Goal: Use online tool/utility: Utilize a website feature to perform a specific function

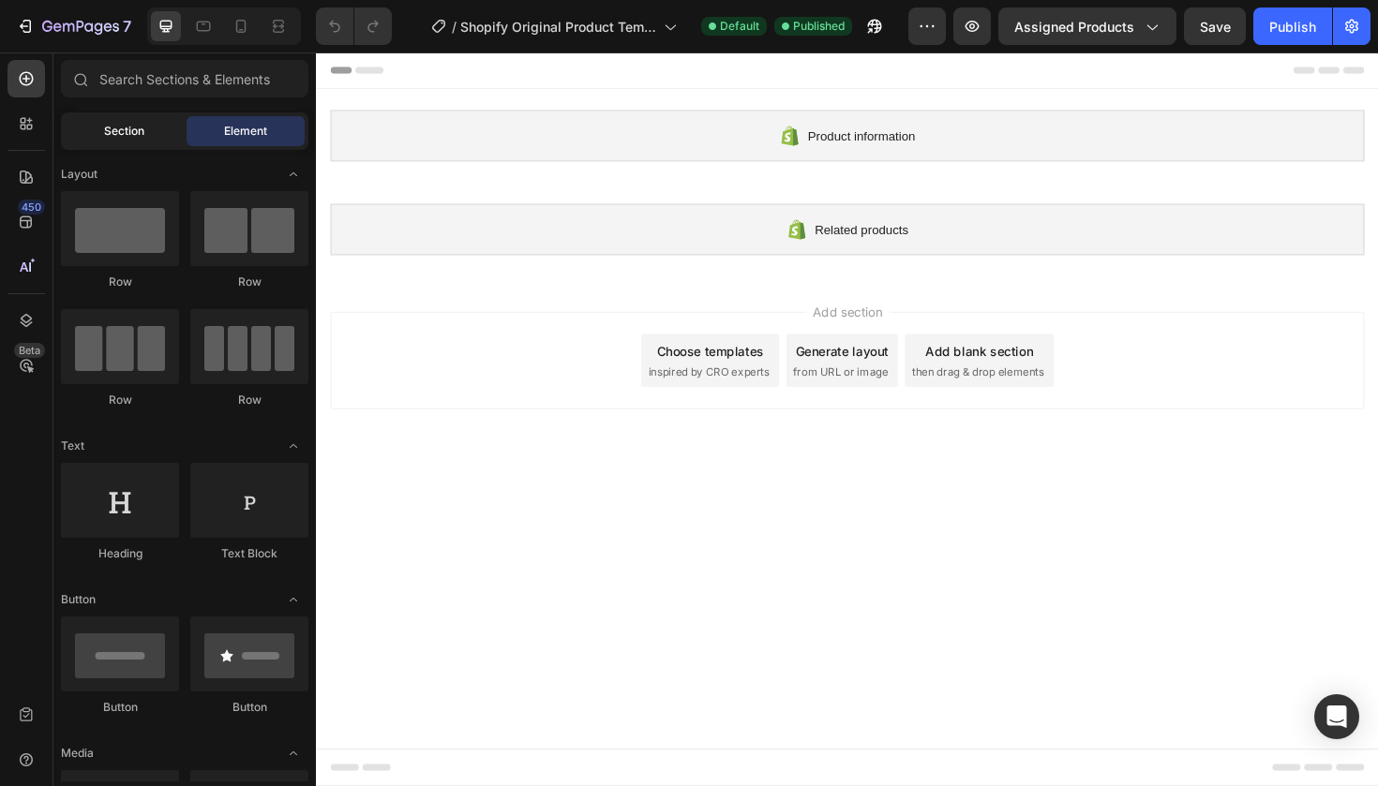
click at [127, 139] on span "Section" at bounding box center [124, 131] width 40 height 17
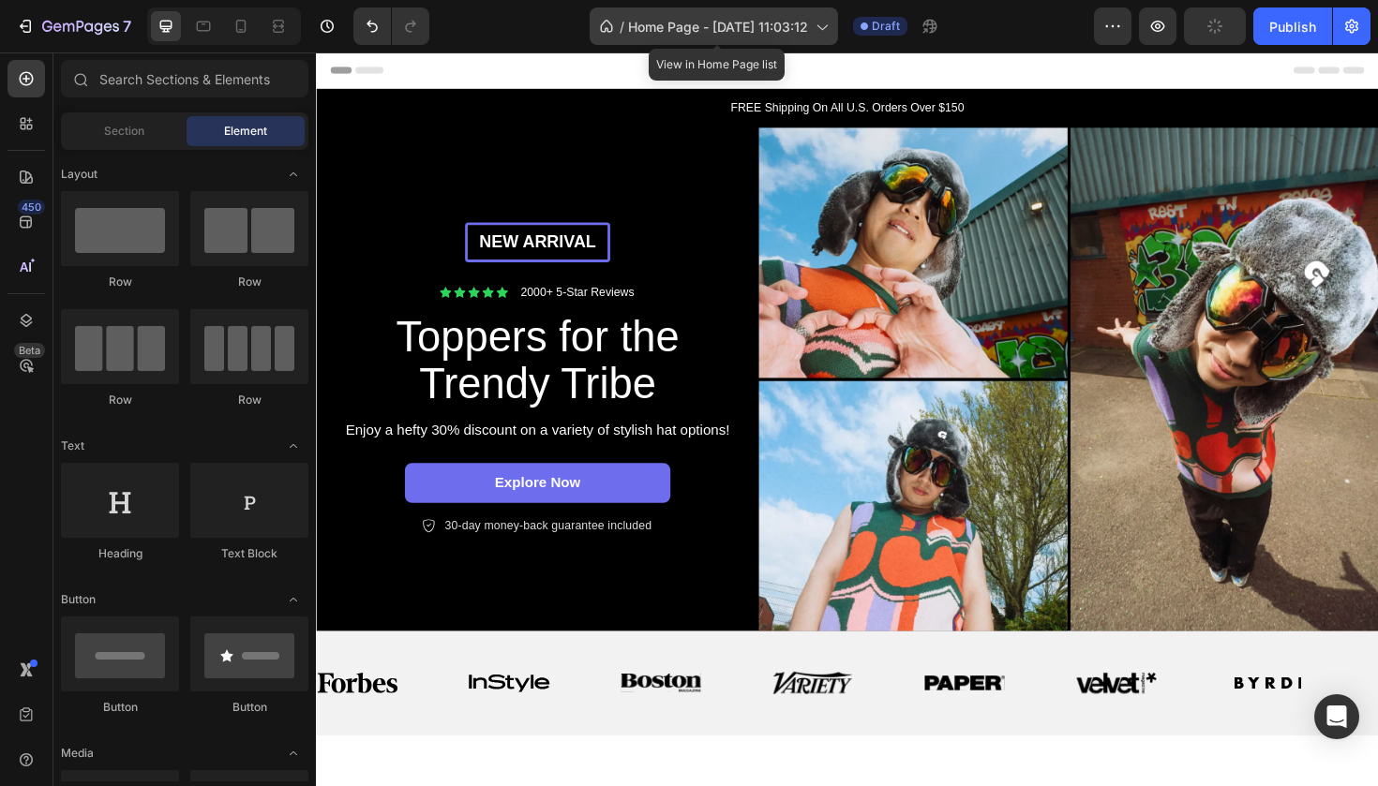
click at [815, 29] on div "/ Home Page - [DATE] 11:03:12" at bounding box center [714, 25] width 248 height 37
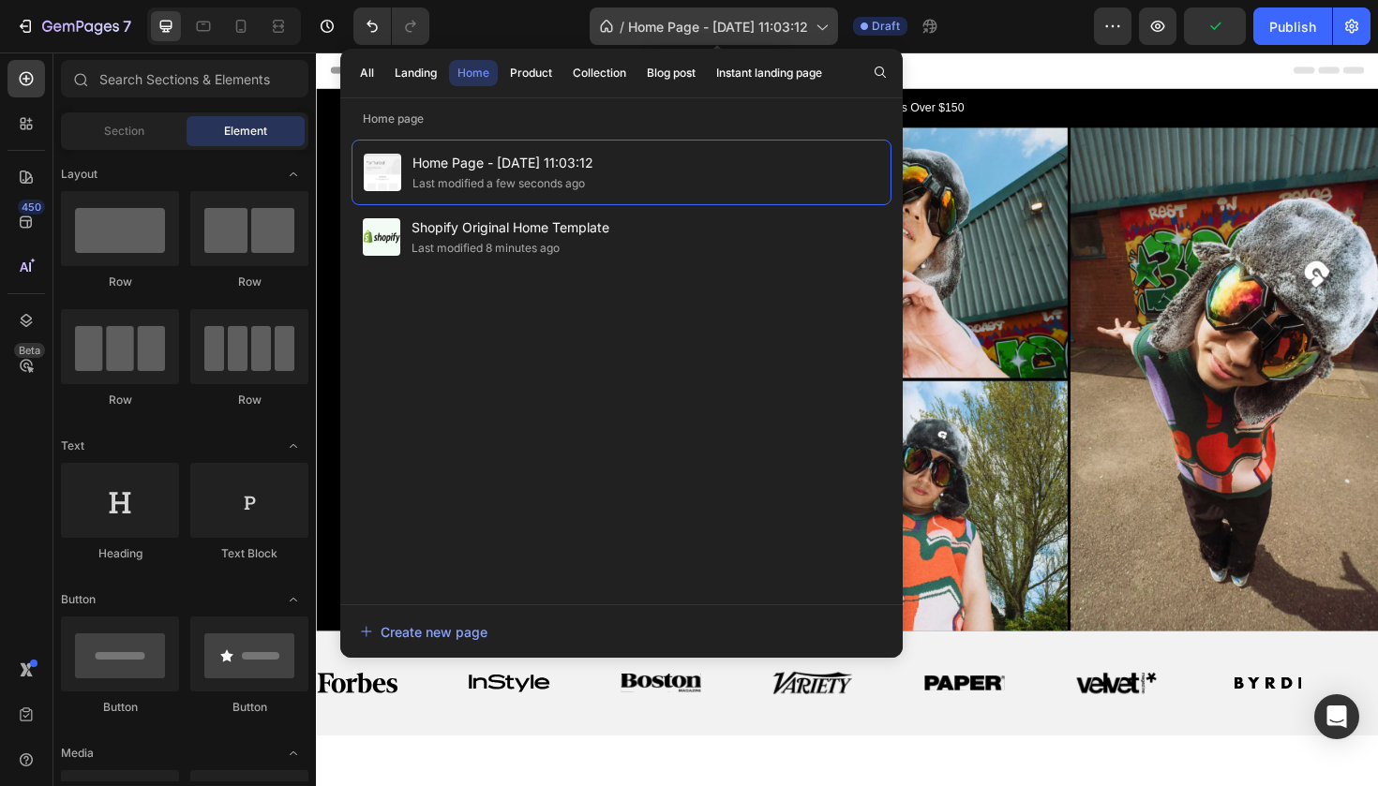
click at [806, 25] on span "Home Page - [DATE] 11:03:12" at bounding box center [718, 27] width 180 height 20
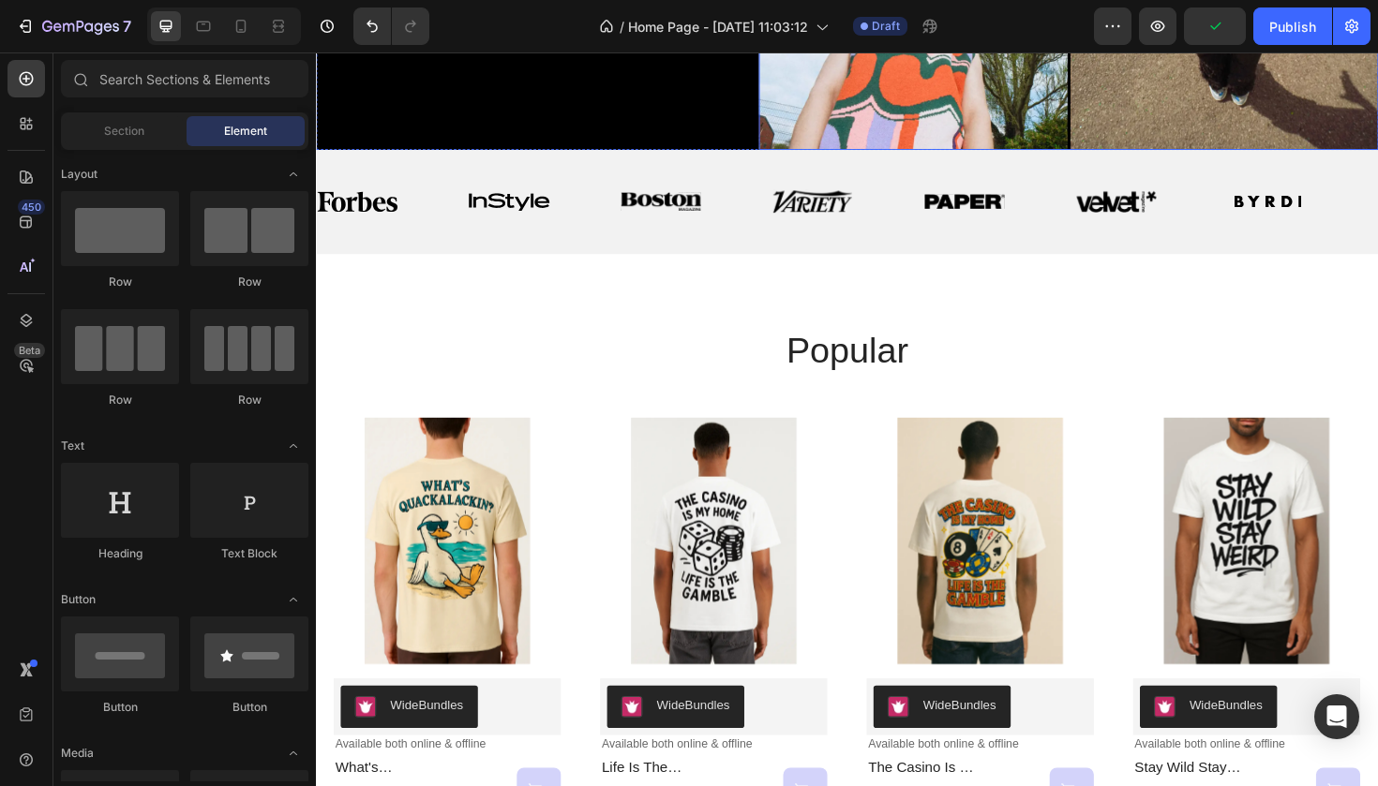
scroll to position [545, 0]
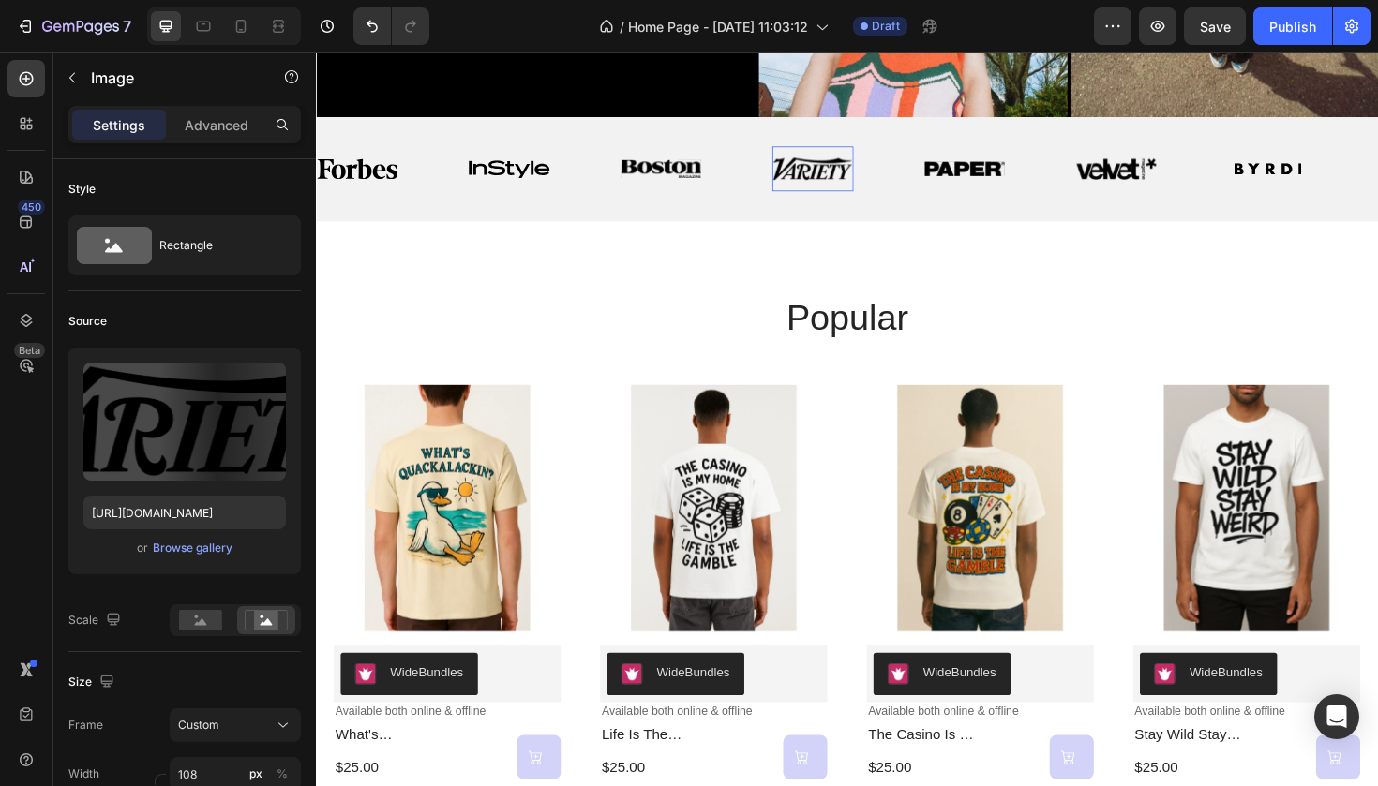
click at [852, 176] on img at bounding box center [841, 175] width 85 height 25
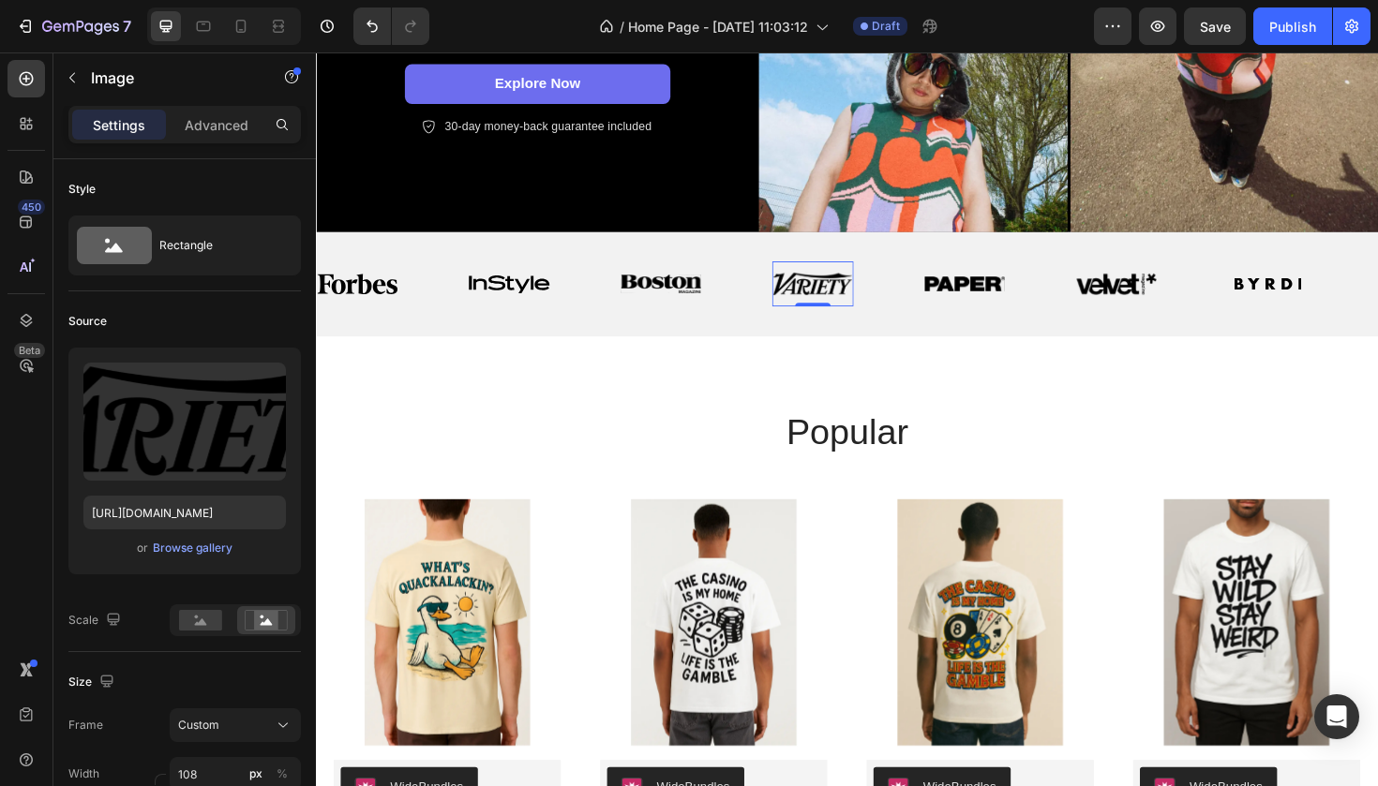
scroll to position [421, 0]
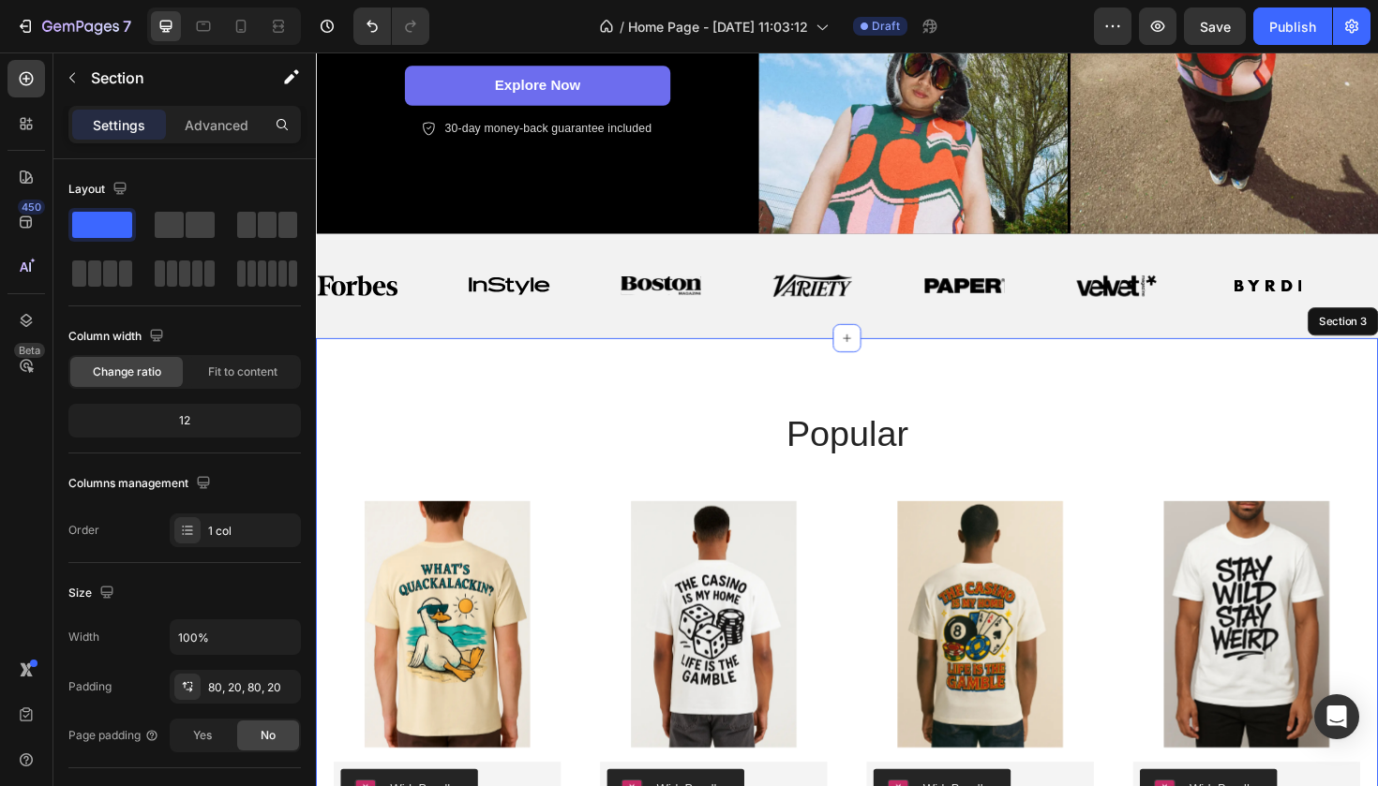
click at [1132, 402] on div "popular Heading Product Images WideBundles WideBundles Available both online & …" at bounding box center [878, 688] width 1125 height 666
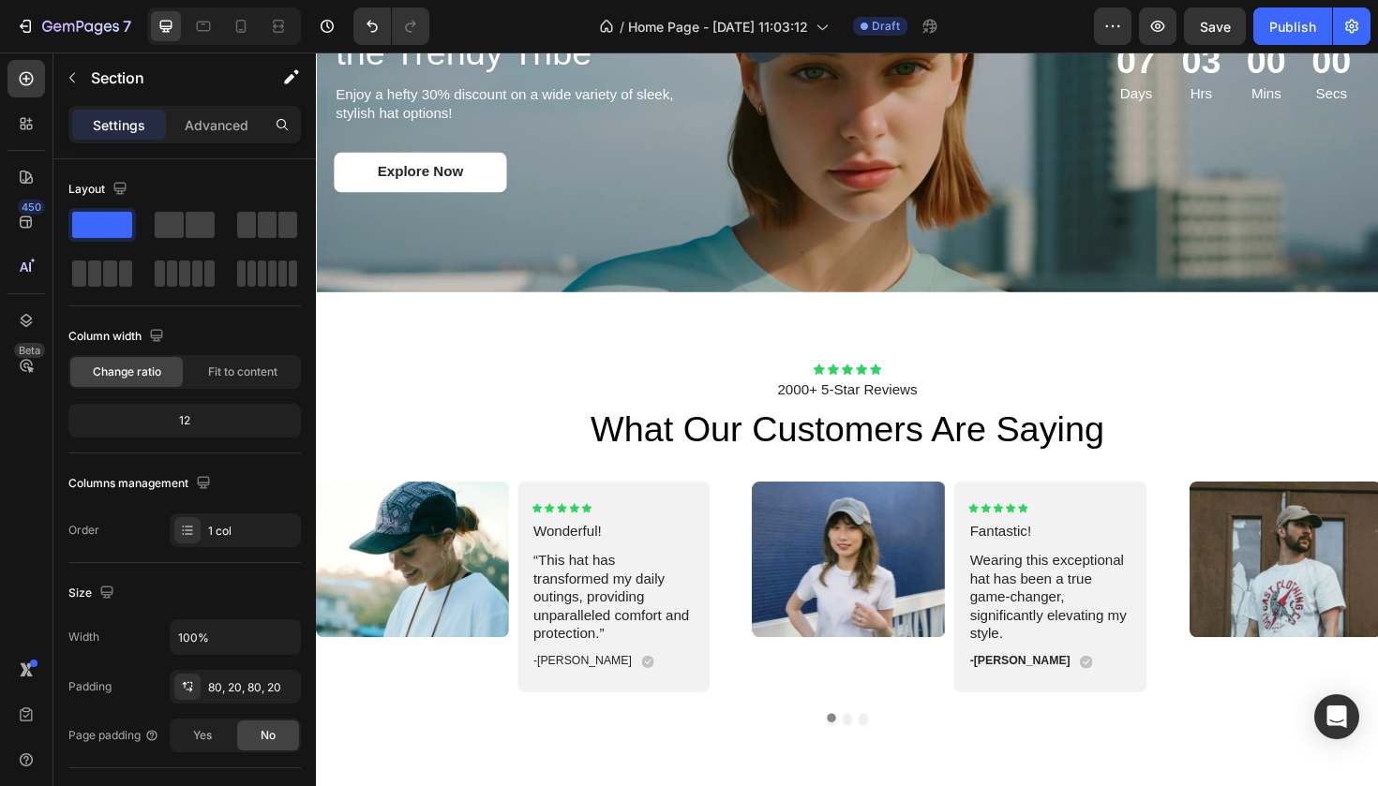
scroll to position [3156, 0]
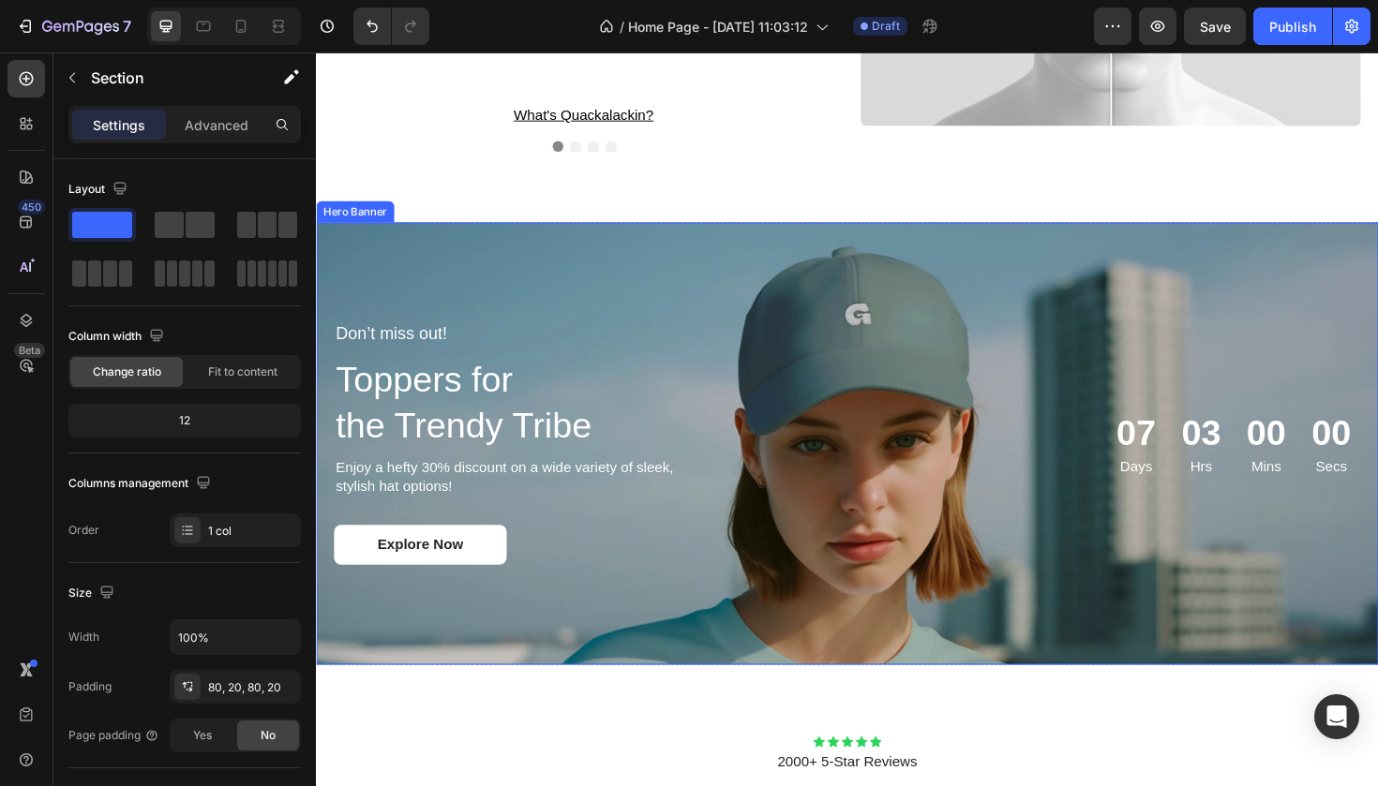
click at [842, 322] on div "Don’t miss out! Text Block Toppers for the Trendy Tribe Heading Enjoy a hefty 3…" at bounding box center [878, 466] width 1125 height 318
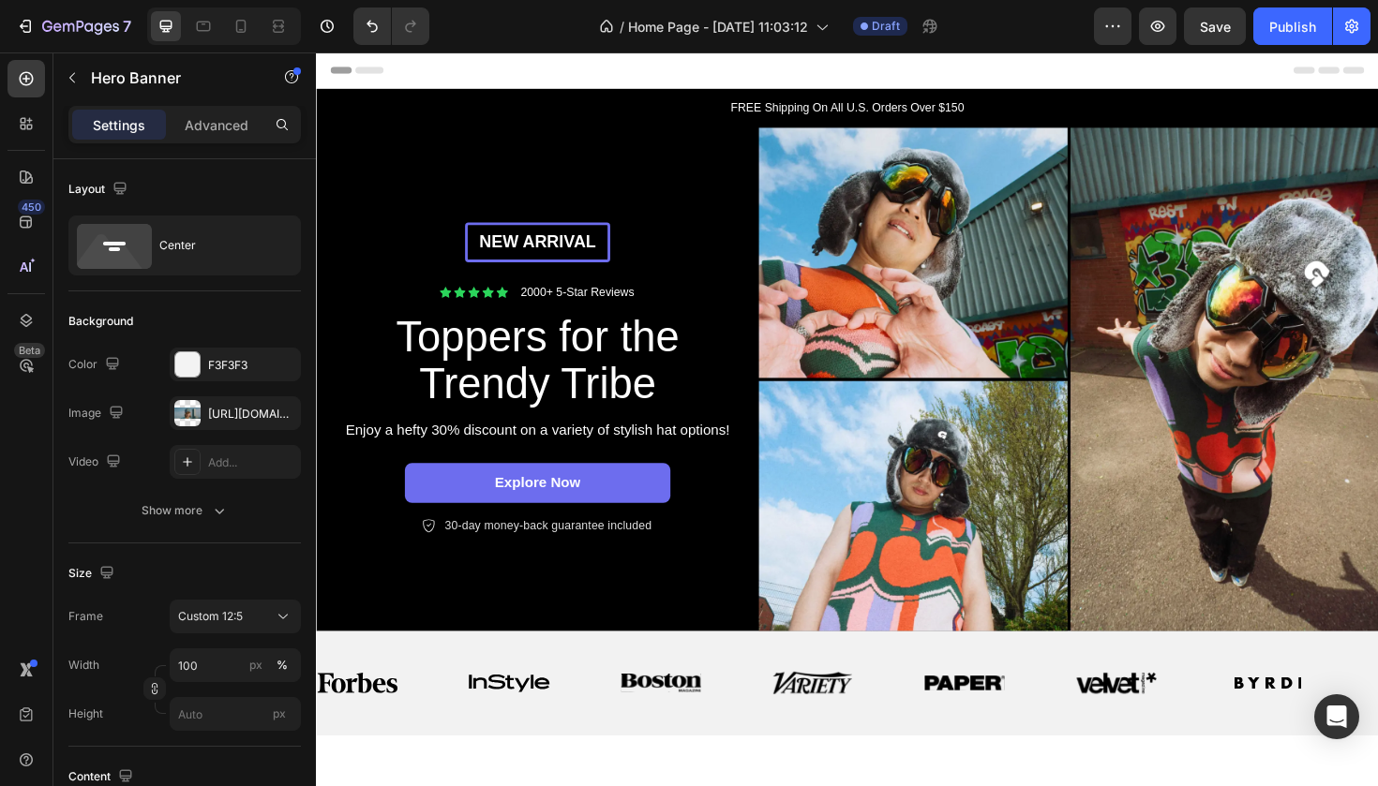
scroll to position [0, 0]
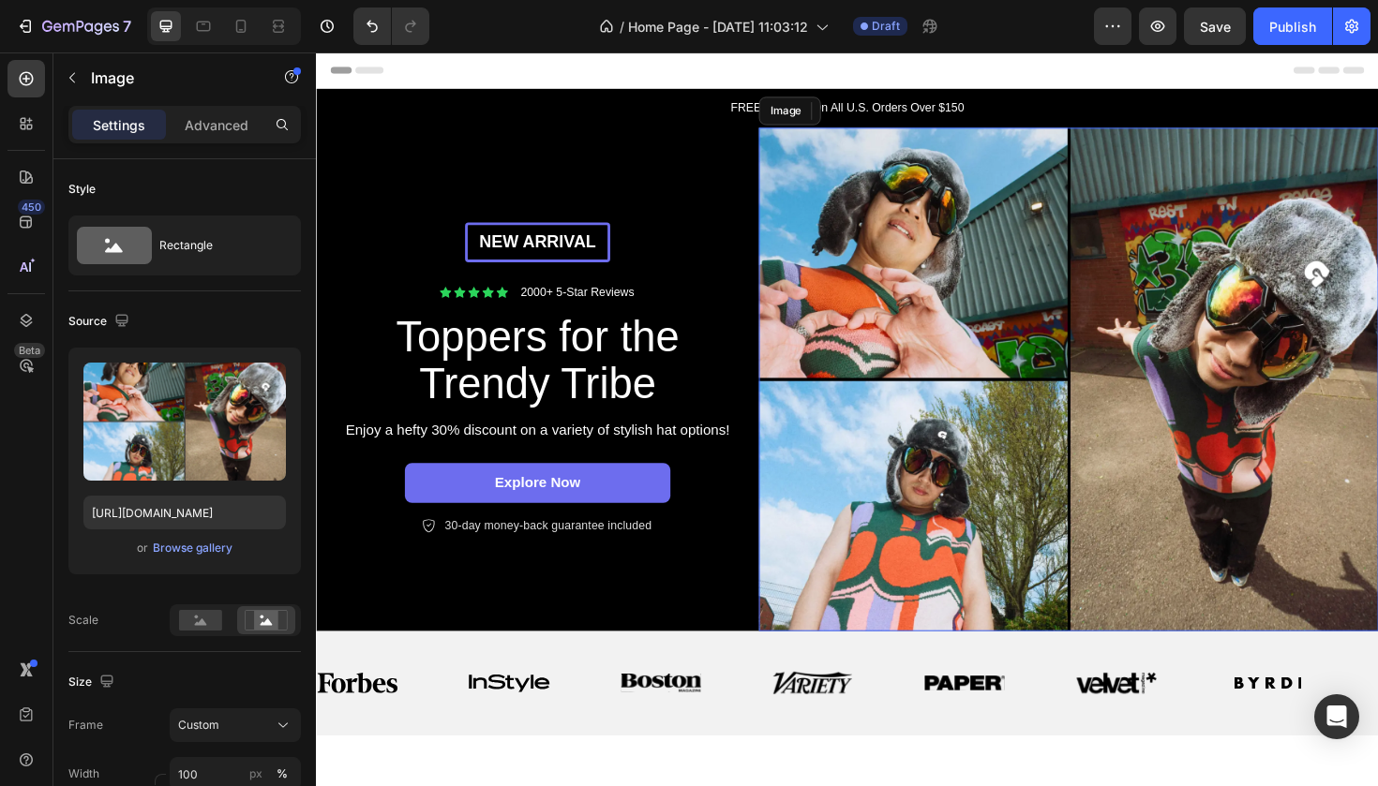
click at [928, 256] on img at bounding box center [1113, 398] width 656 height 533
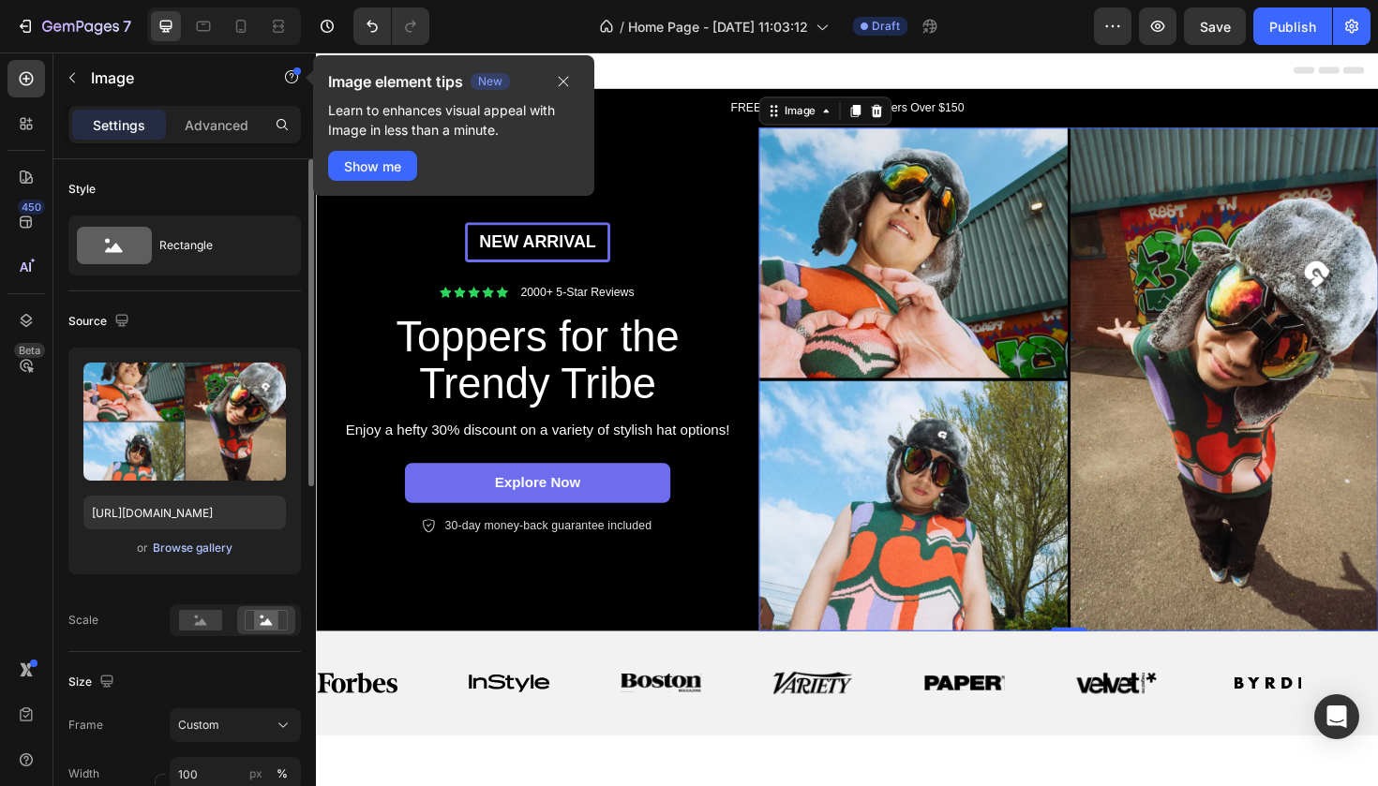
click at [220, 547] on div "Browse gallery" at bounding box center [193, 548] width 80 height 17
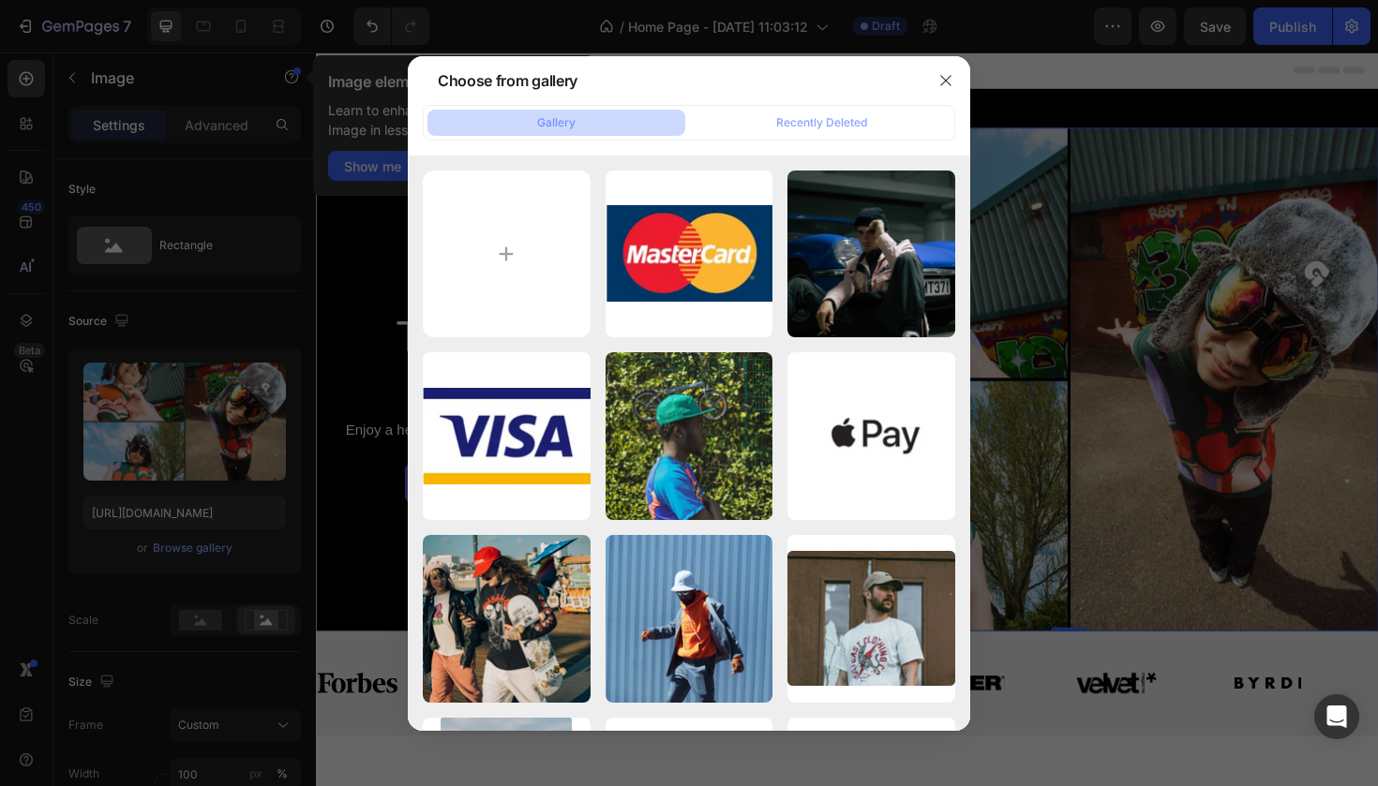
click at [296, 435] on div at bounding box center [689, 393] width 1378 height 786
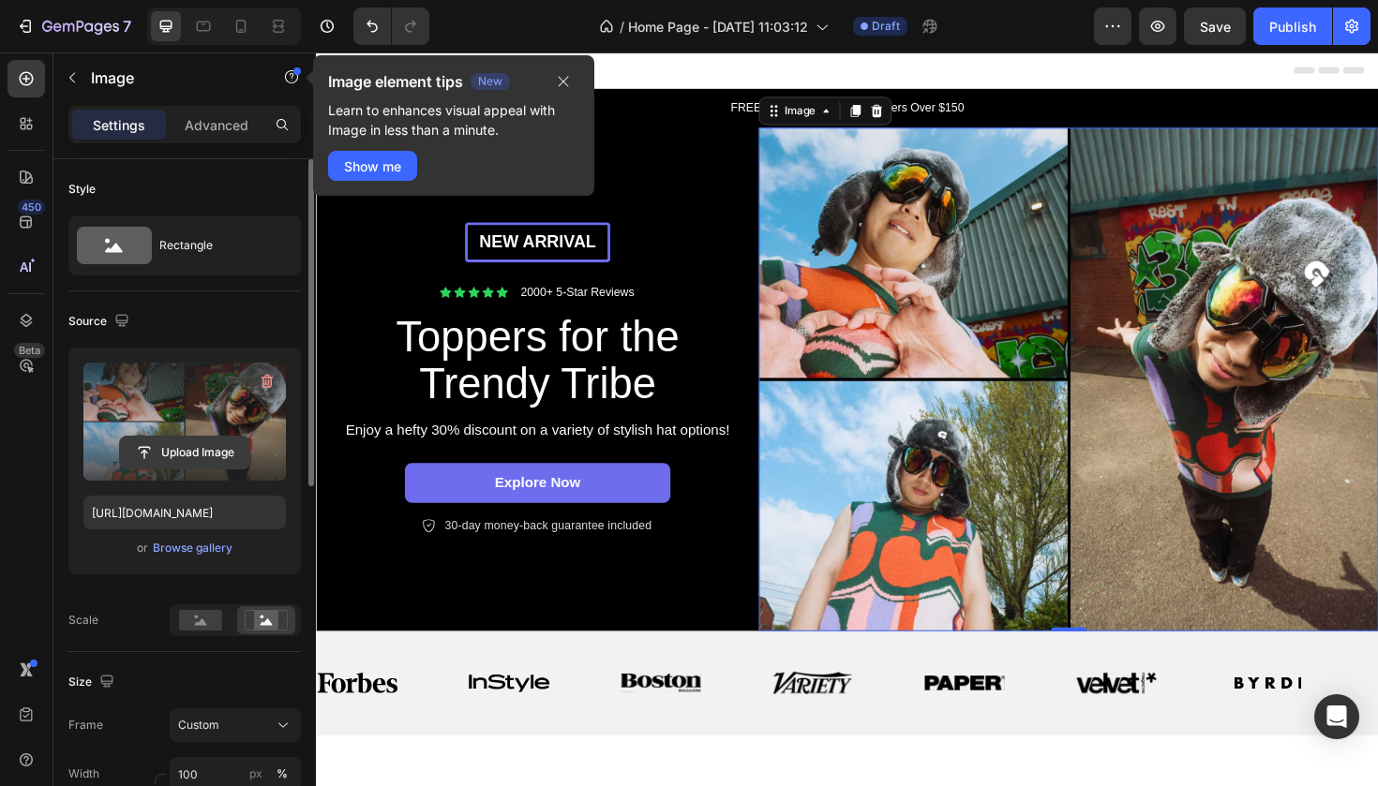
click at [187, 459] on input "file" at bounding box center [184, 453] width 129 height 32
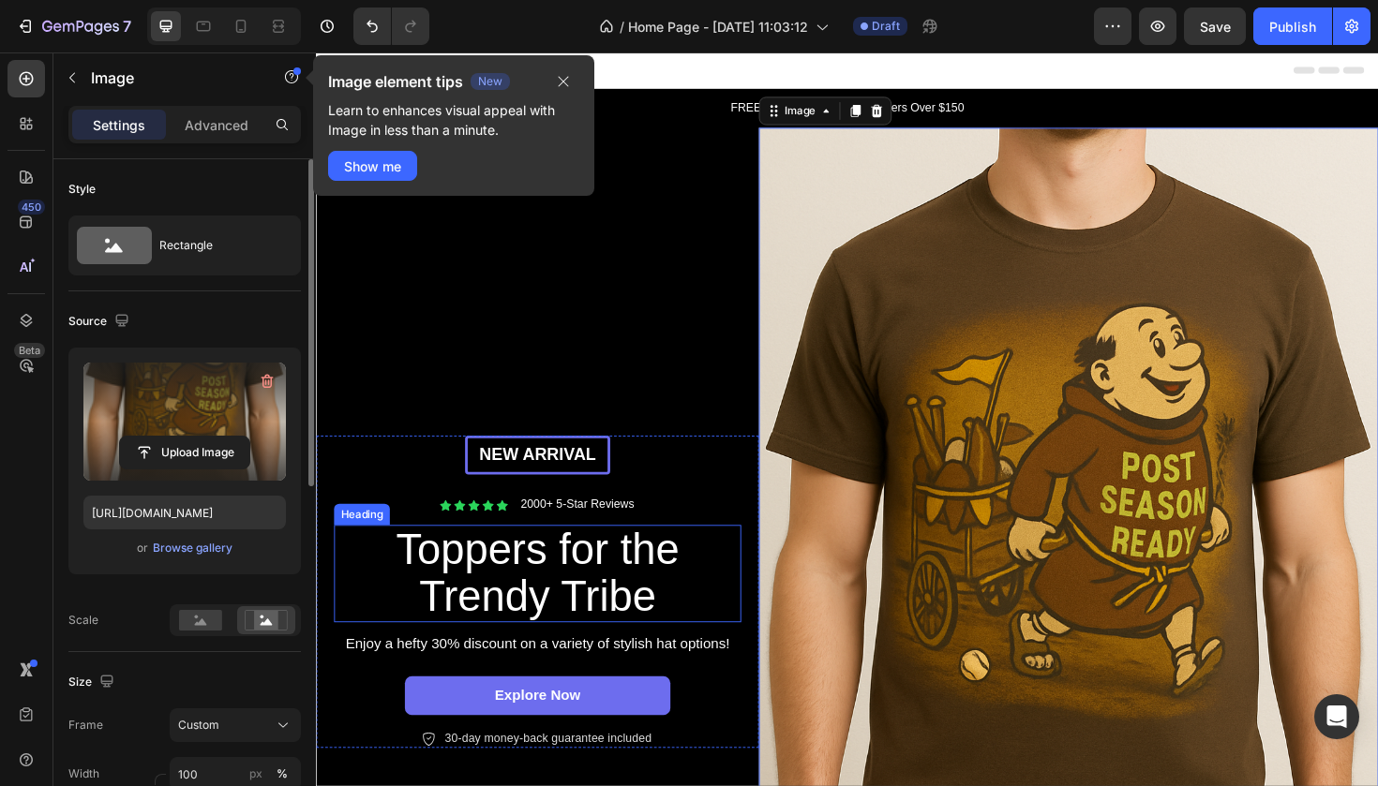
type input "[URL][DOMAIN_NAME]"
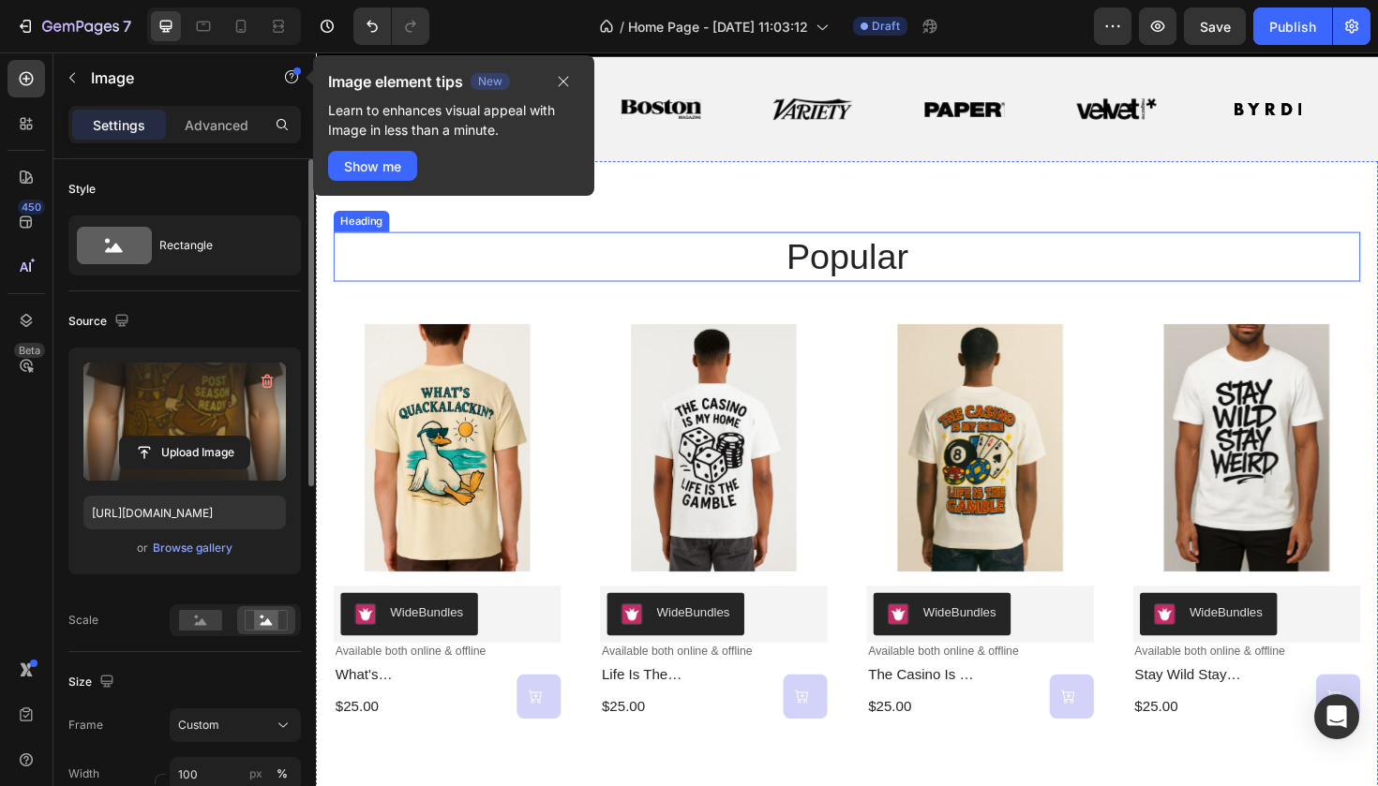
scroll to position [1078, 0]
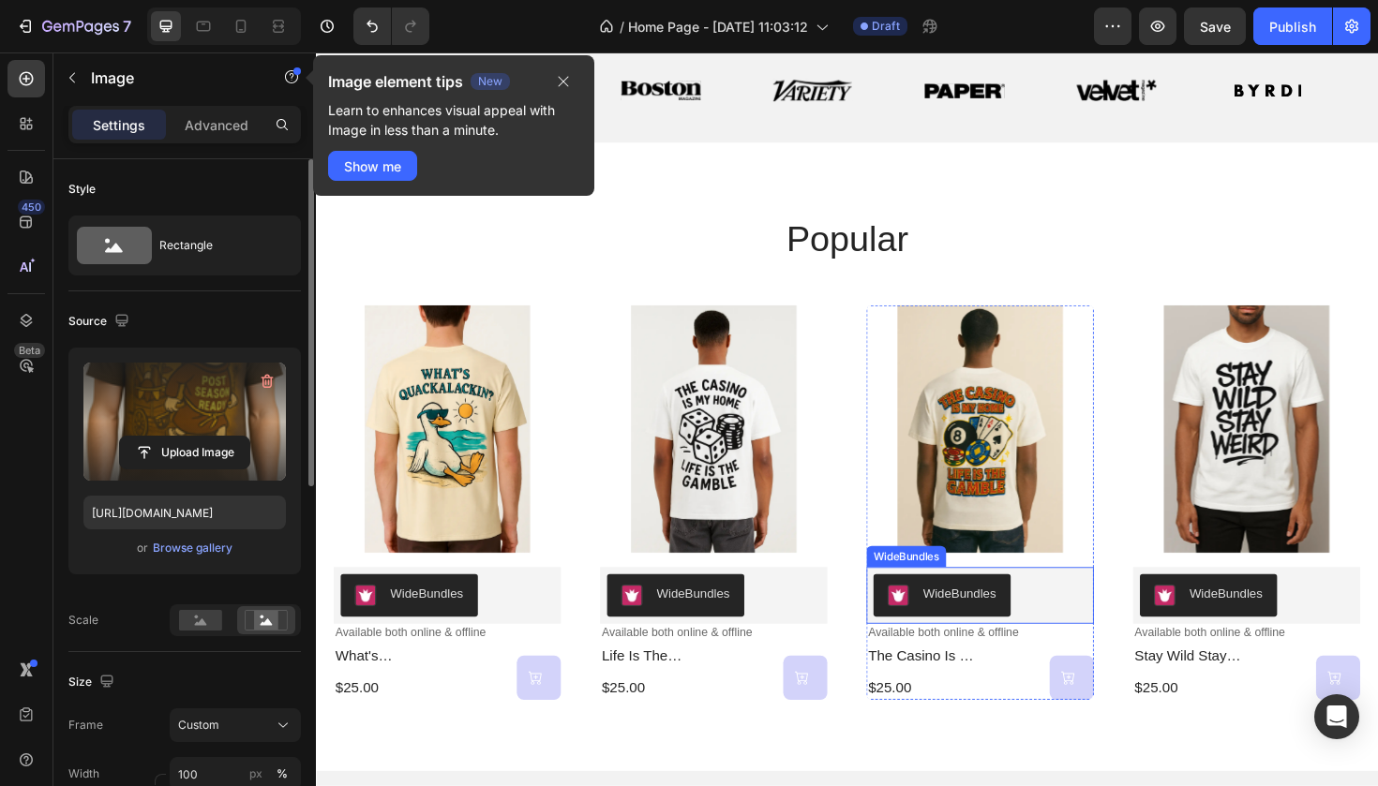
click at [472, 622] on div "WideBundles" at bounding box center [434, 627] width 78 height 20
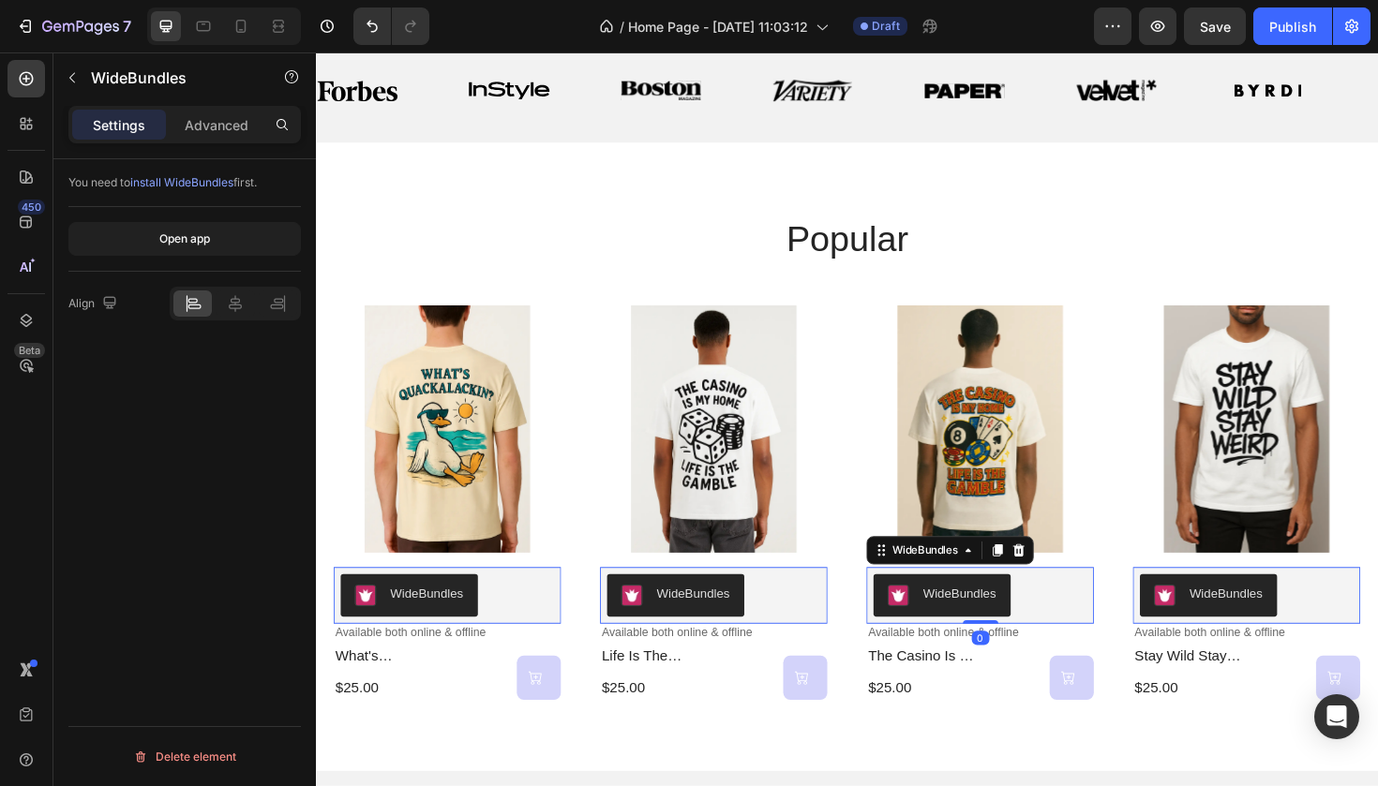
click at [472, 622] on div "WideBundles" at bounding box center [434, 627] width 78 height 20
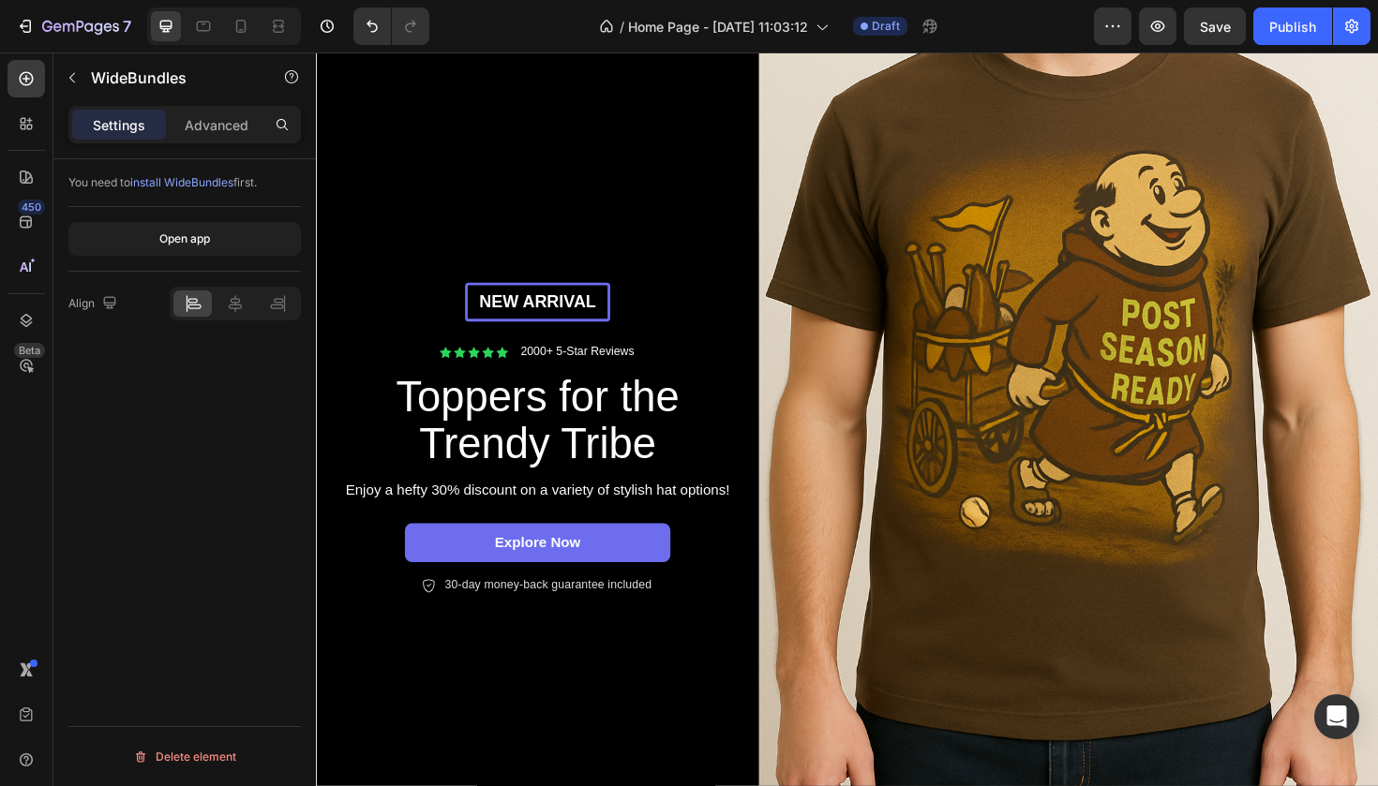
scroll to position [159, 0]
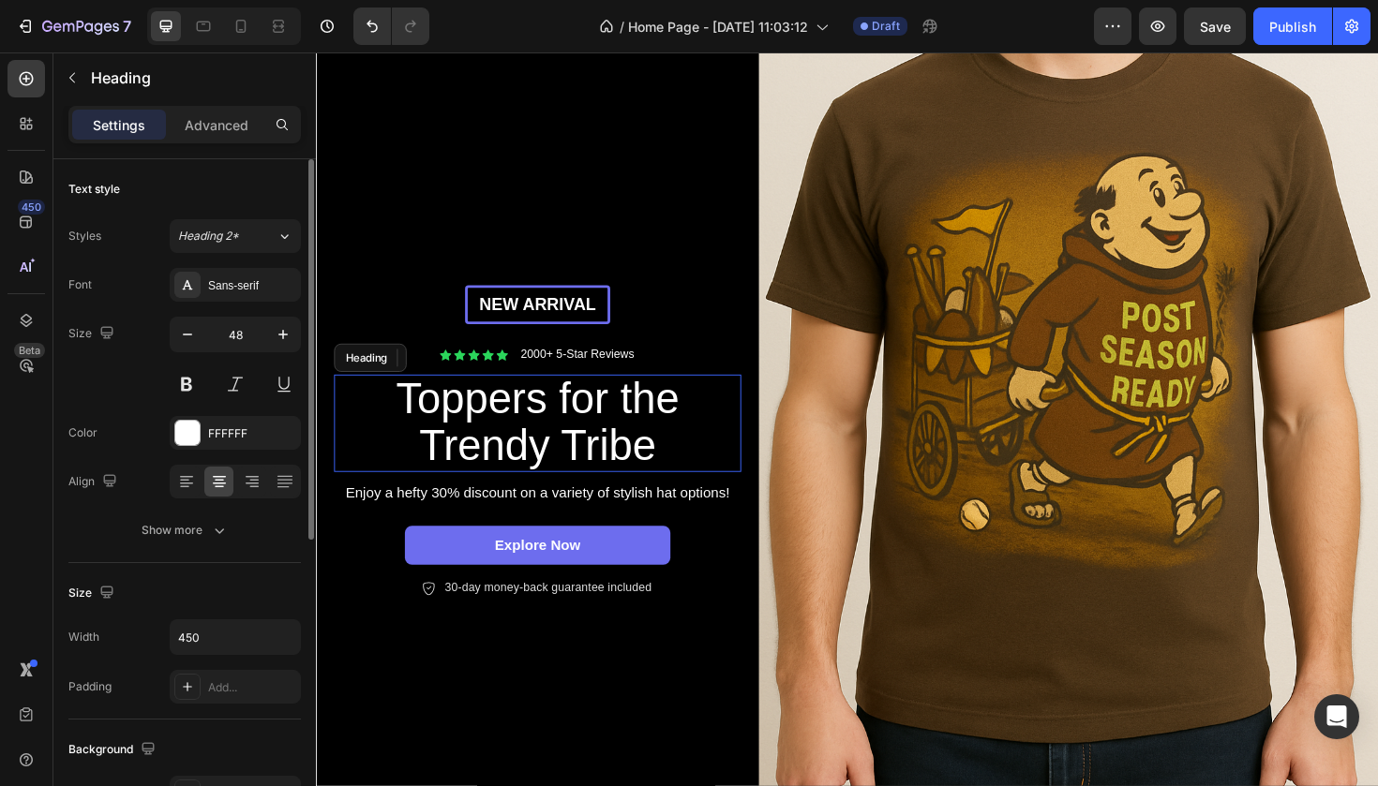
click at [587, 428] on h2 "Toppers for the Trendy Tribe" at bounding box center [550, 445] width 422 height 103
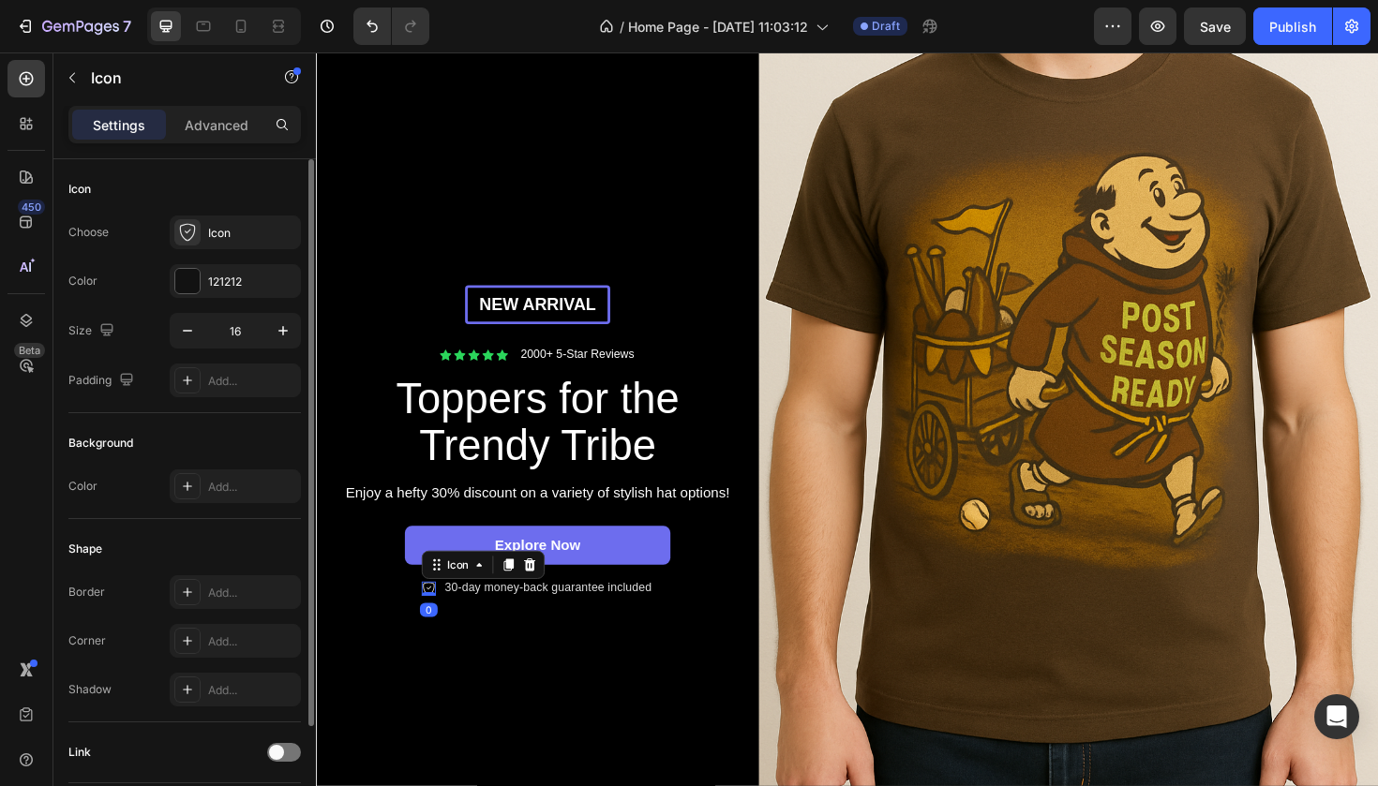
click at [436, 622] on div "Icon 0" at bounding box center [434, 620] width 15 height 15
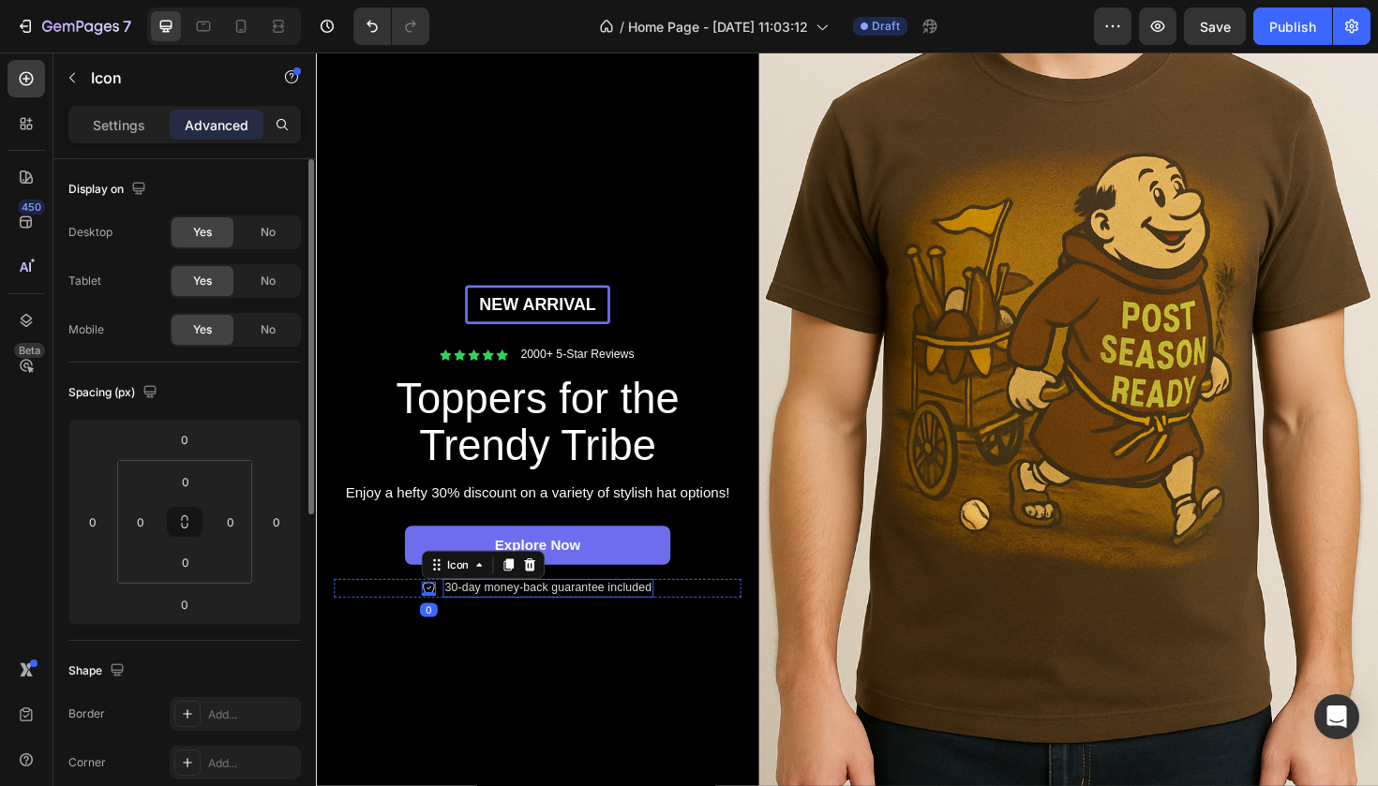
click at [467, 622] on p "30-day money-back guarantee included" at bounding box center [561, 620] width 219 height 16
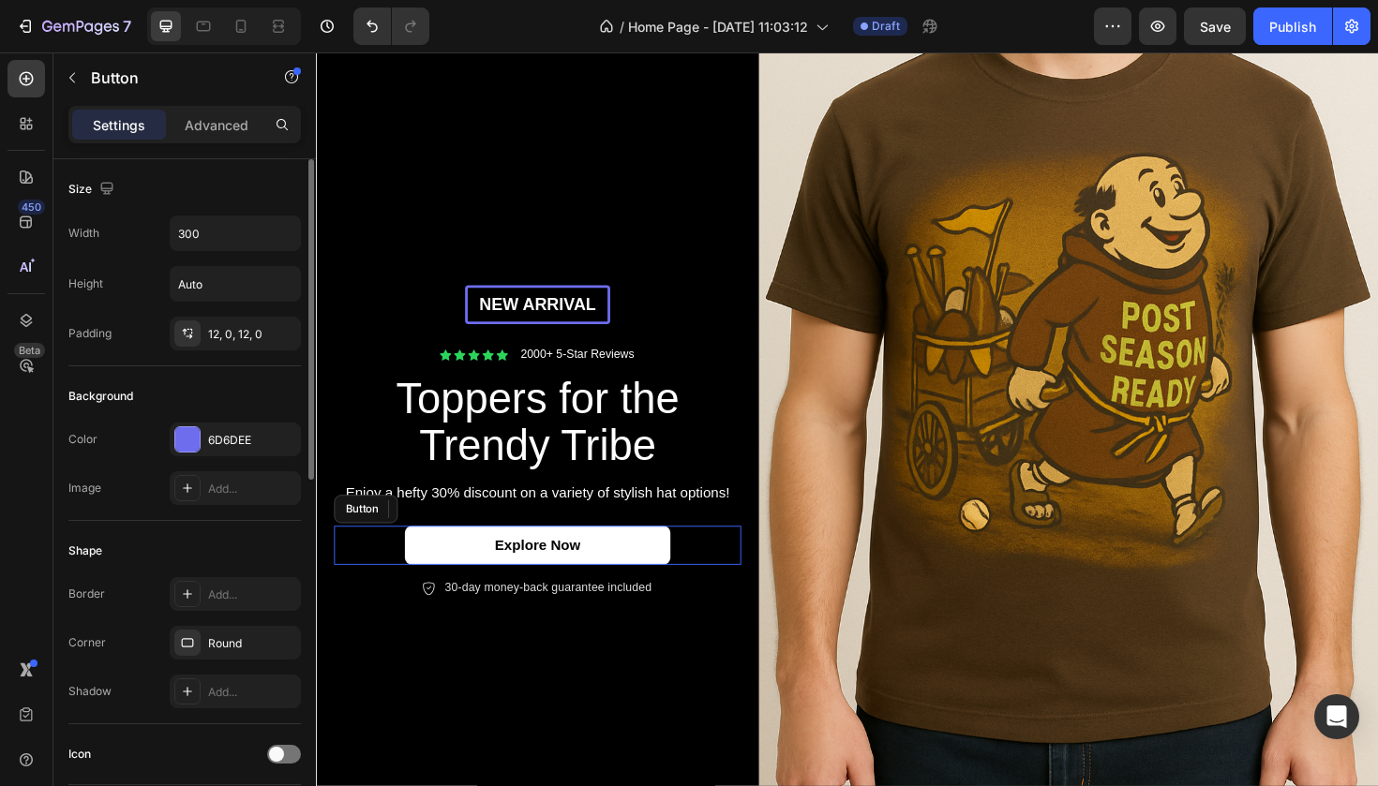
click at [472, 572] on link "Explore Now" at bounding box center [550, 575] width 281 height 42
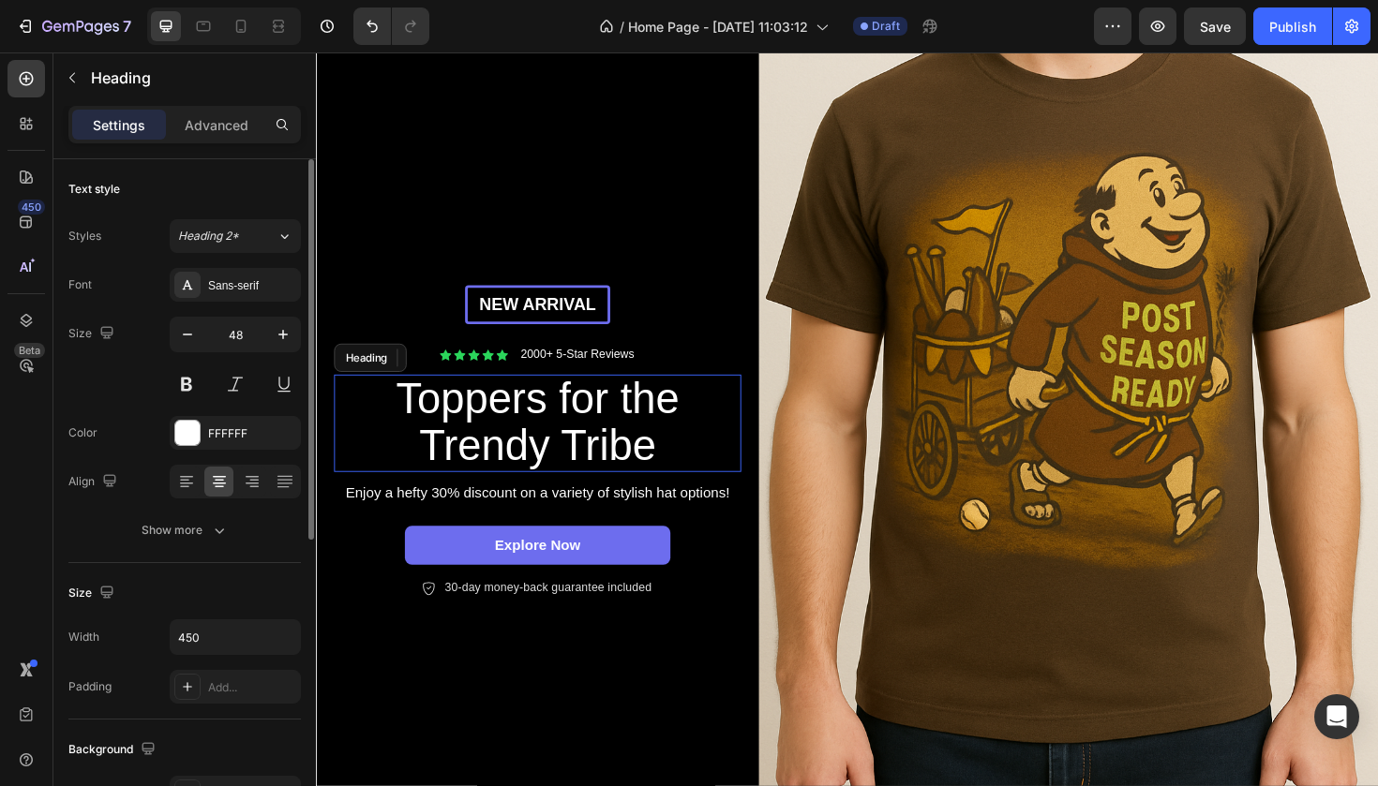
click at [542, 490] on p "Toppers for the Trendy Tribe" at bounding box center [550, 445] width 418 height 99
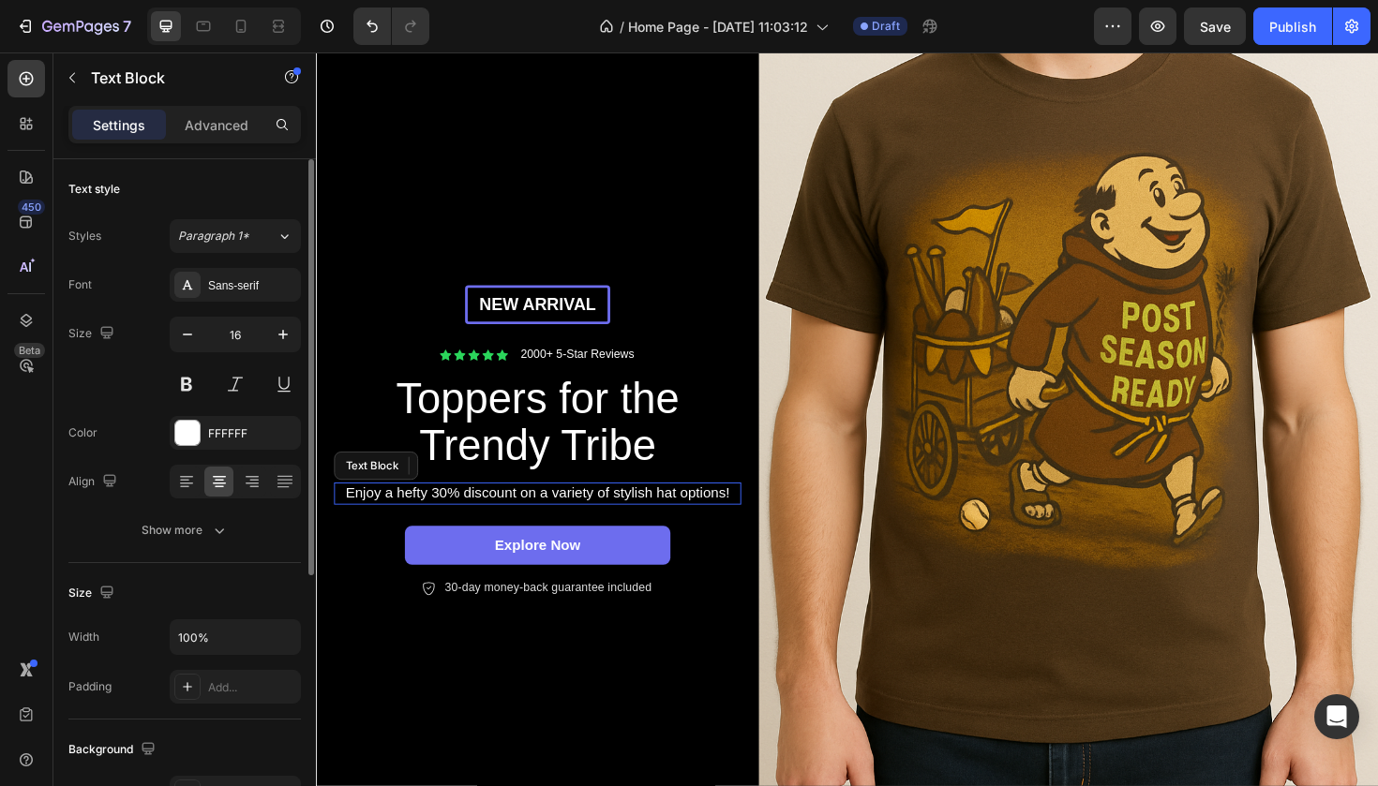
click at [488, 522] on p "Enjoy a hefty 30% discount on a variety of stylish hat options!" at bounding box center [550, 520] width 427 height 20
click at [485, 522] on p "Enjoy a hefty 30% discount on a variety of stylish hat options!" at bounding box center [550, 520] width 427 height 20
click at [446, 519] on p "Enjoy a hefty 30% discount on a variety of stylish hat options!" at bounding box center [550, 520] width 427 height 20
click at [452, 518] on p "Enjoy a hefty 30% discount on a variety of stylish hat options!" at bounding box center [550, 520] width 427 height 20
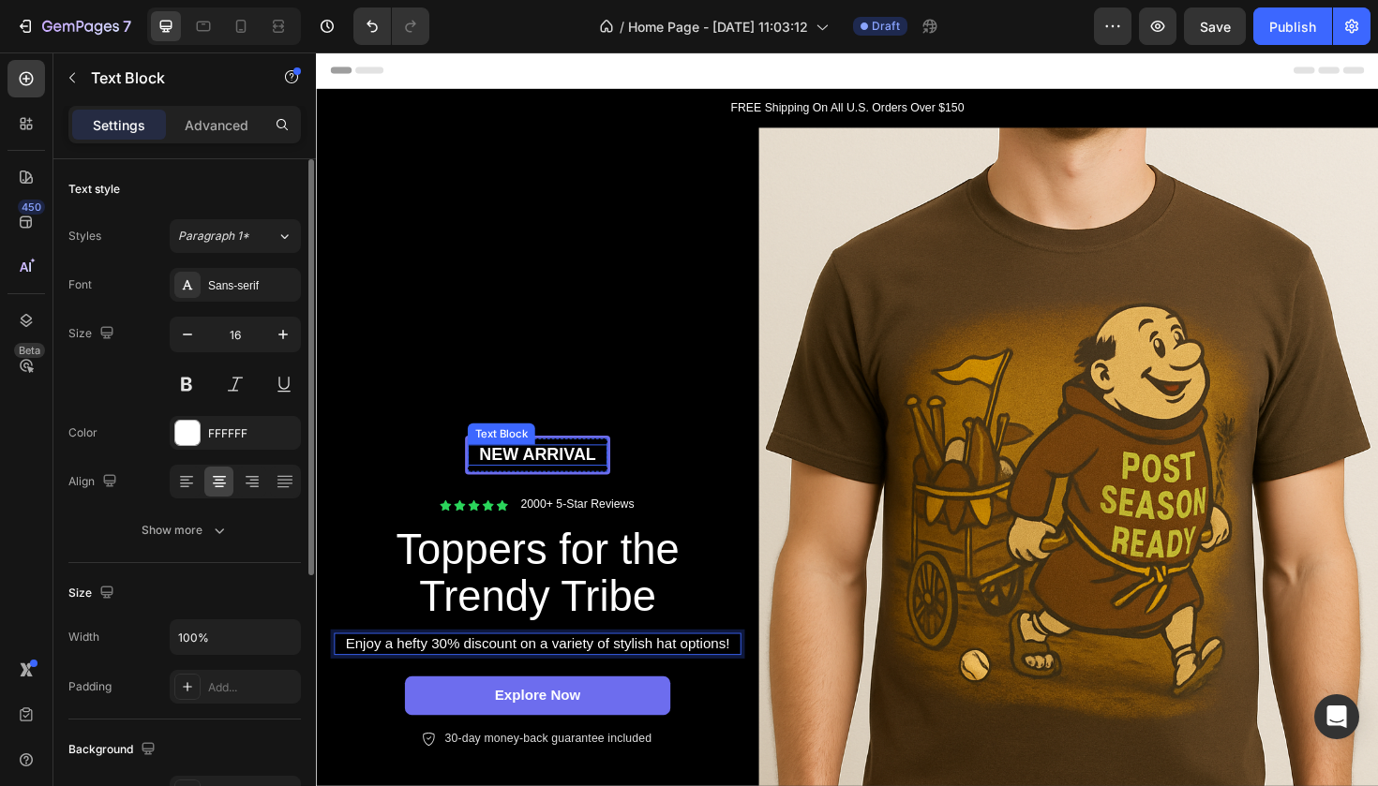
scroll to position [0, 0]
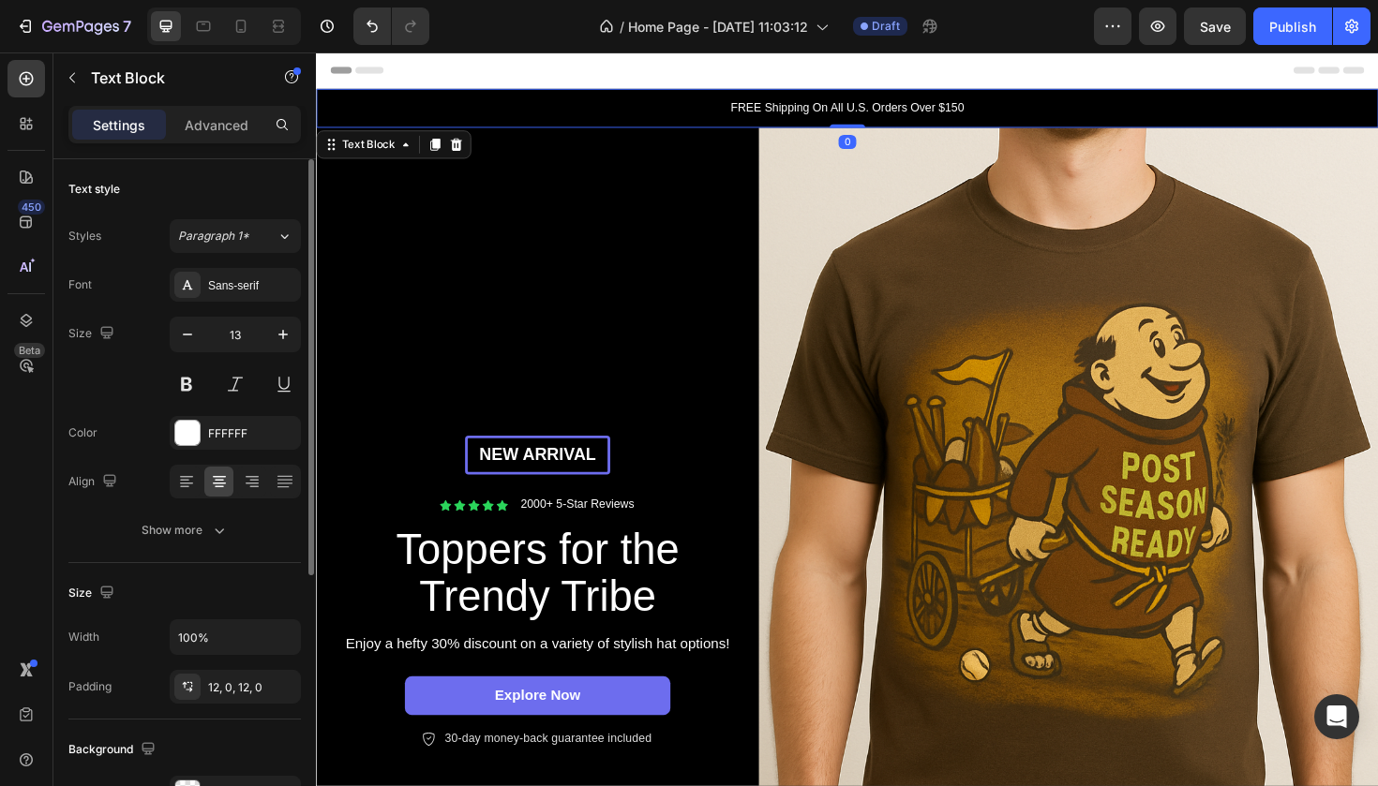
click at [872, 108] on p "FREE Shipping On All U.S. Orders Over $150" at bounding box center [878, 111] width 1121 height 19
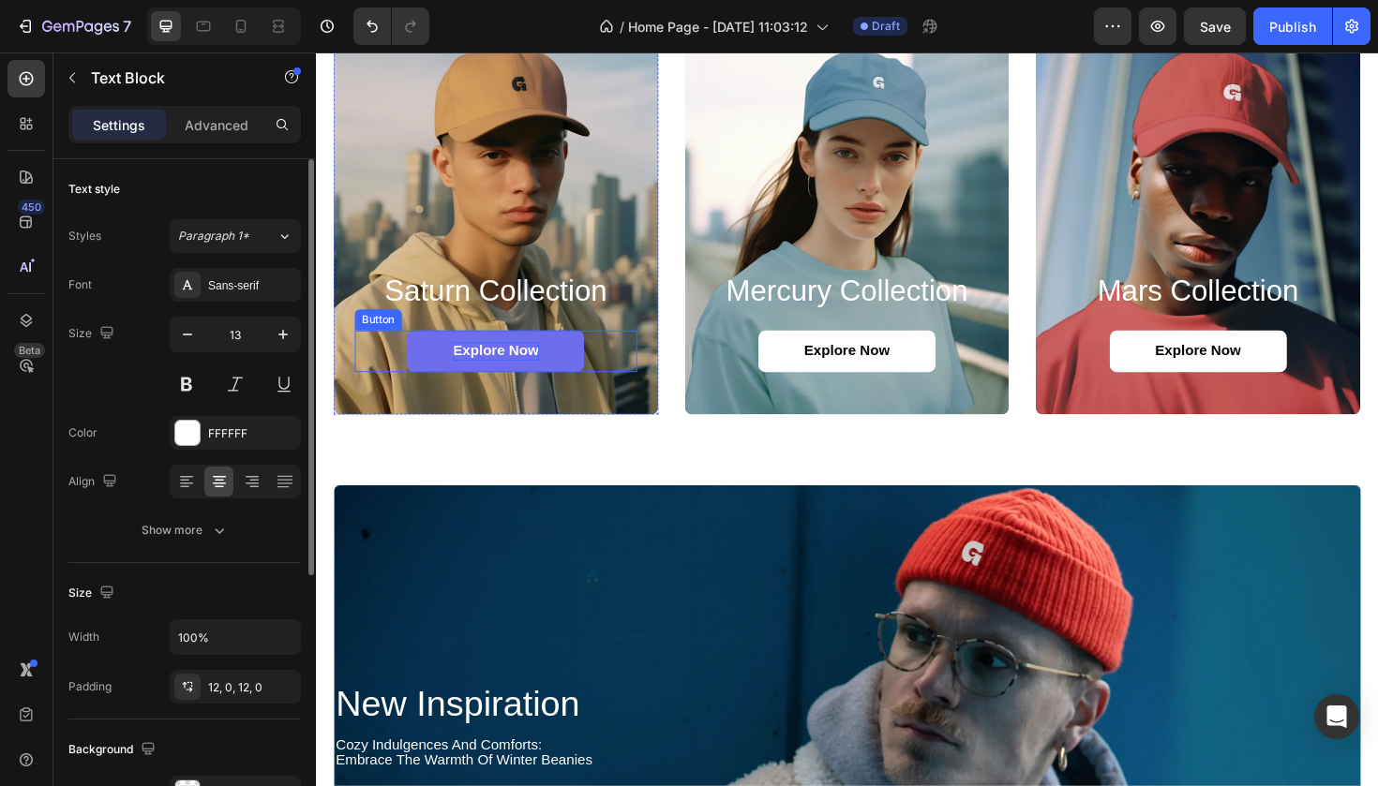
scroll to position [1833, 0]
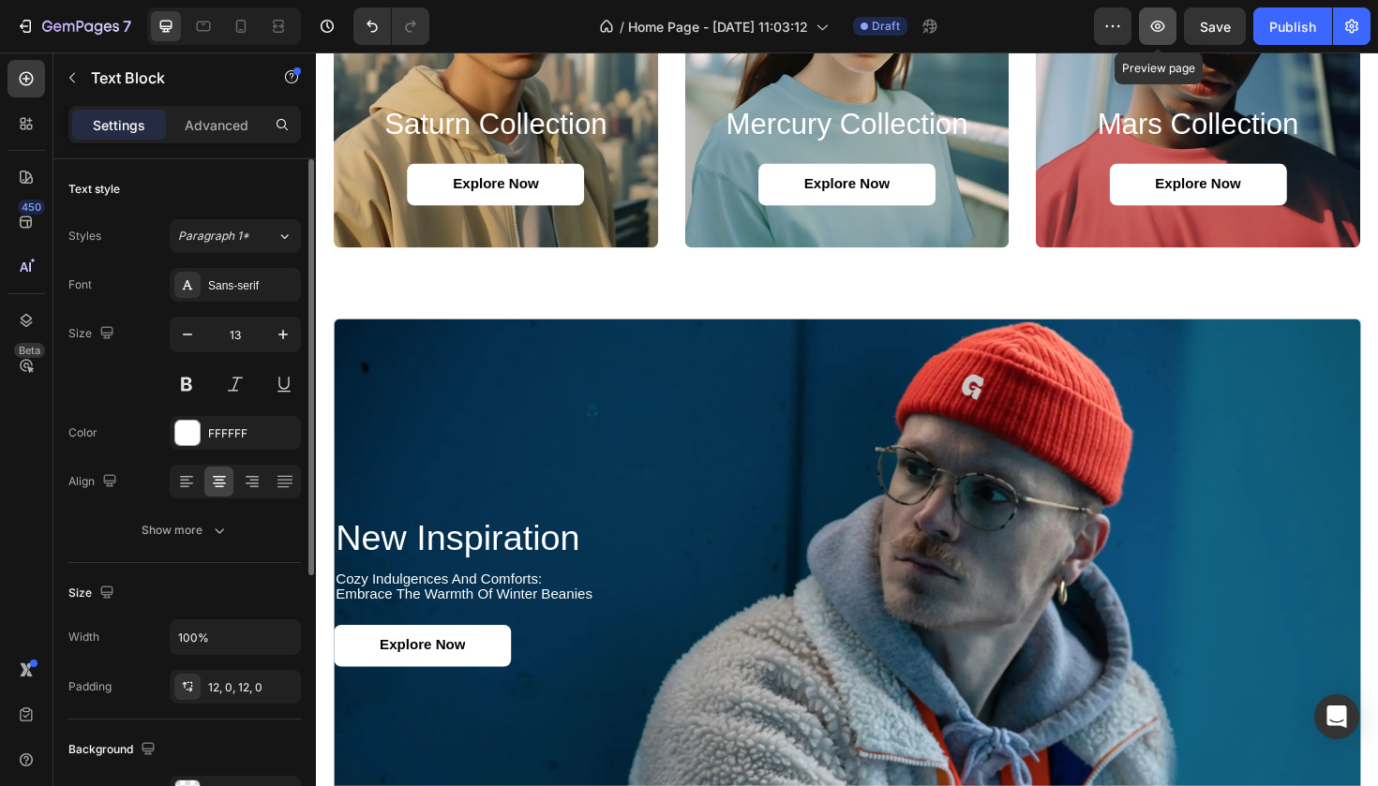
click at [1158, 34] on icon "button" at bounding box center [1157, 26] width 19 height 19
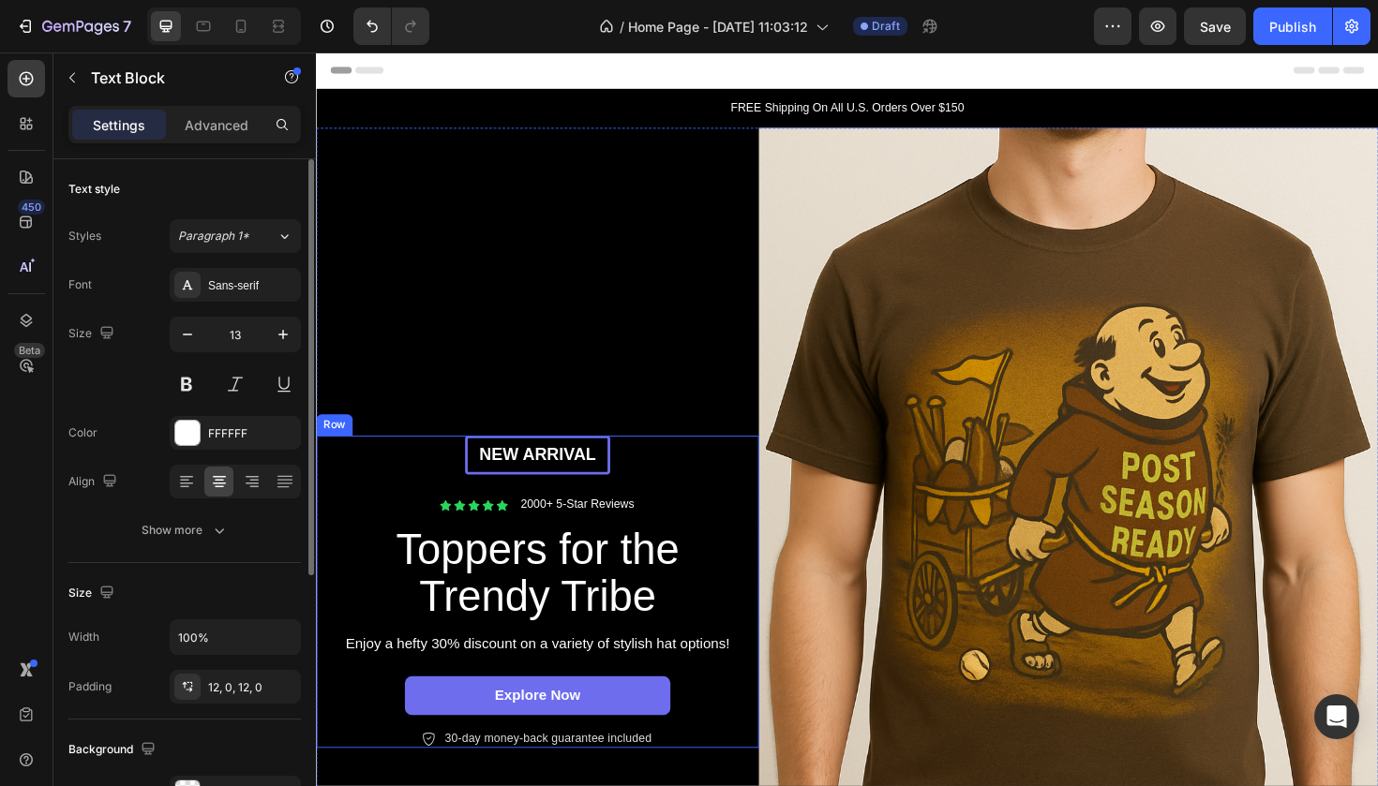
scroll to position [0, 0]
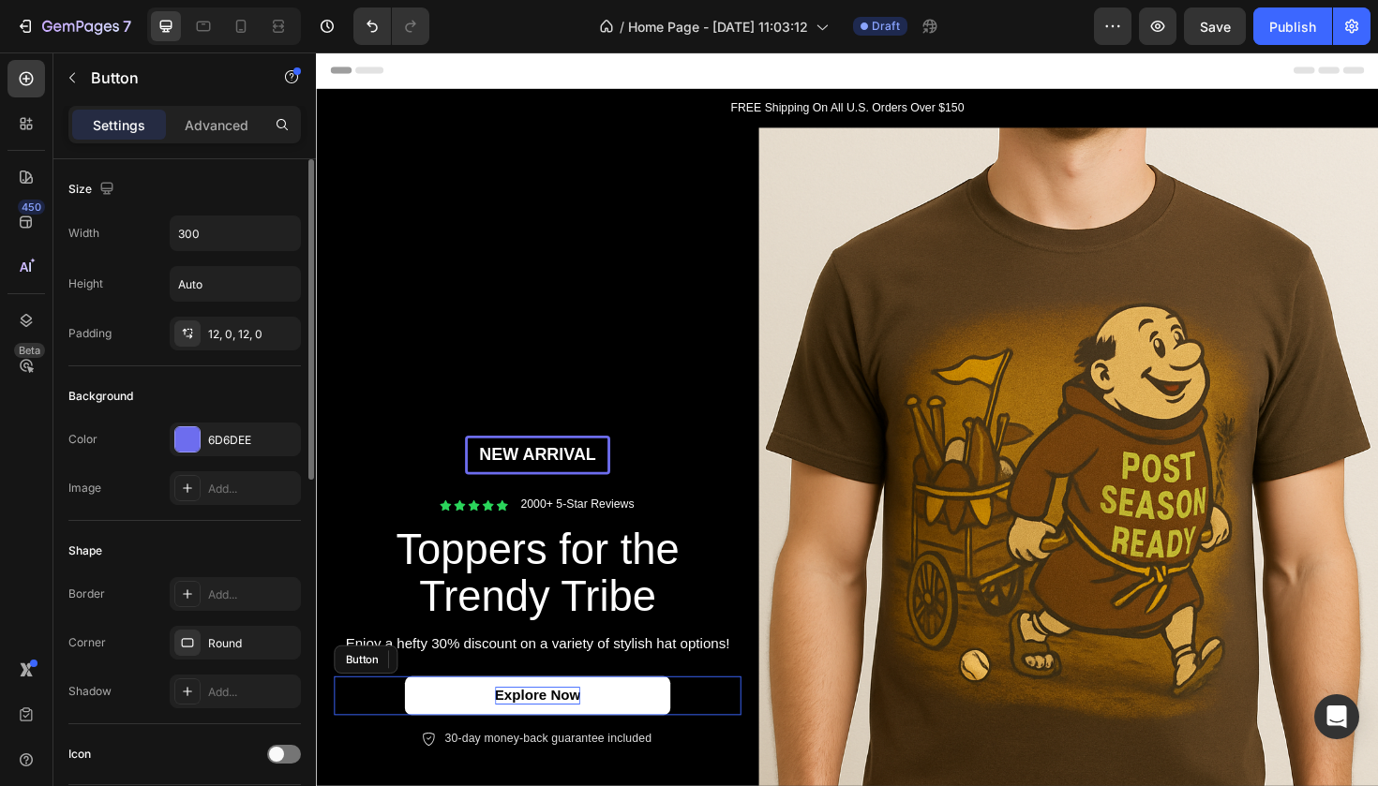
click at [554, 738] on p "Explore Now" at bounding box center [550, 735] width 91 height 20
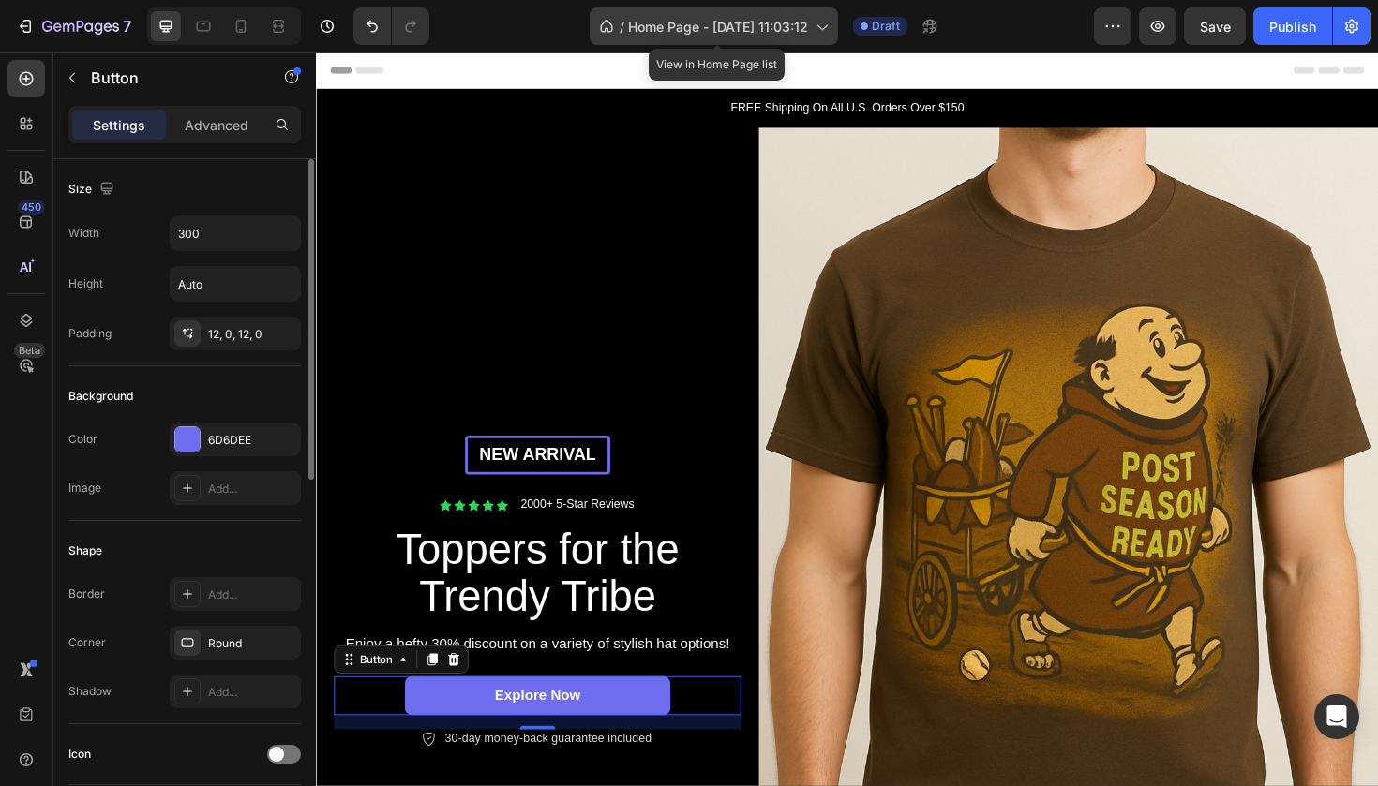
click at [808, 27] on span "Home Page - [DATE] 11:03:12" at bounding box center [718, 27] width 180 height 20
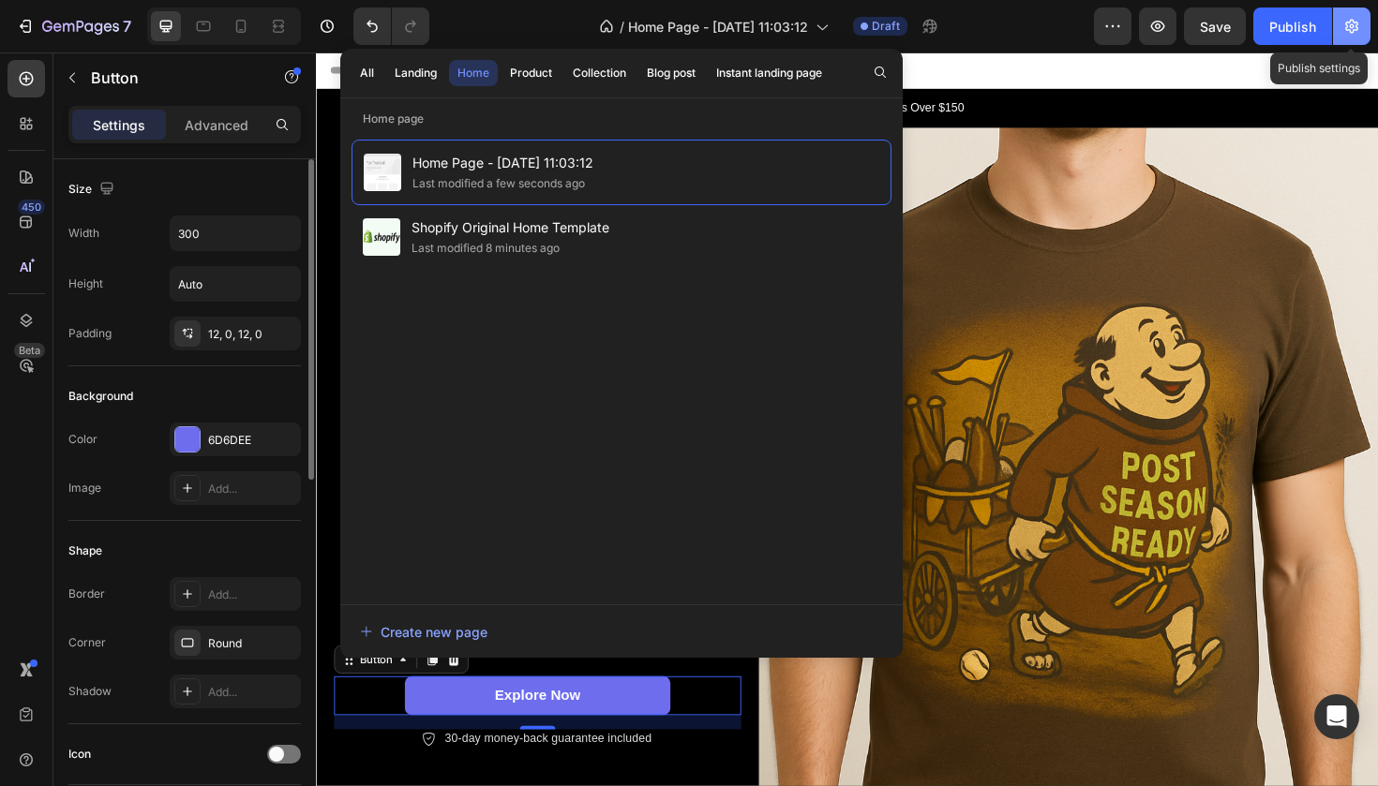
click at [1355, 30] on icon "button" at bounding box center [1351, 27] width 13 height 14
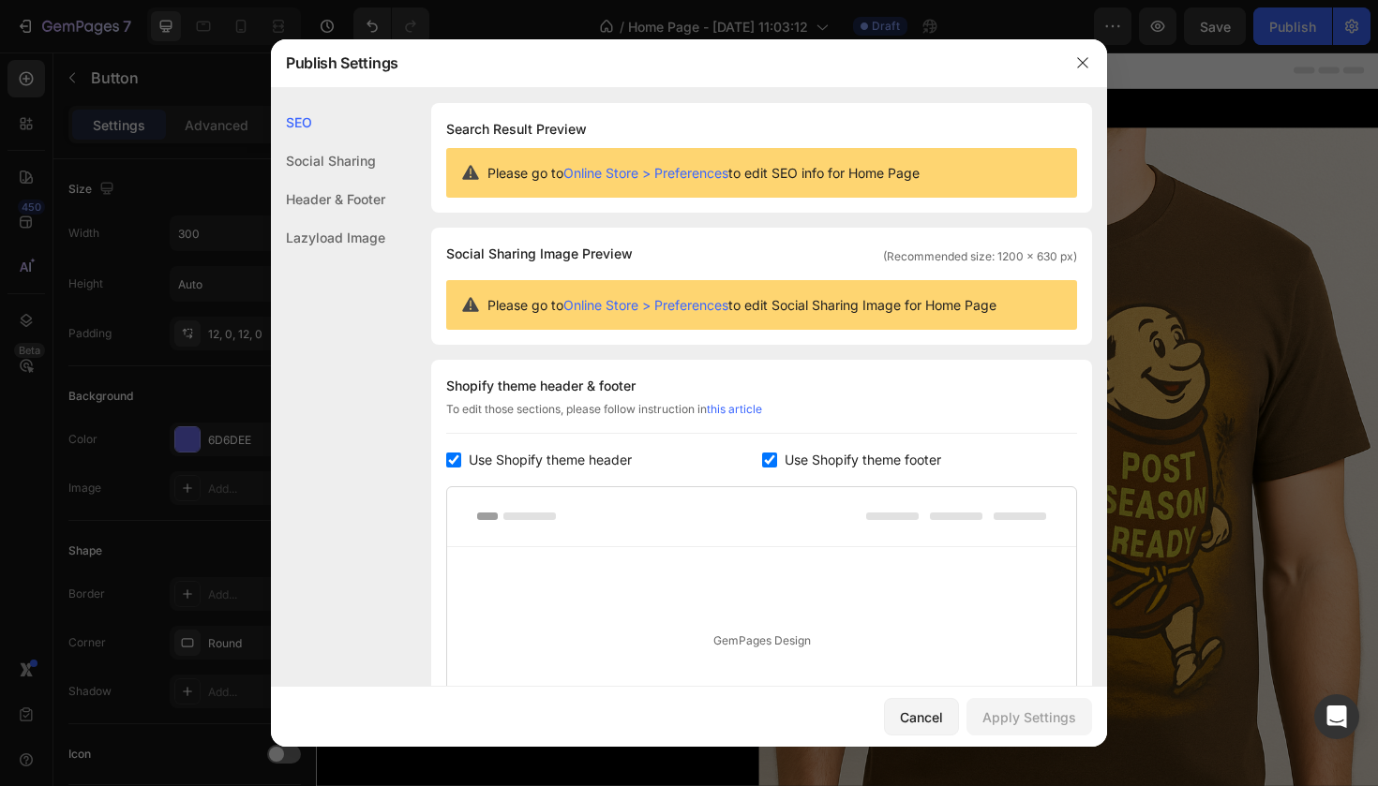
click at [1355, 33] on div at bounding box center [689, 393] width 1378 height 786
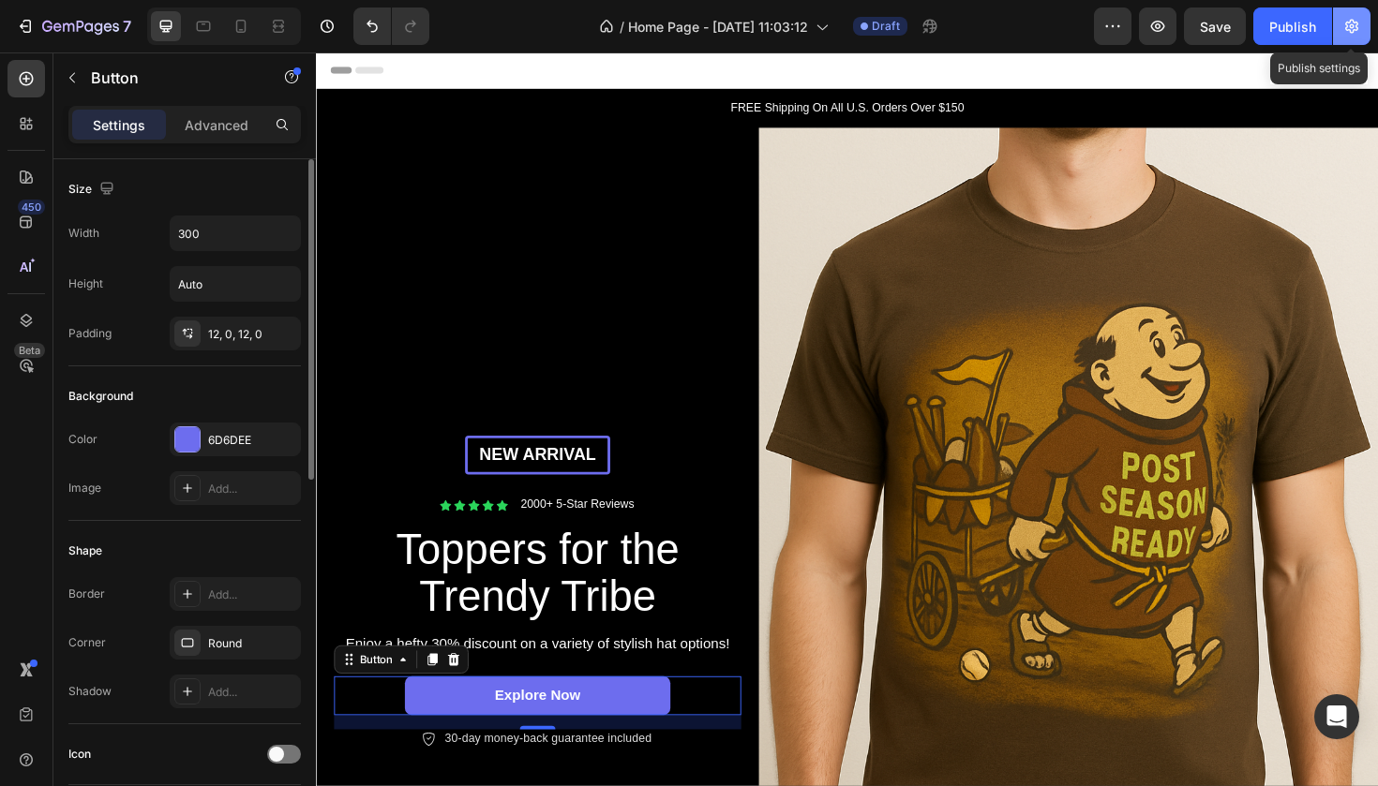
click at [1355, 33] on icon "button" at bounding box center [1351, 26] width 19 height 19
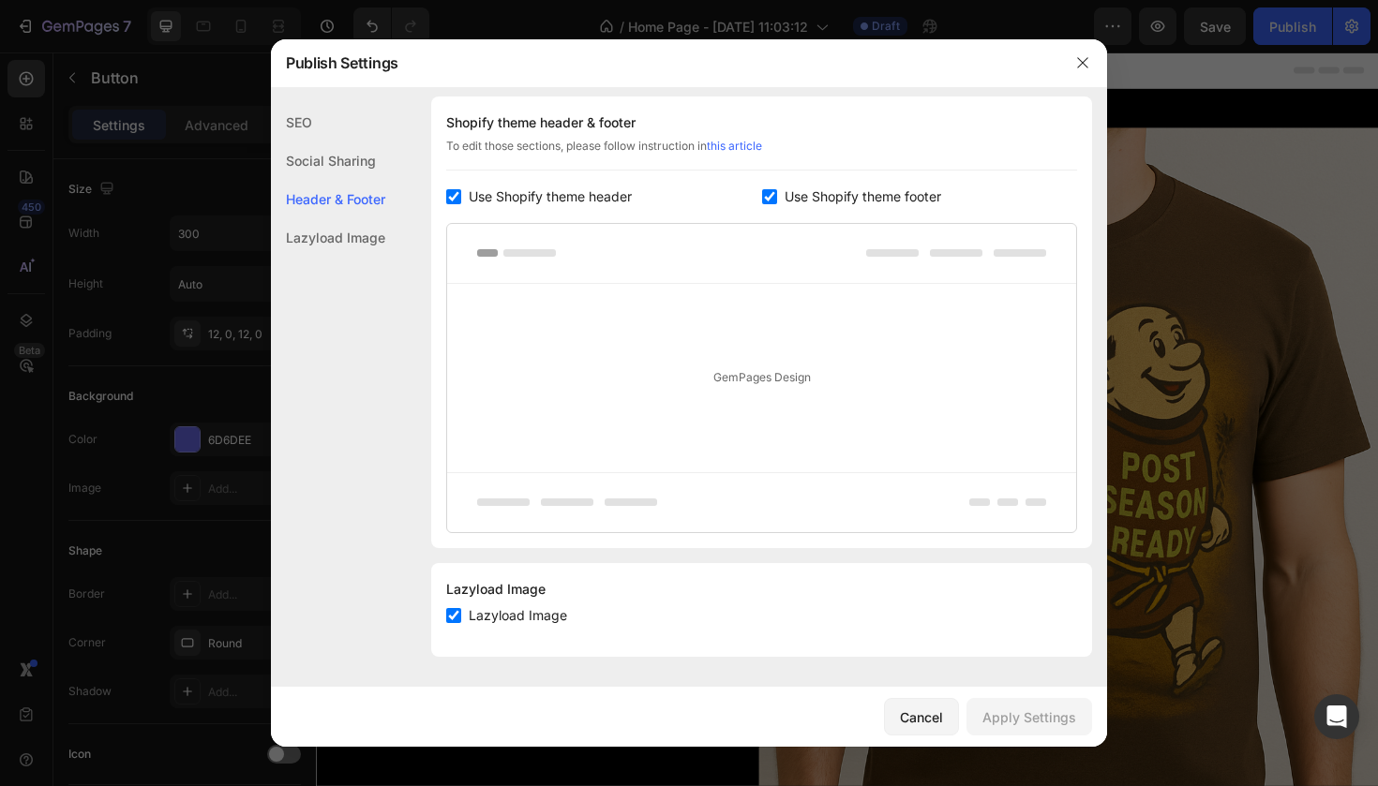
scroll to position [263, 0]
click at [355, 142] on div "SEO" at bounding box center [328, 161] width 114 height 38
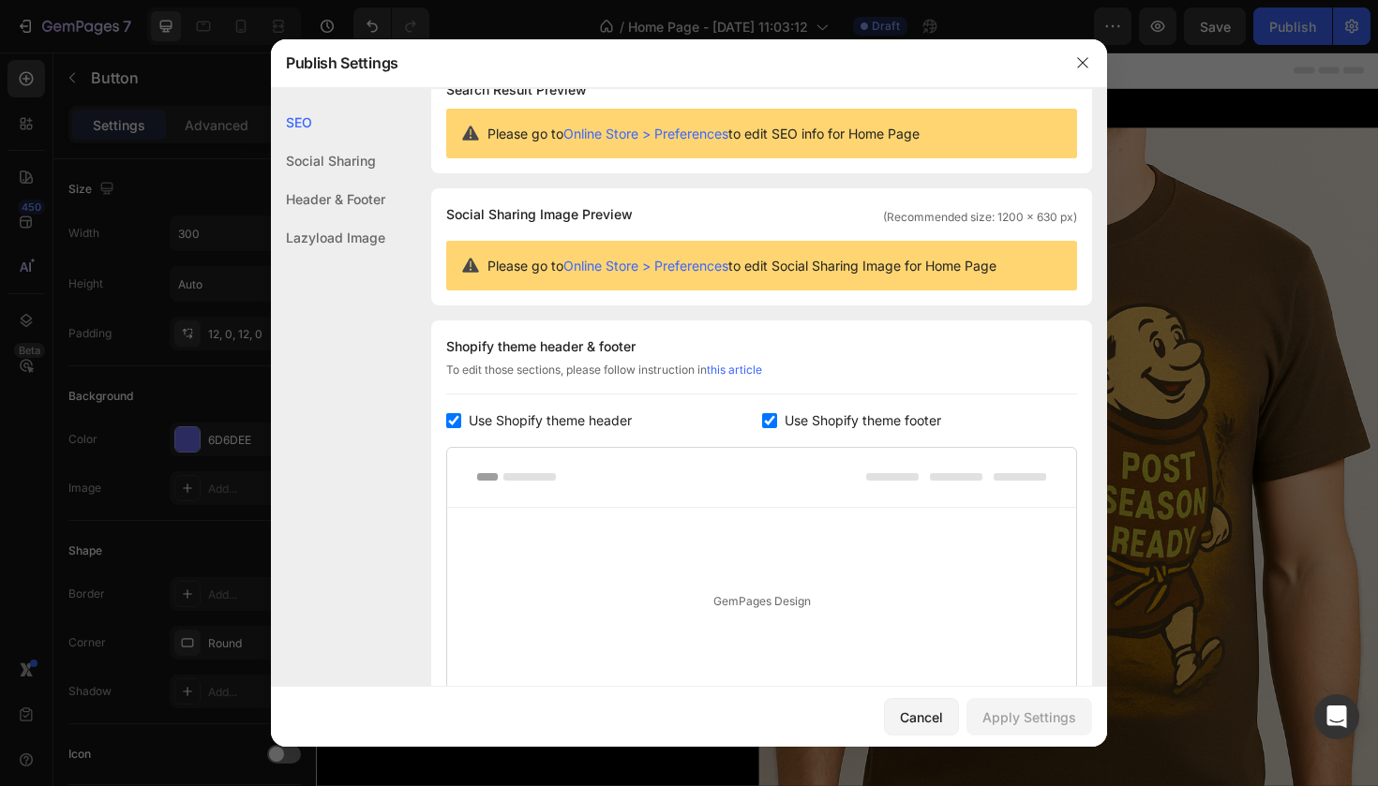
scroll to position [0, 0]
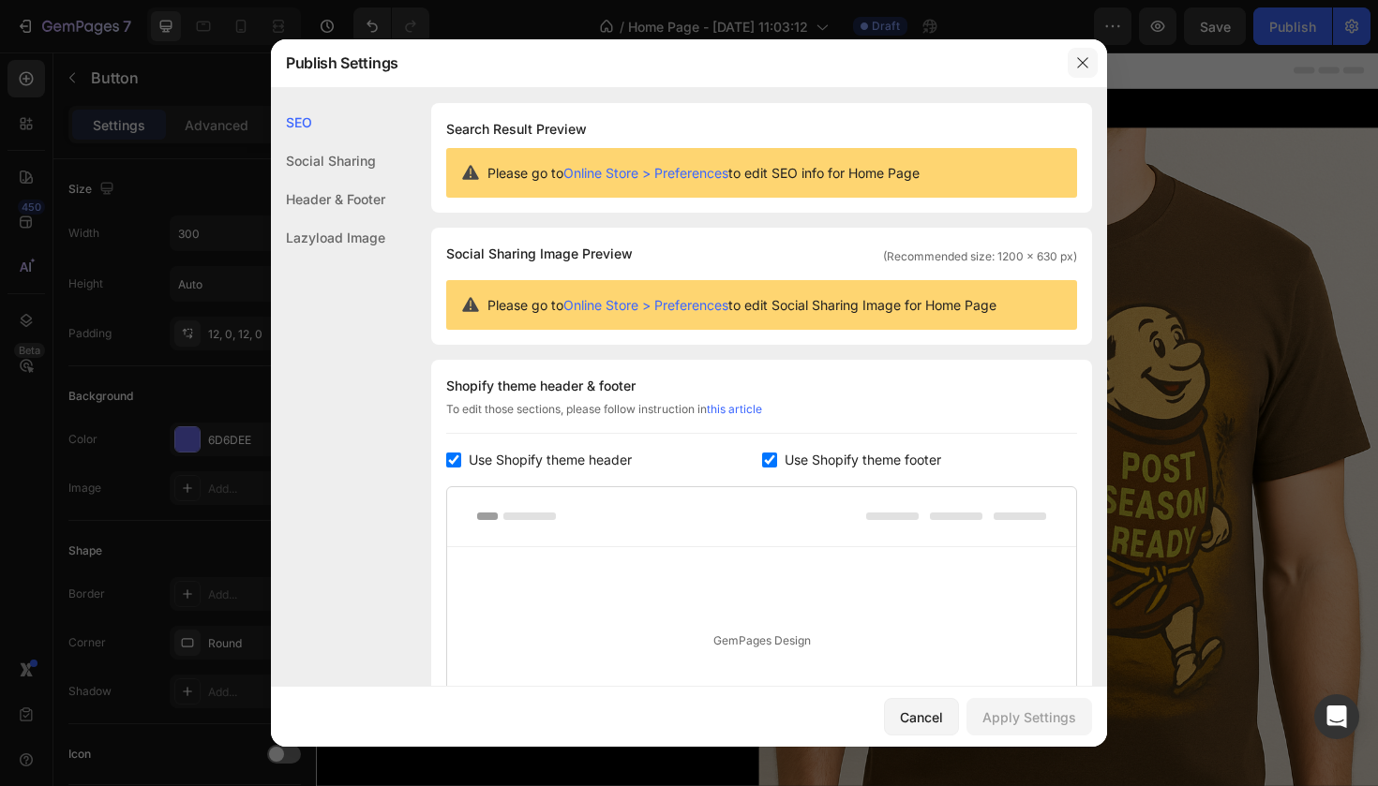
click at [1090, 57] on button "button" at bounding box center [1083, 63] width 30 height 30
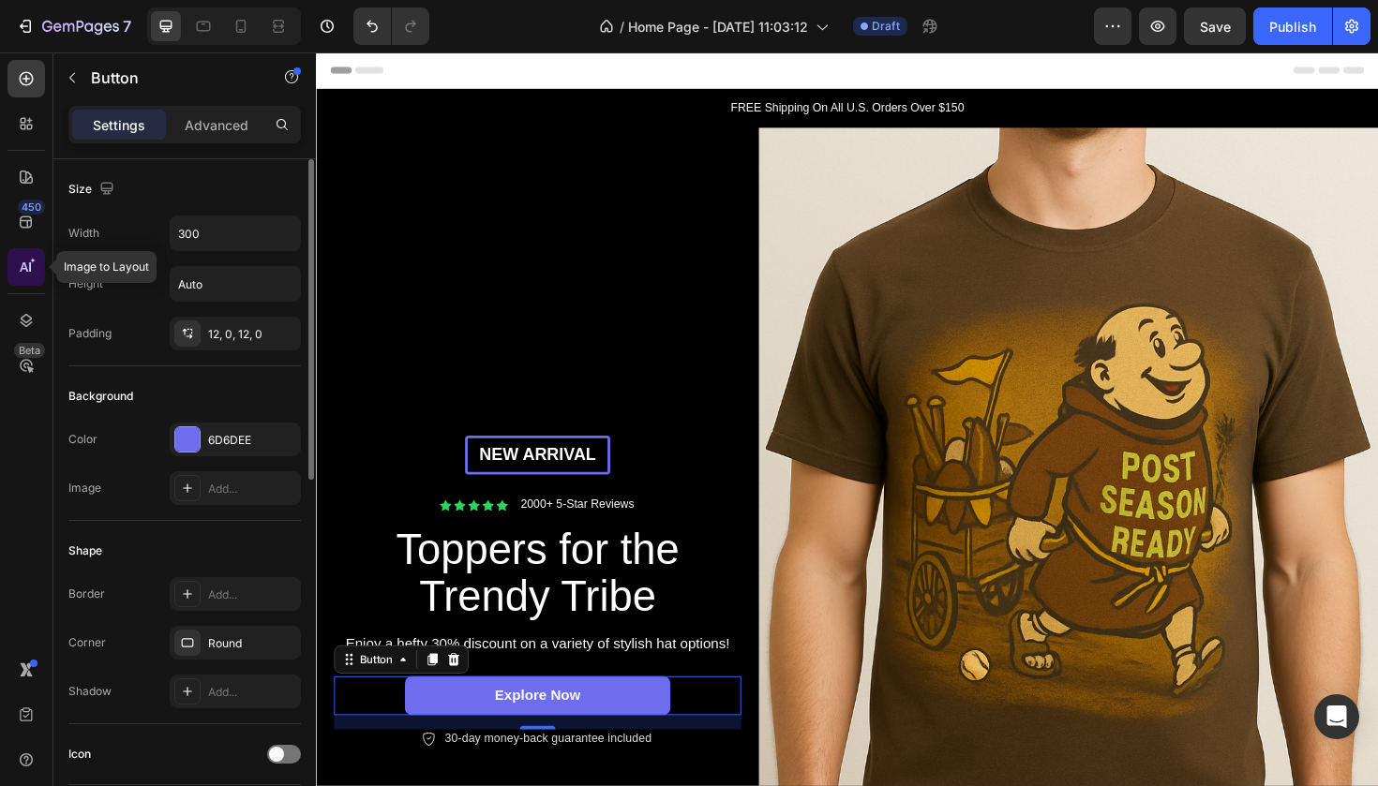
click at [38, 271] on div at bounding box center [25, 266] width 37 height 37
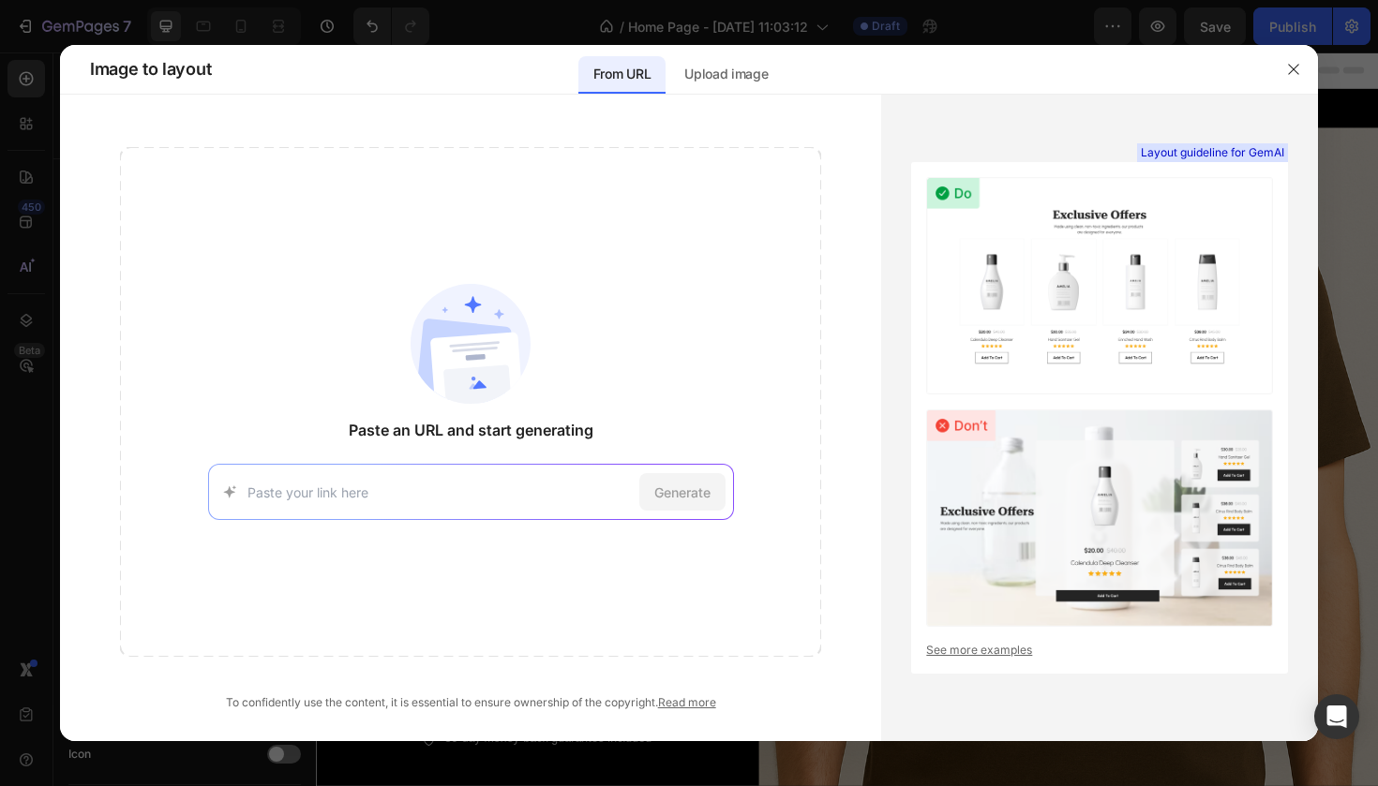
paste input "[URL][DOMAIN_NAME]"
type input "[URL][DOMAIN_NAME]"
click at [663, 483] on span "Generate" at bounding box center [682, 493] width 56 height 20
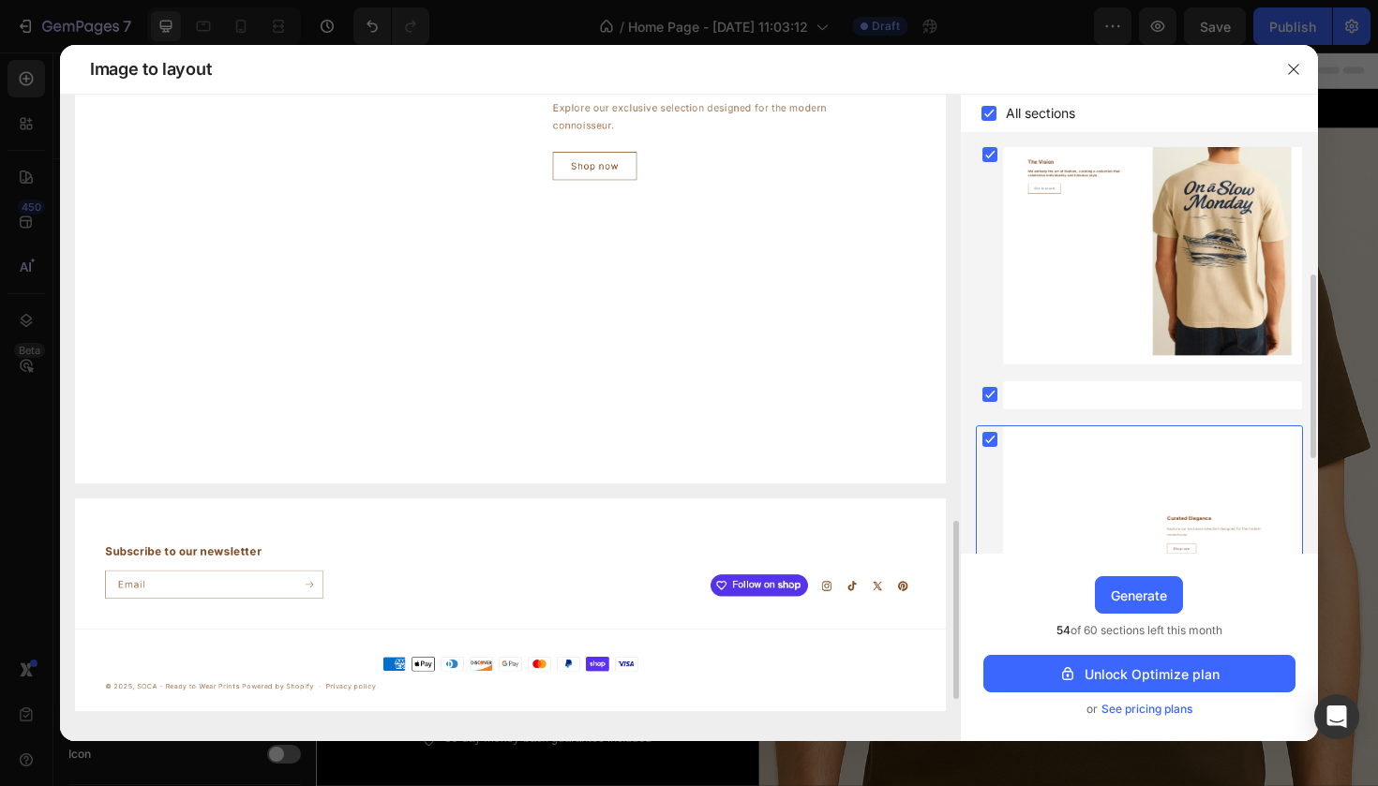
scroll to position [1643, 0]
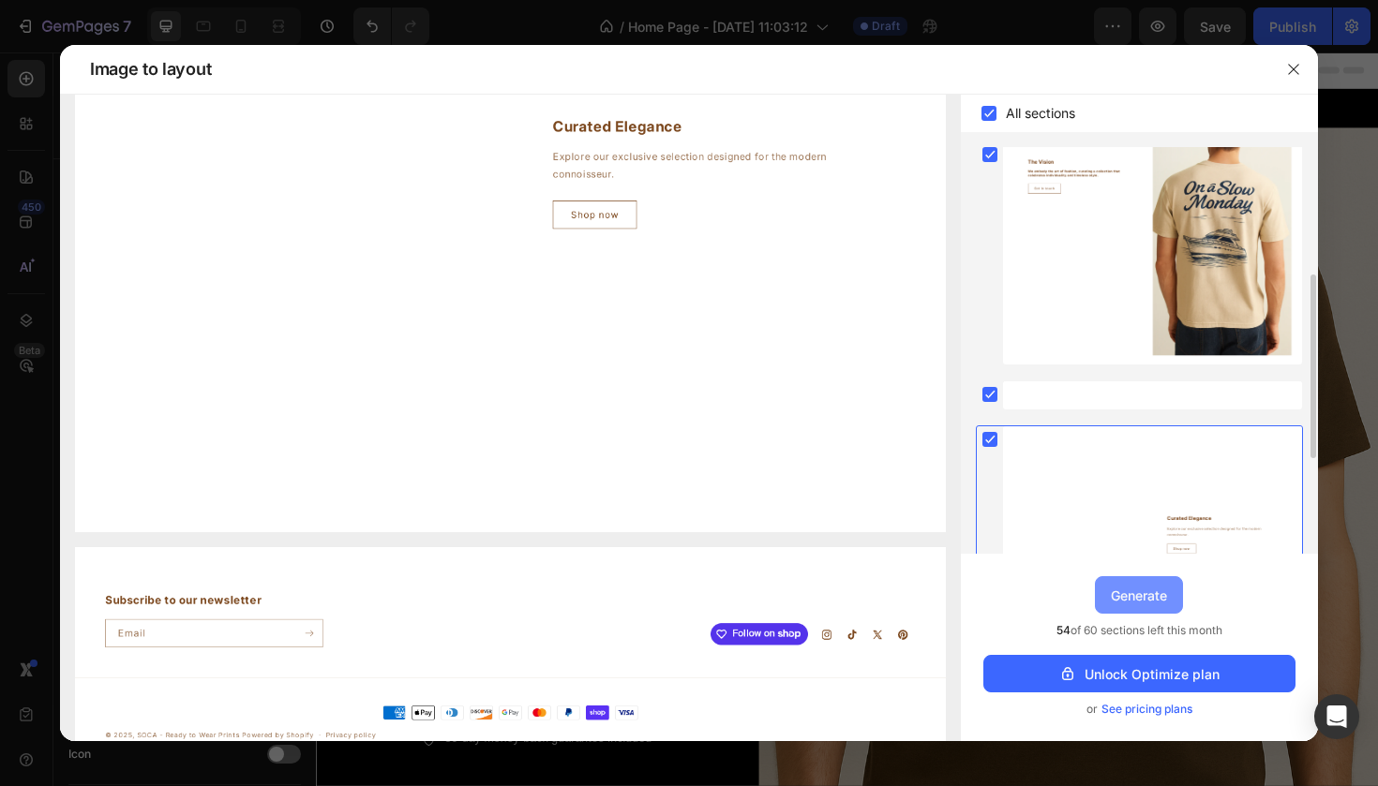
click at [1139, 592] on div "Generate" at bounding box center [1139, 596] width 56 height 20
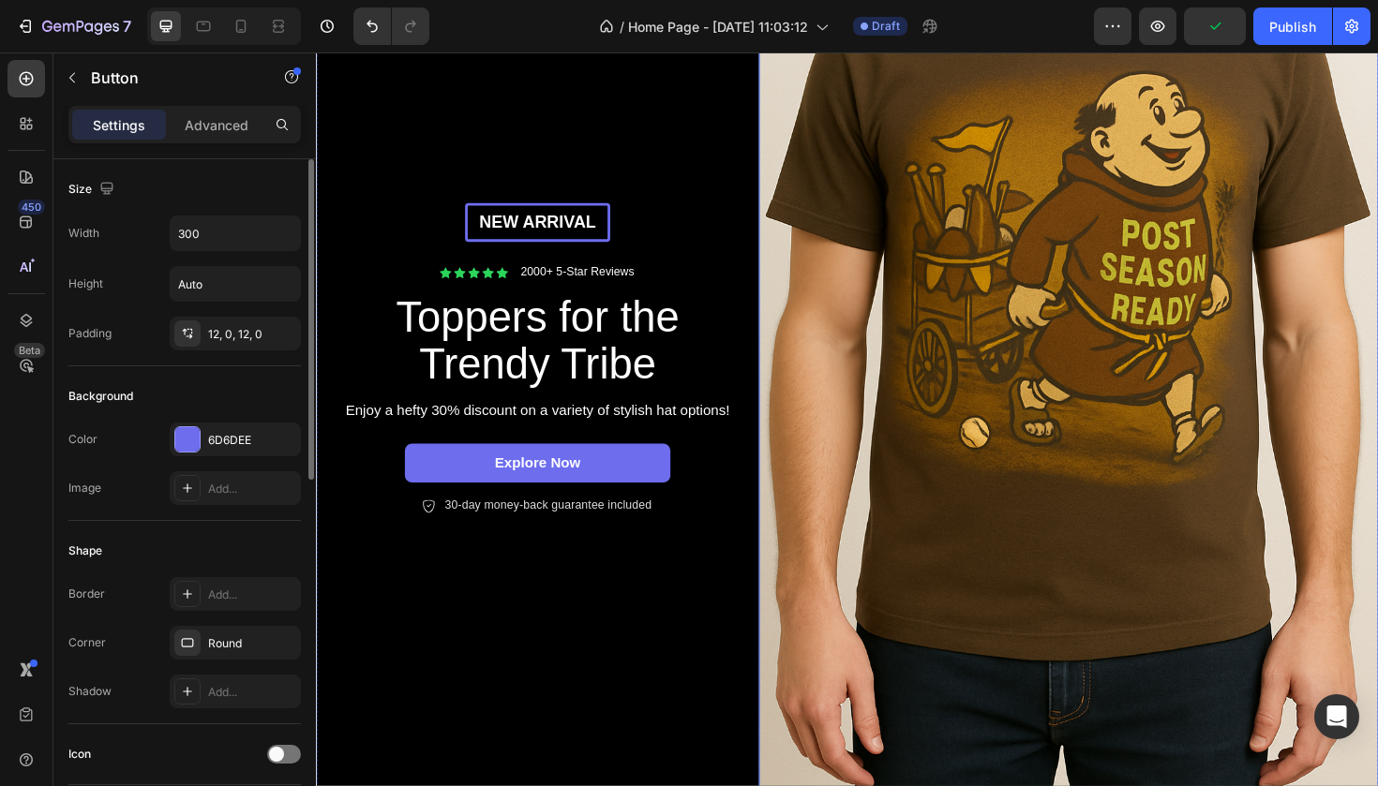
scroll to position [1030, 0]
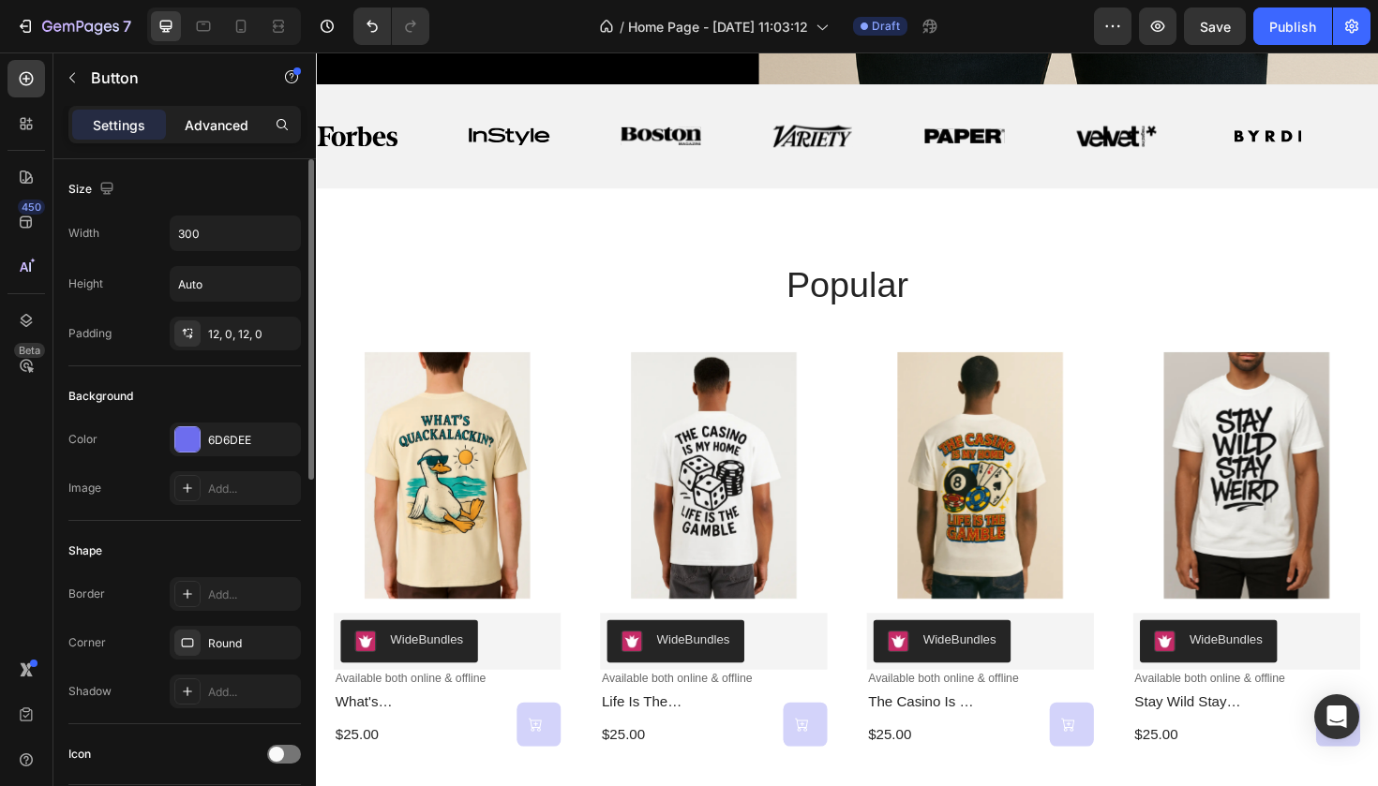
click at [203, 135] on div "Advanced" at bounding box center [217, 125] width 94 height 30
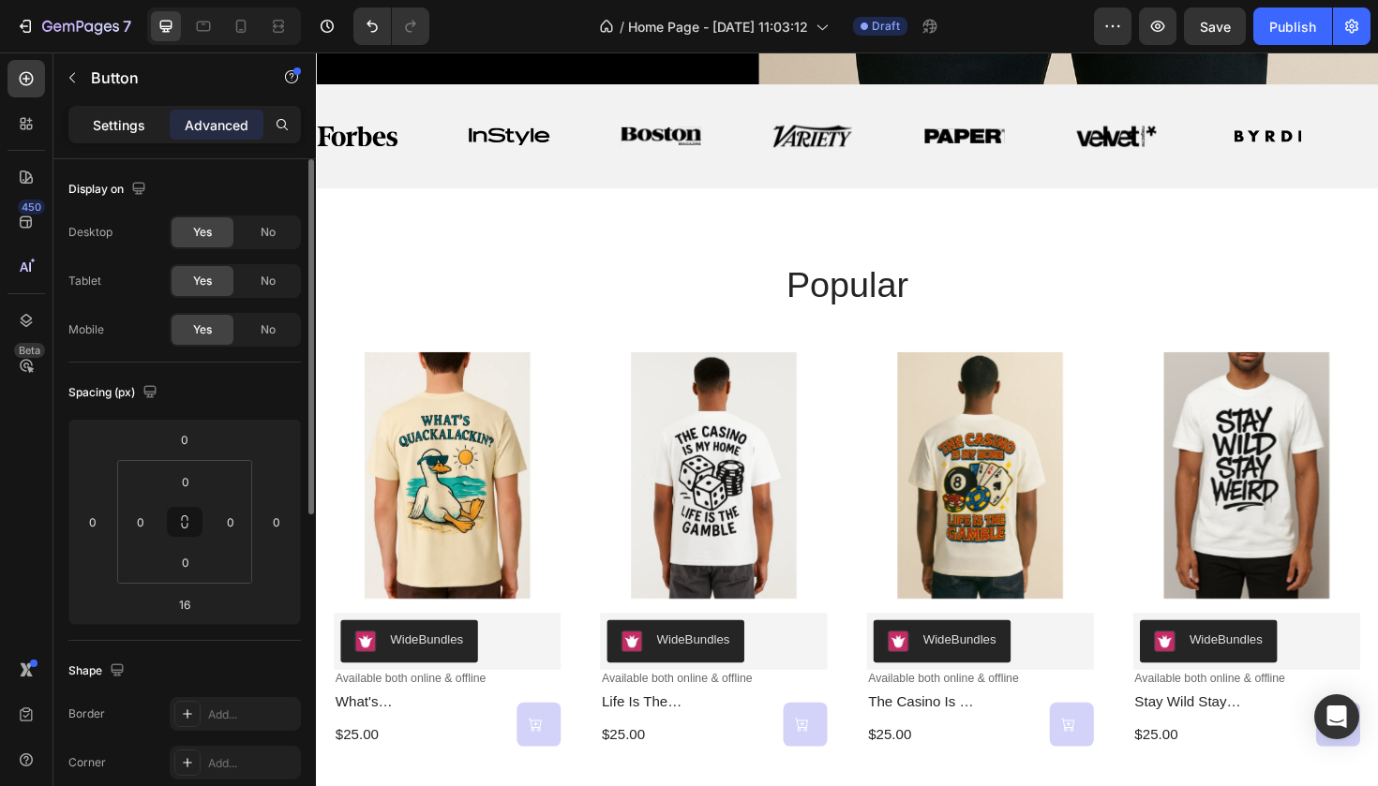
click at [136, 129] on p "Settings" at bounding box center [119, 125] width 52 height 20
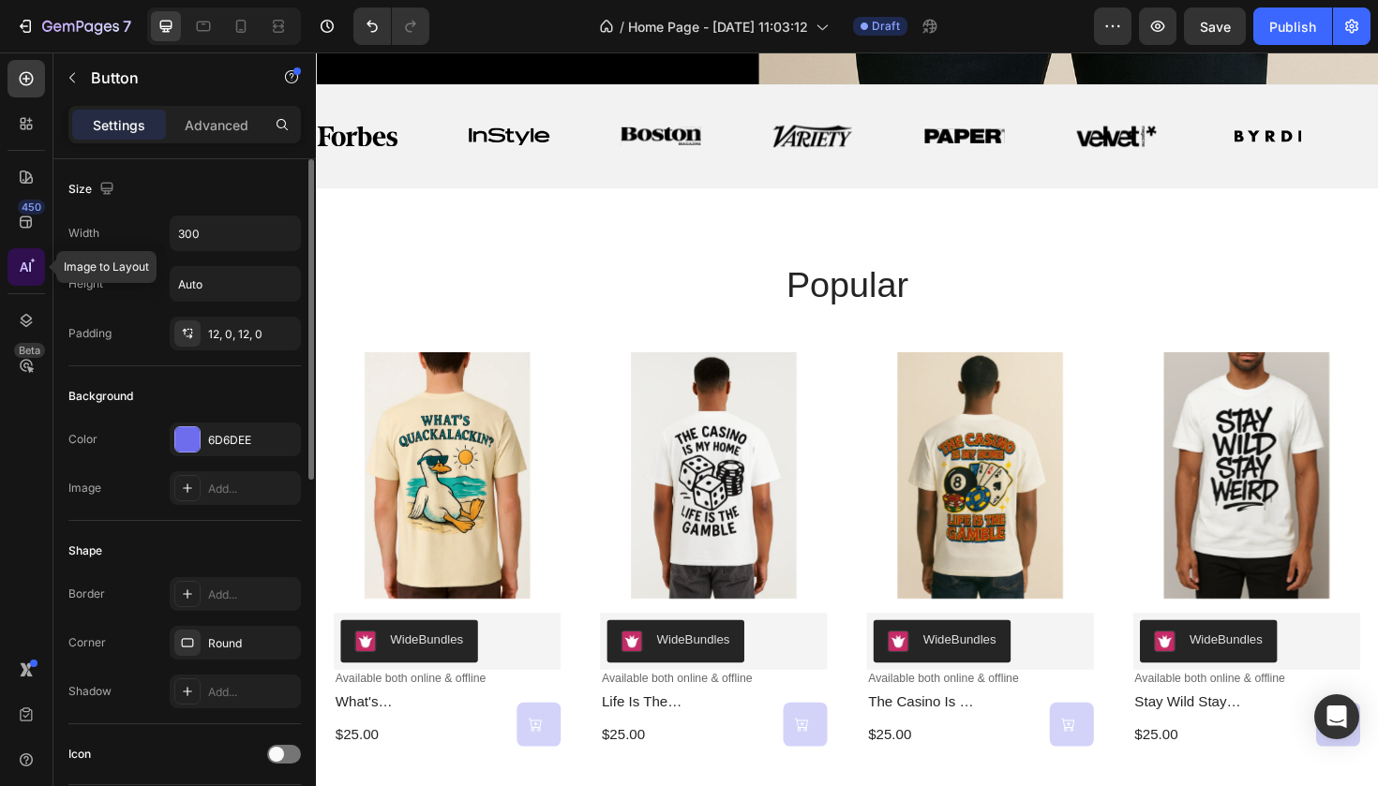
click at [16, 277] on div at bounding box center [25, 266] width 37 height 37
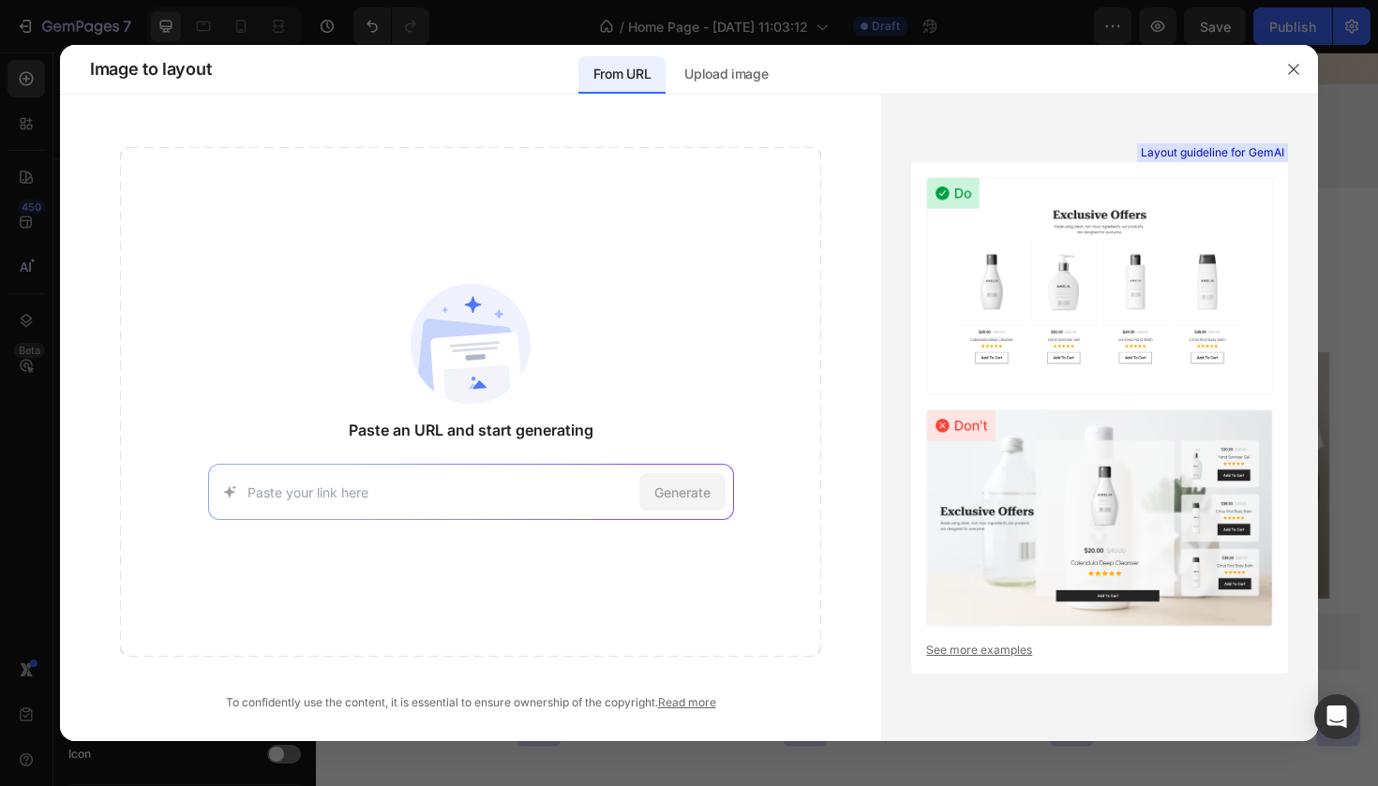
click at [494, 459] on div "Paste an URL and start generating Generate" at bounding box center [470, 402] width 701 height 510
click at [482, 484] on input at bounding box center [439, 493] width 384 height 20
paste input "[URL][DOMAIN_NAME]"
type input "[URL][DOMAIN_NAME]"
click at [689, 487] on span "Generate" at bounding box center [682, 493] width 56 height 20
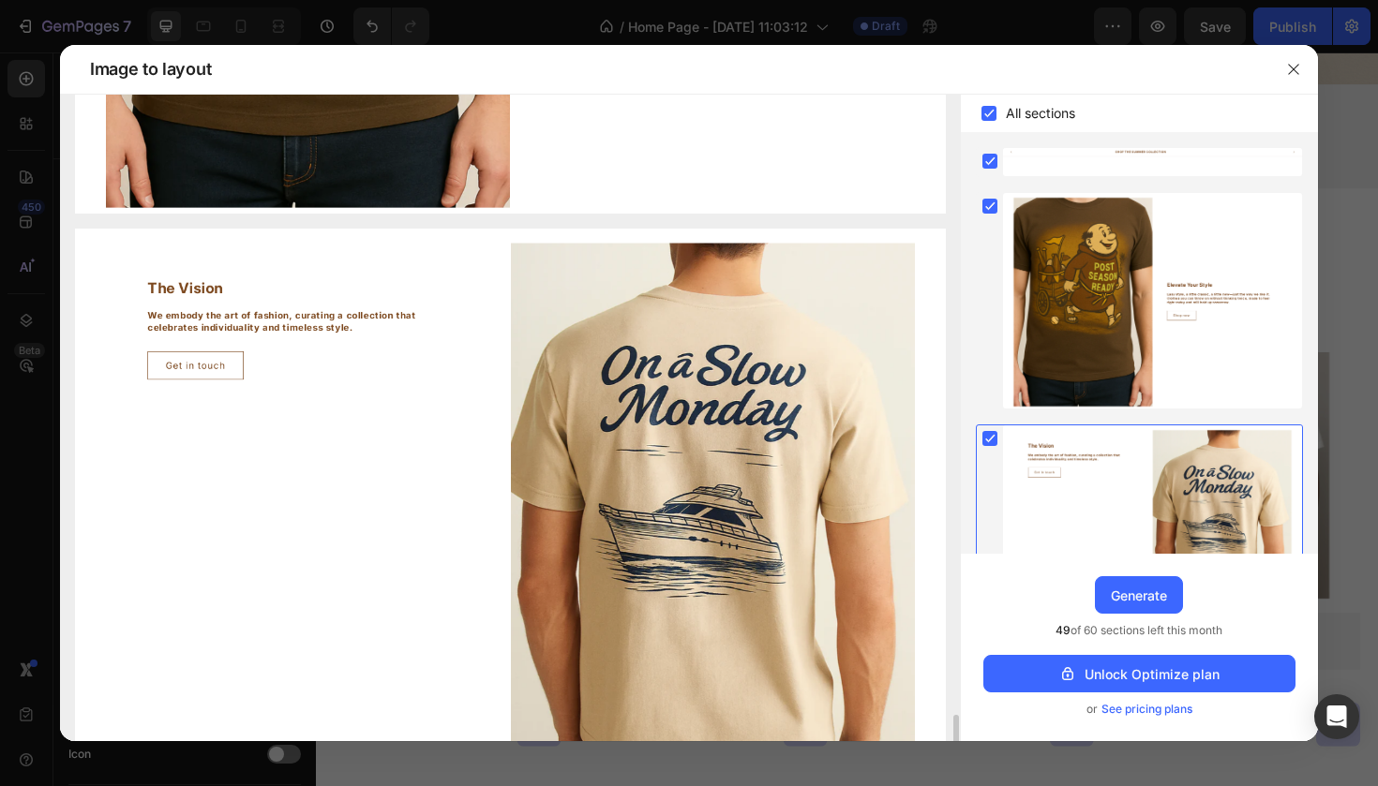
scroll to position [1102, 0]
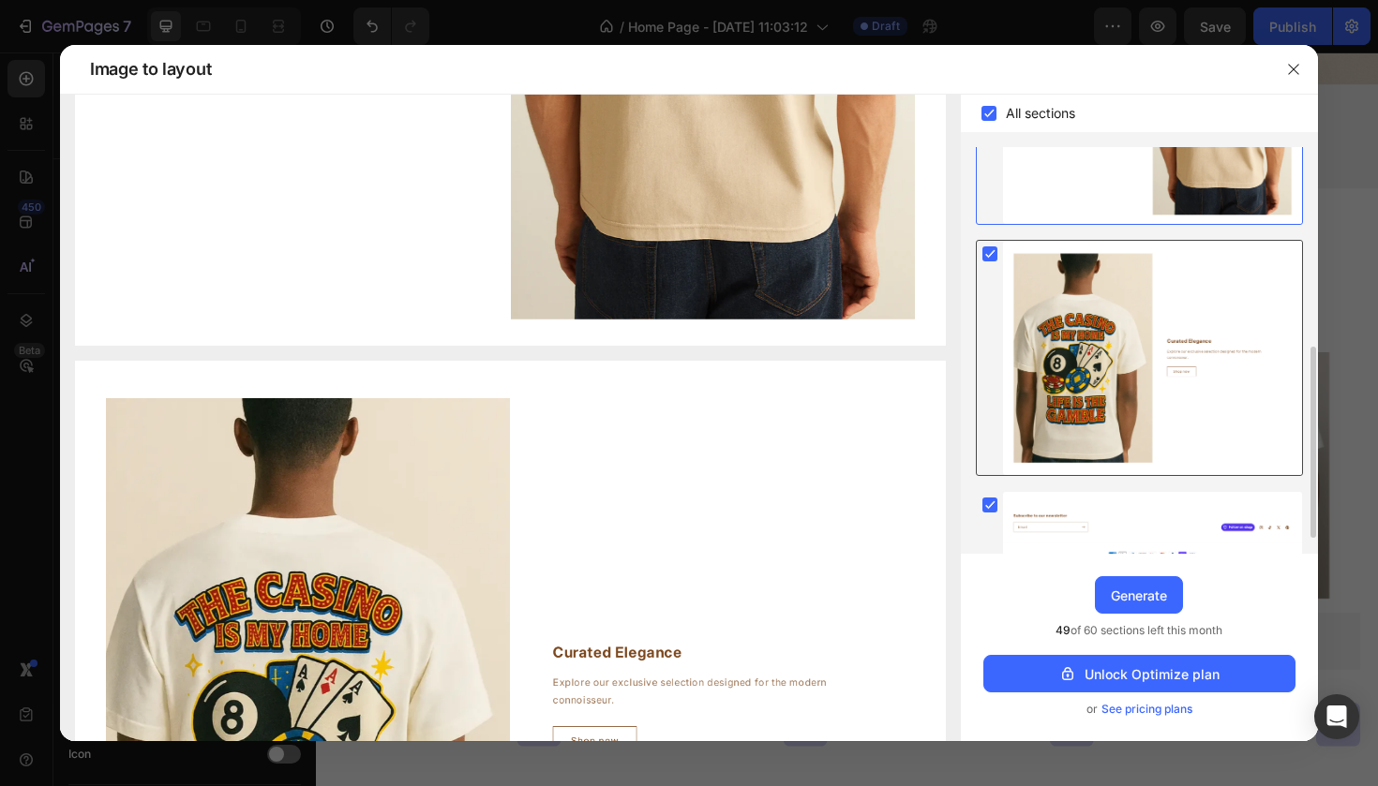
click at [1131, 304] on div at bounding box center [1152, 358] width 299 height 234
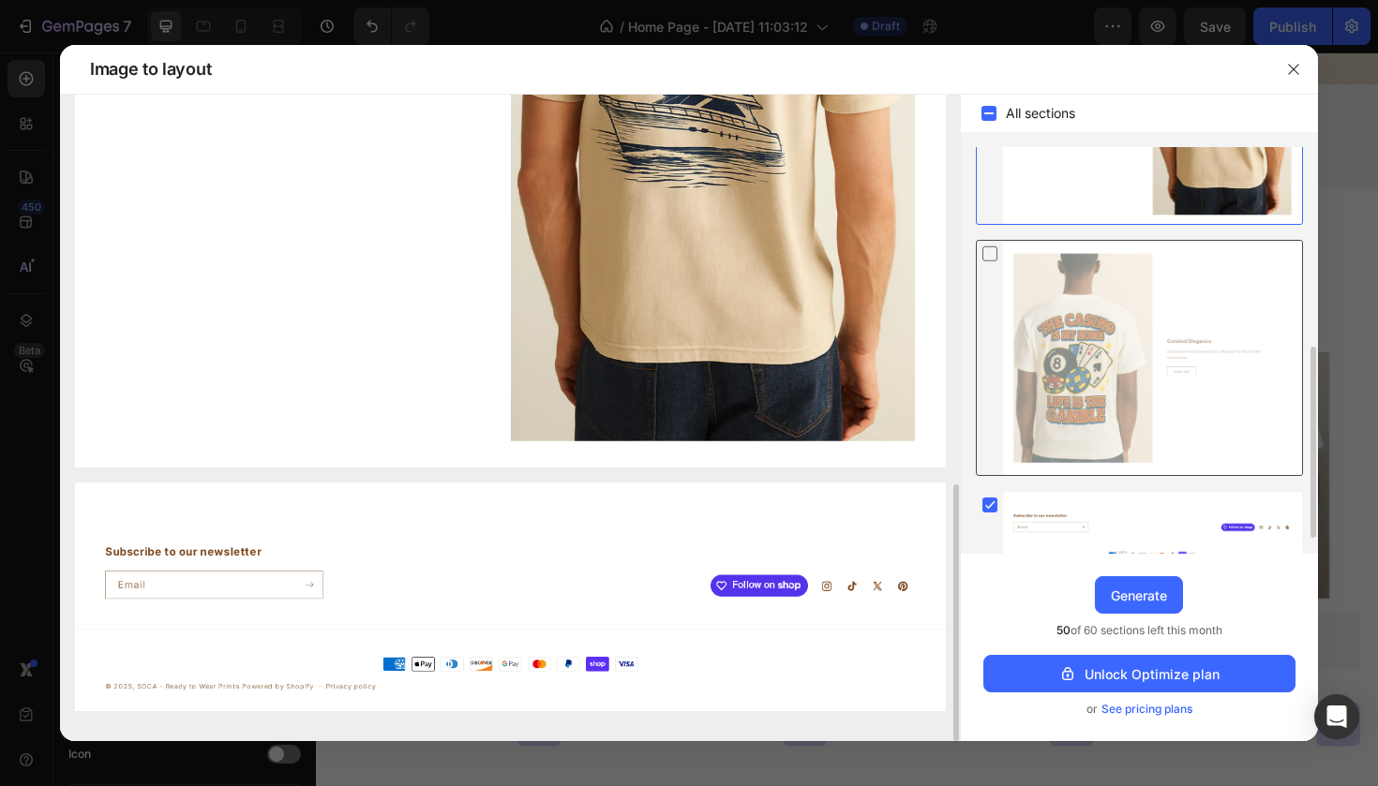
click at [1130, 305] on div at bounding box center [1152, 358] width 299 height 234
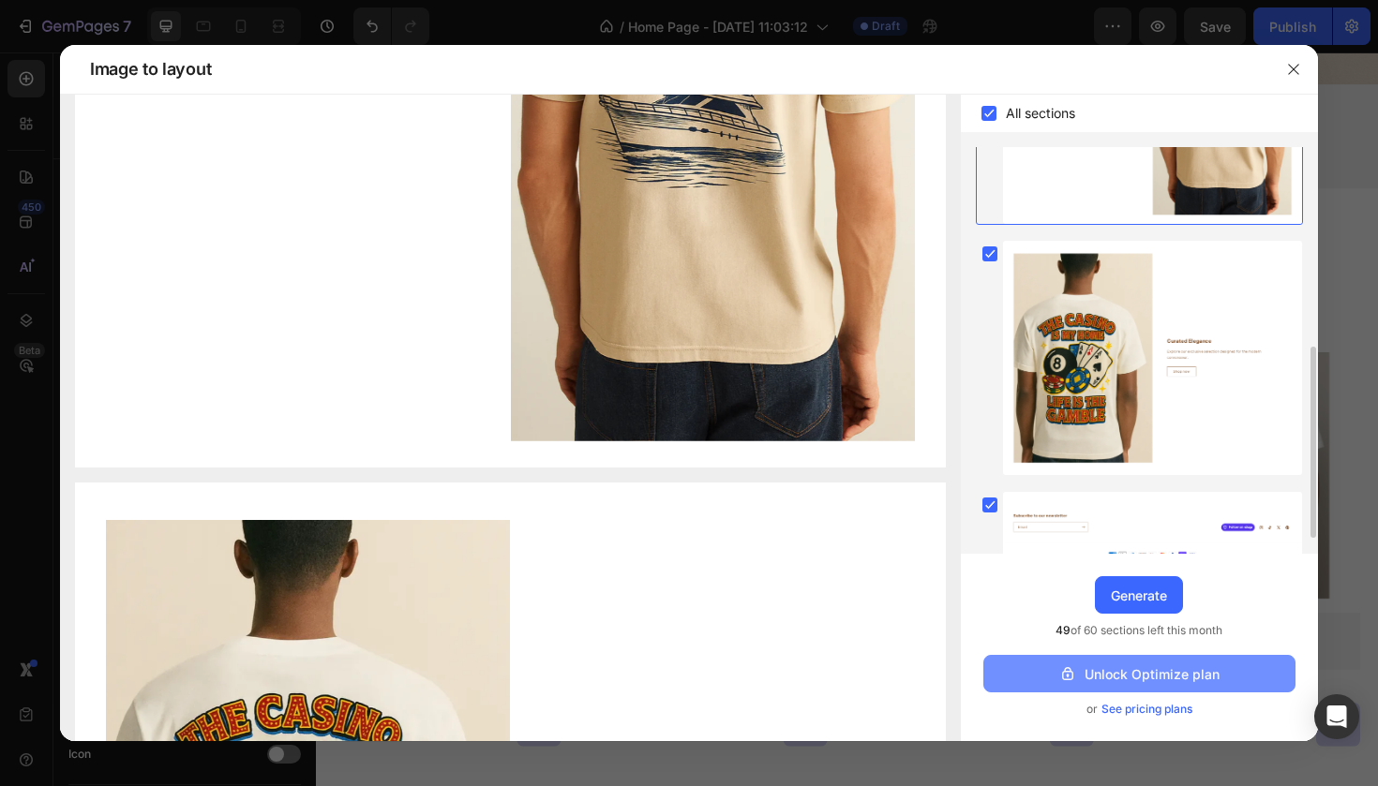
click at [1125, 683] on div "Unlock Optimize plan" at bounding box center [1138, 675] width 161 height 20
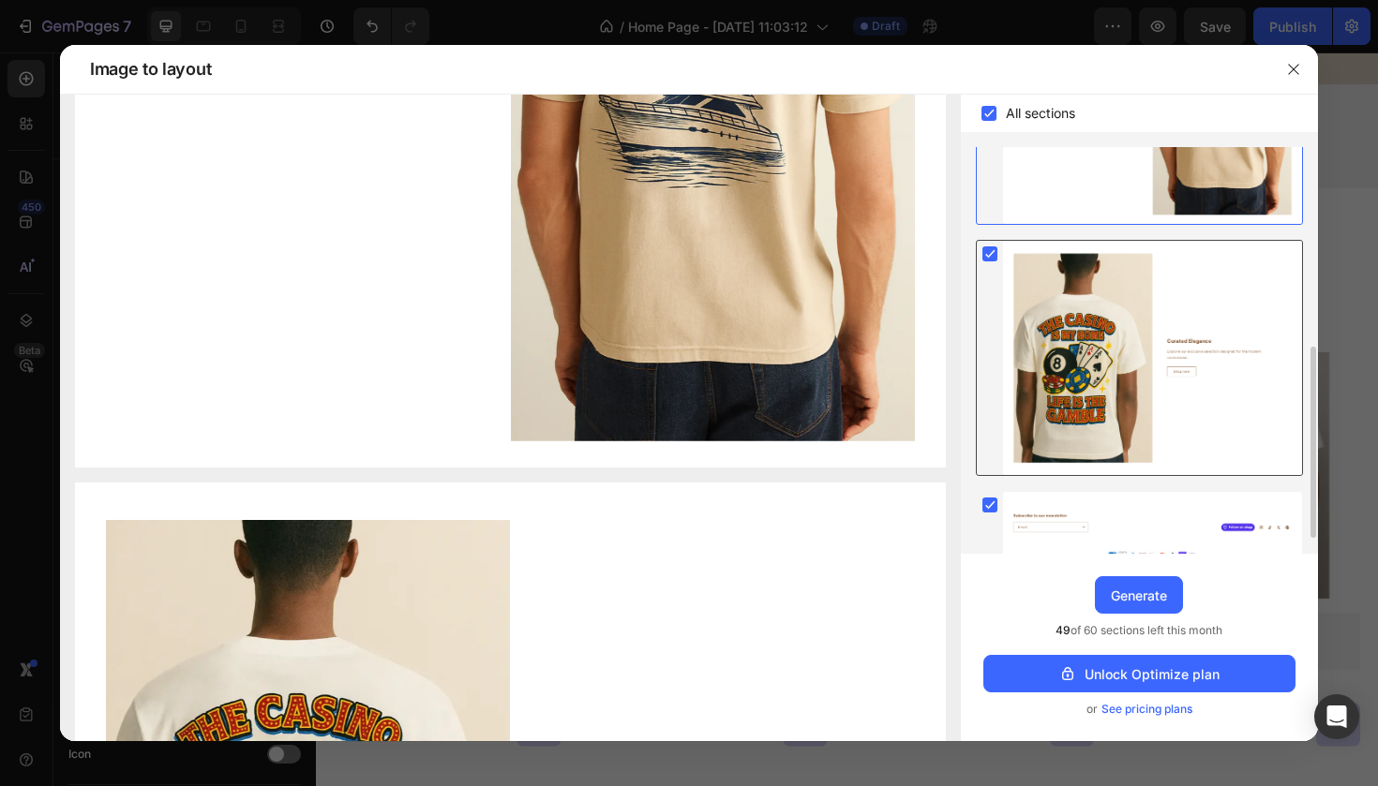
scroll to position [457, 0]
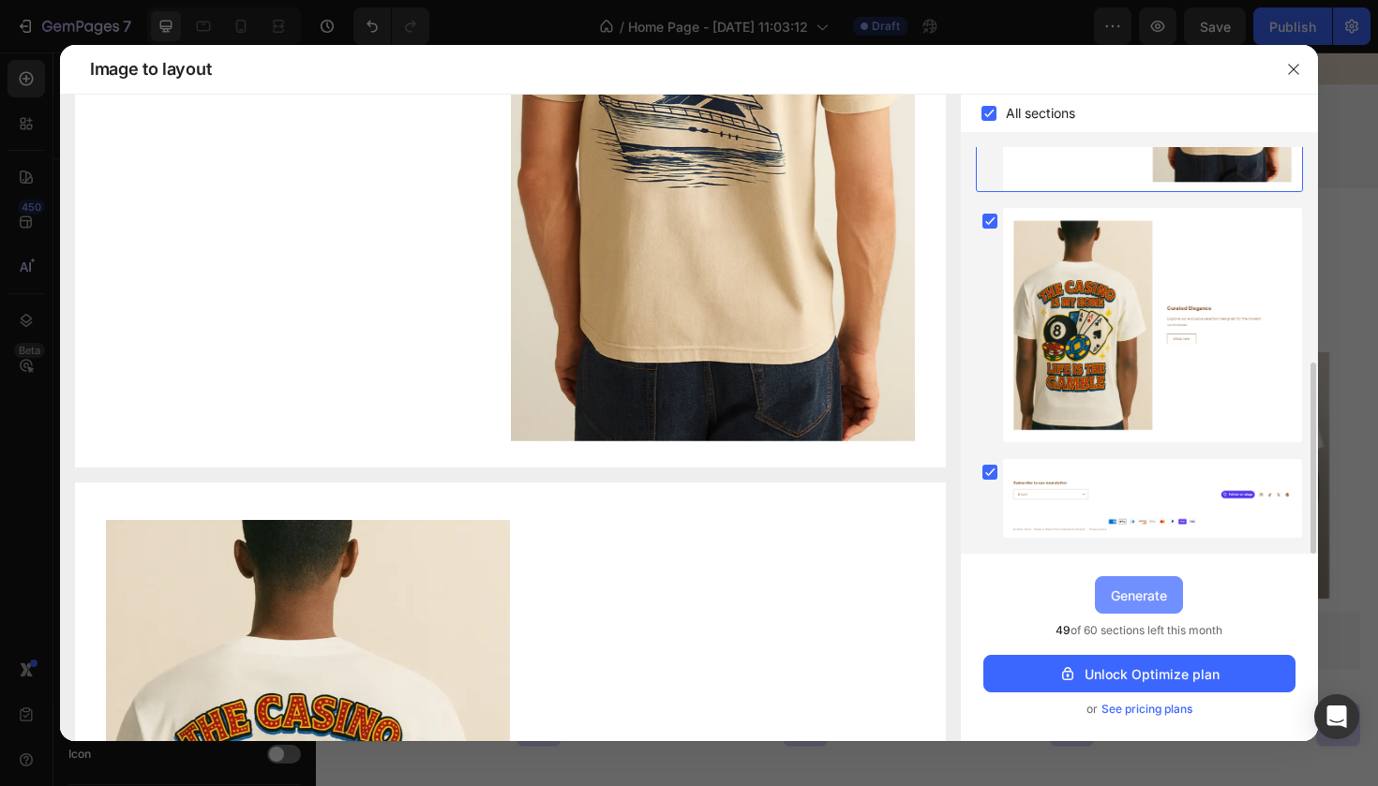
click at [1159, 607] on button "Generate" at bounding box center [1139, 595] width 88 height 37
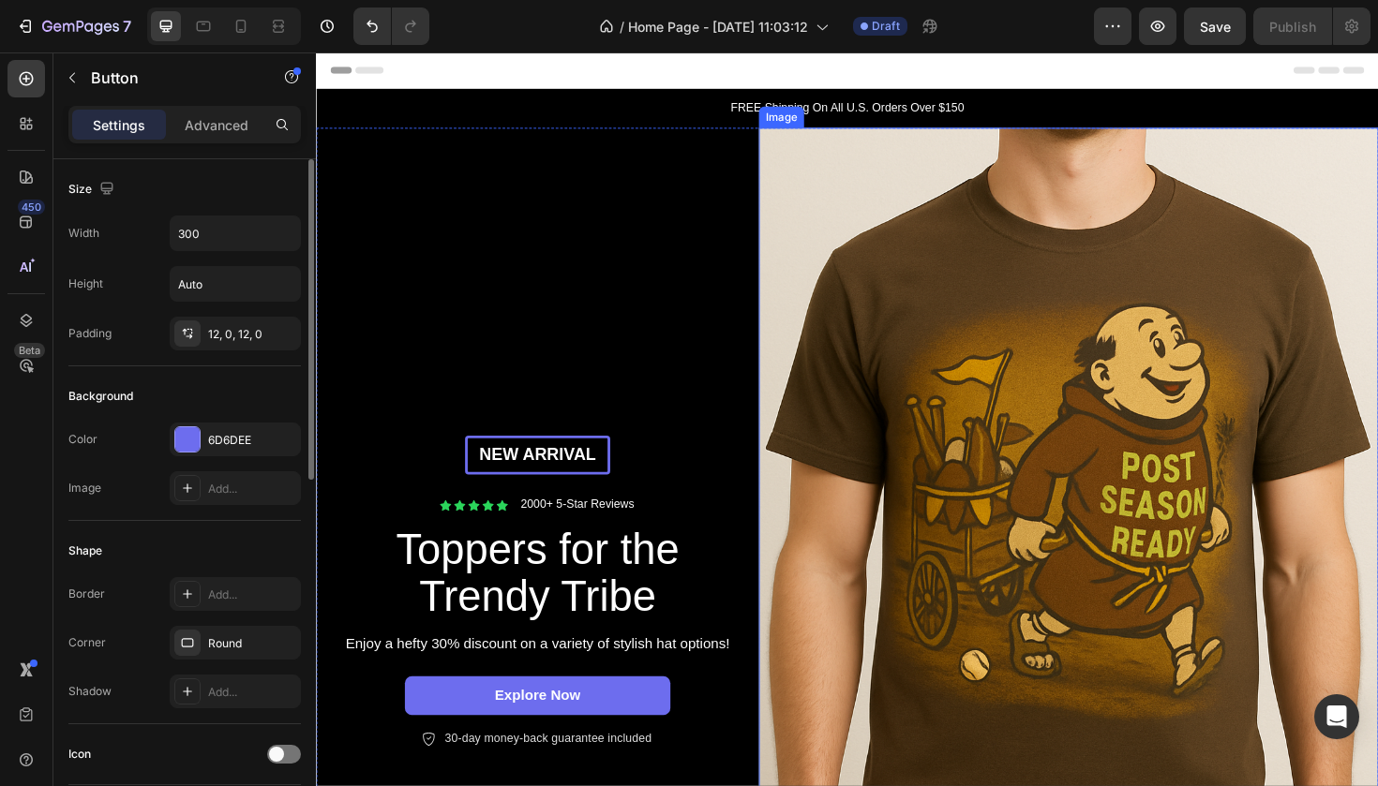
scroll to position [0, 0]
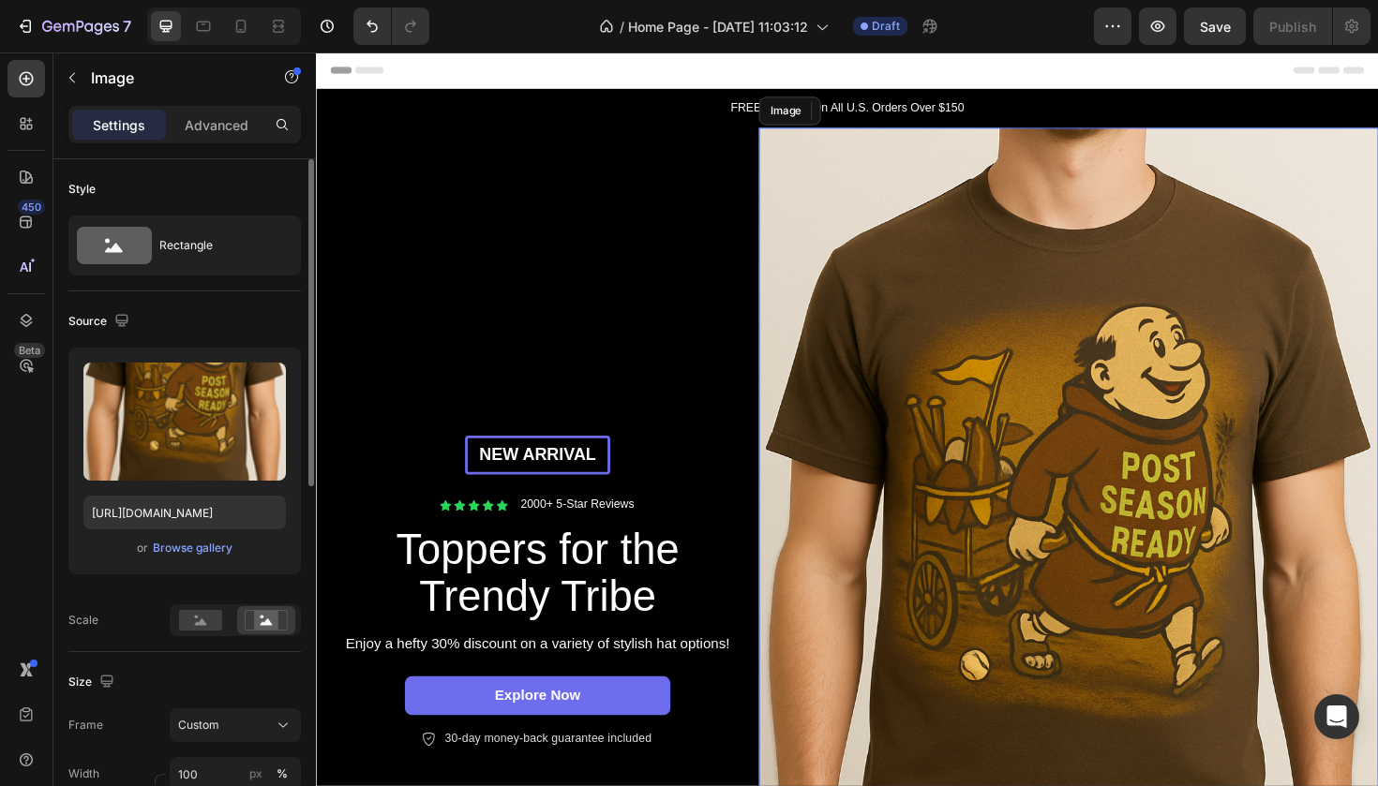
click at [1124, 153] on img at bounding box center [1113, 624] width 656 height 984
click at [906, 240] on img at bounding box center [1113, 624] width 656 height 984
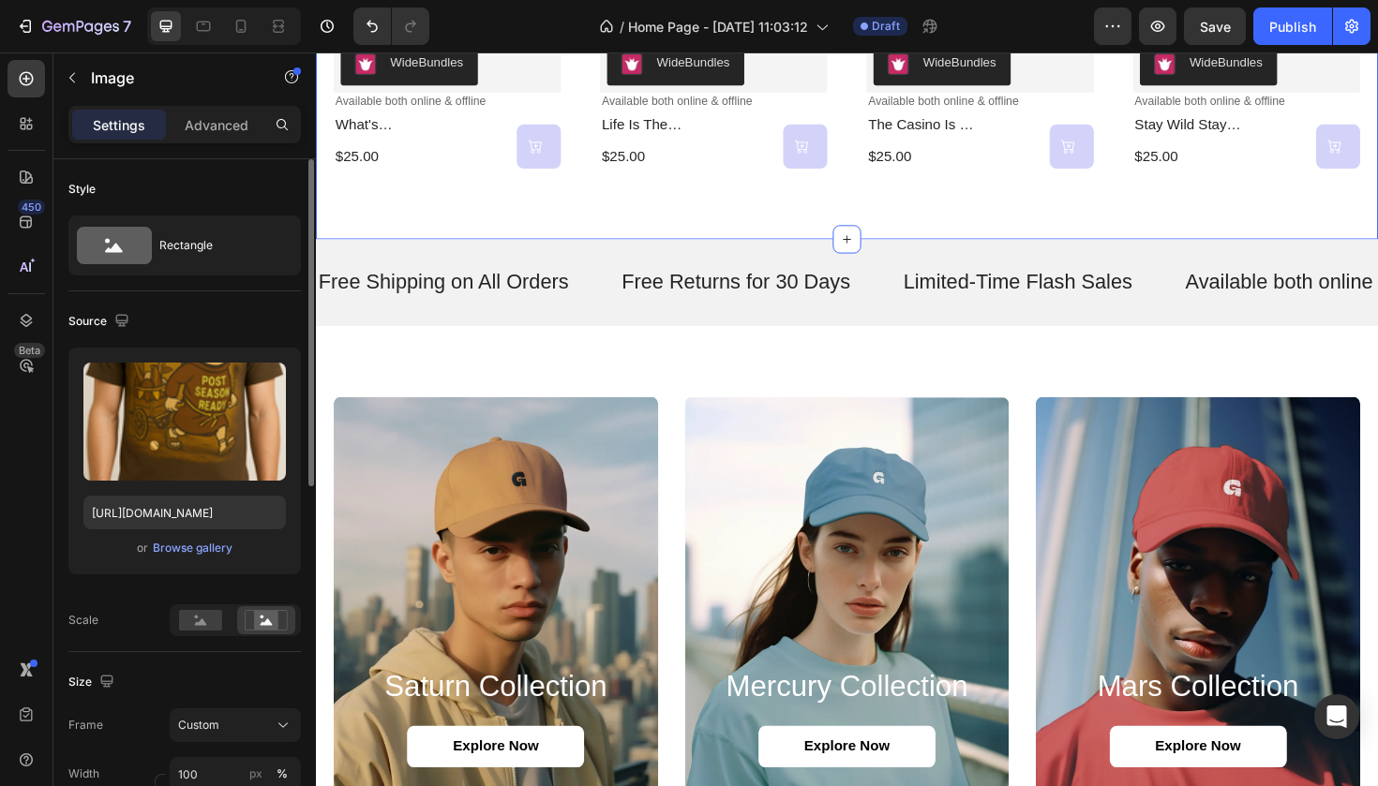
scroll to position [1660, 0]
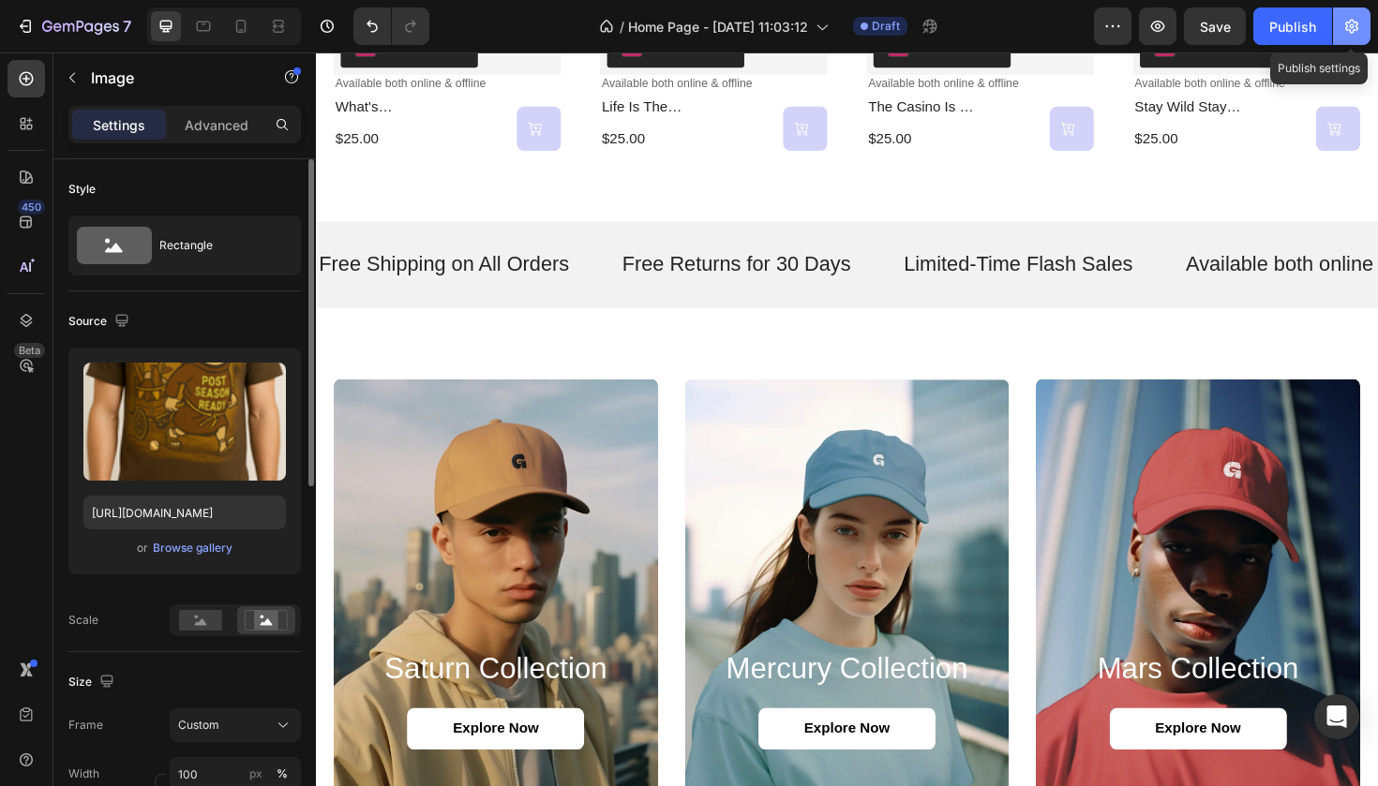
click at [1355, 19] on icon "button" at bounding box center [1351, 26] width 19 height 19
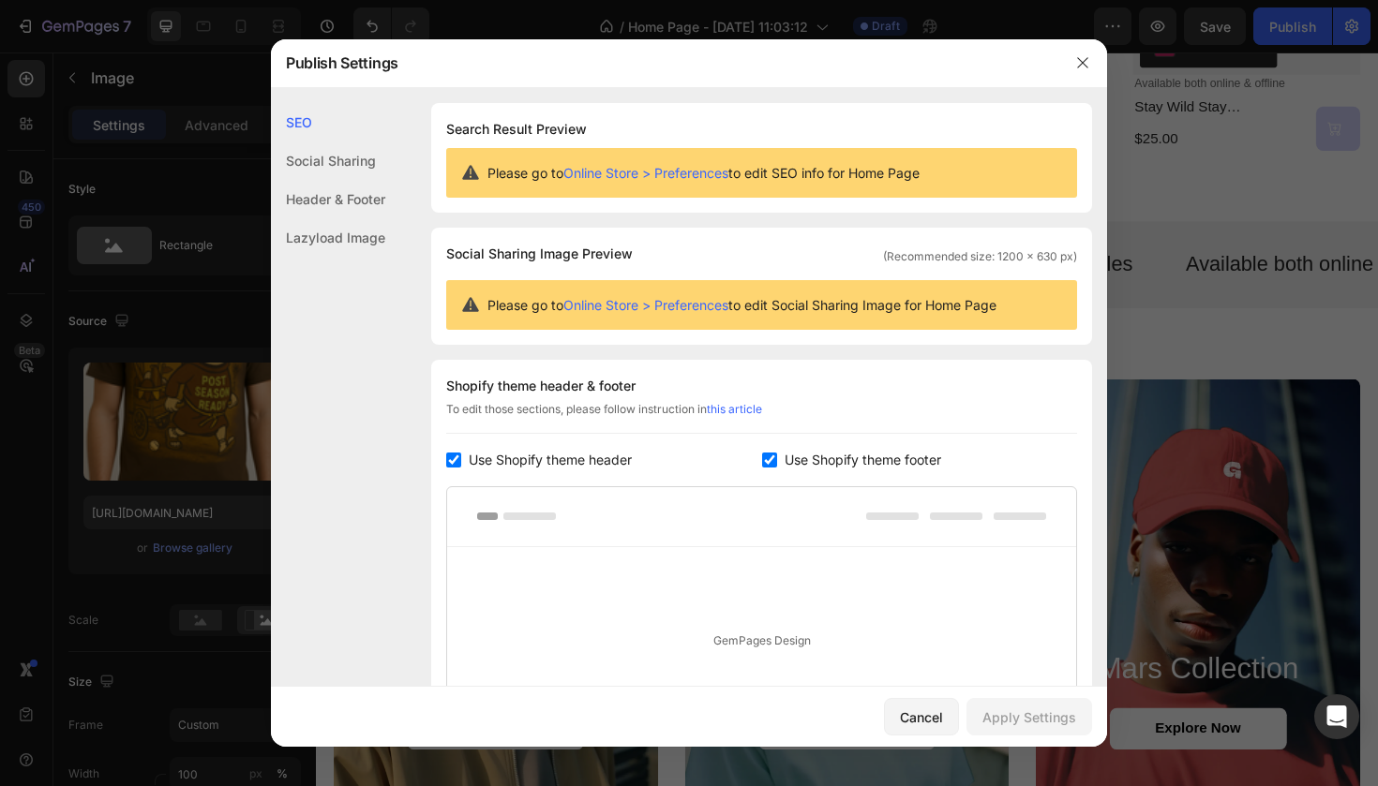
click at [1352, 21] on div at bounding box center [689, 393] width 1378 height 786
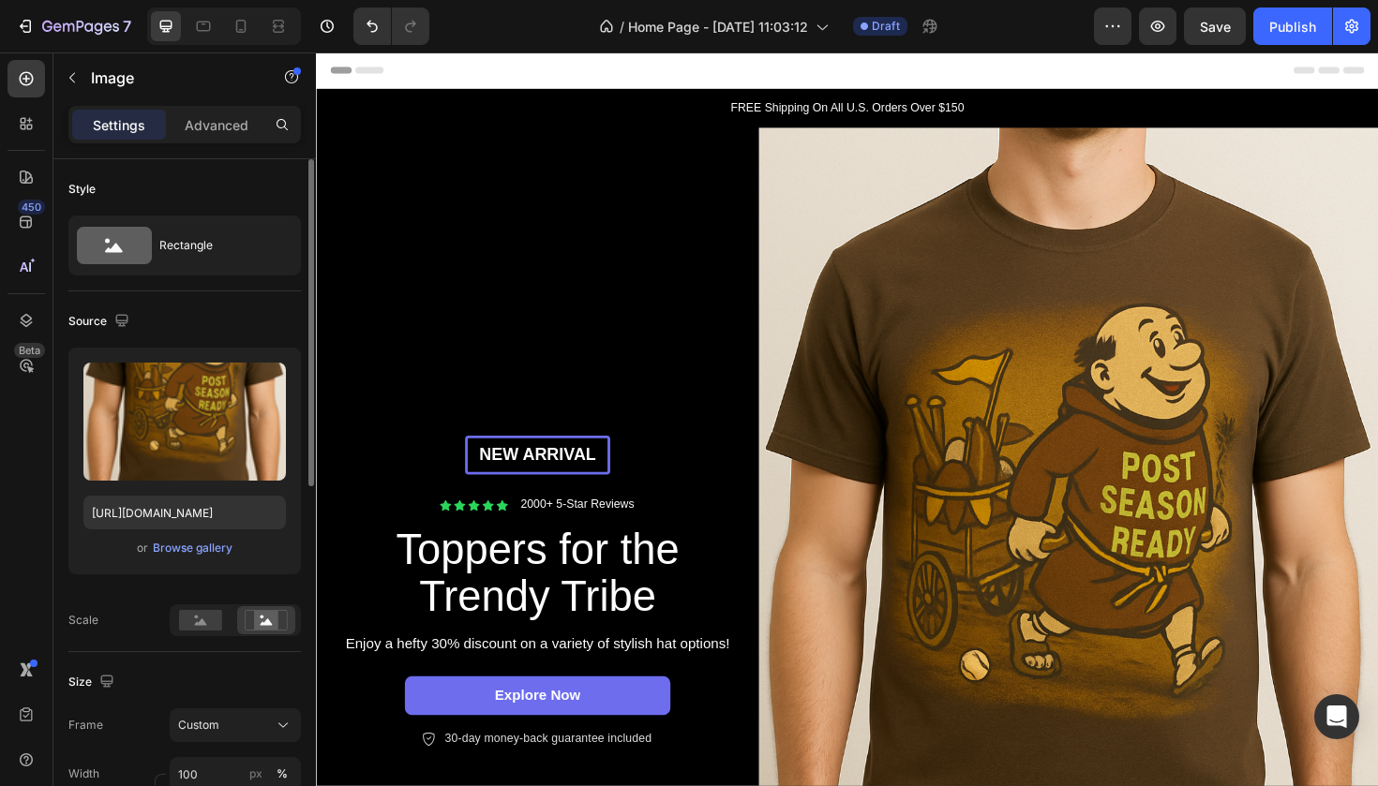
scroll to position [0, 0]
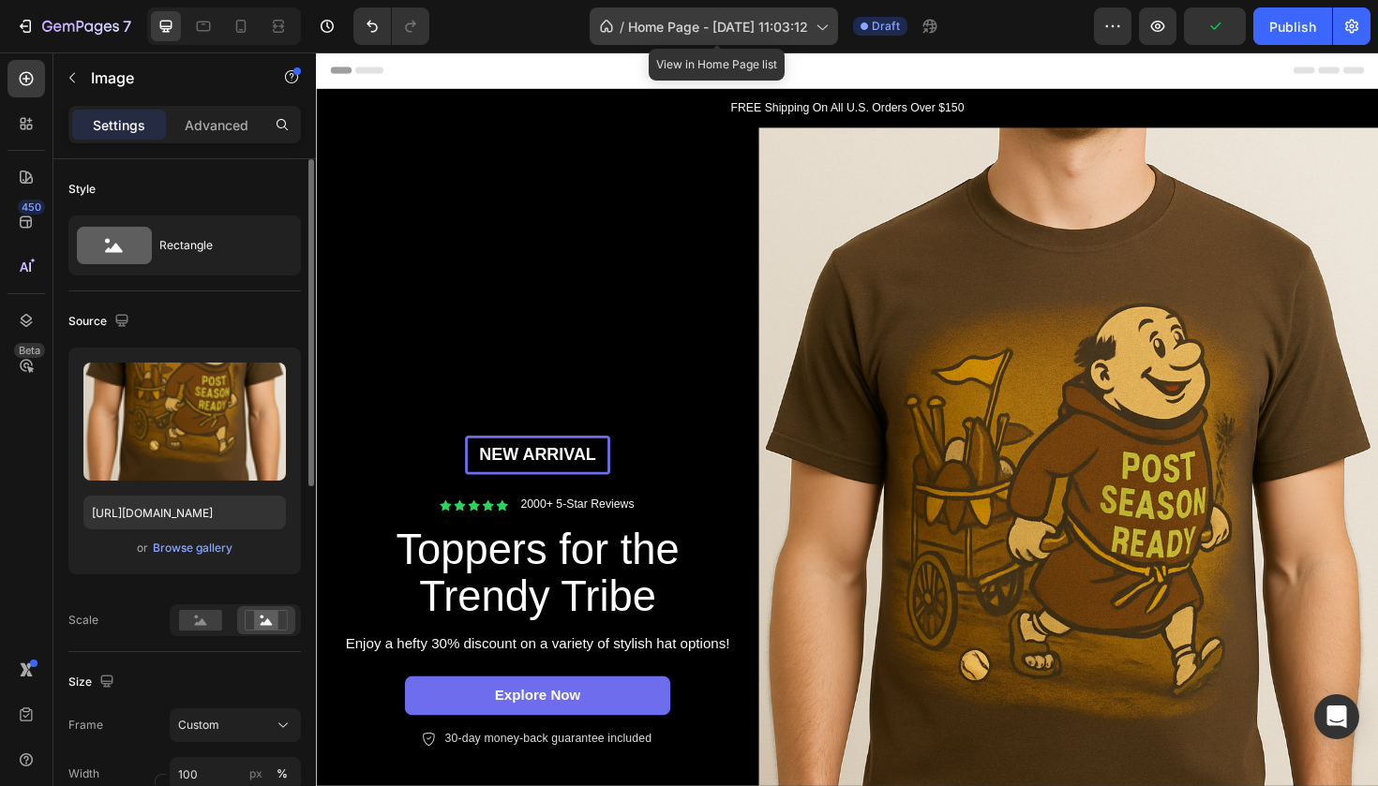
click at [816, 25] on icon at bounding box center [821, 26] width 19 height 19
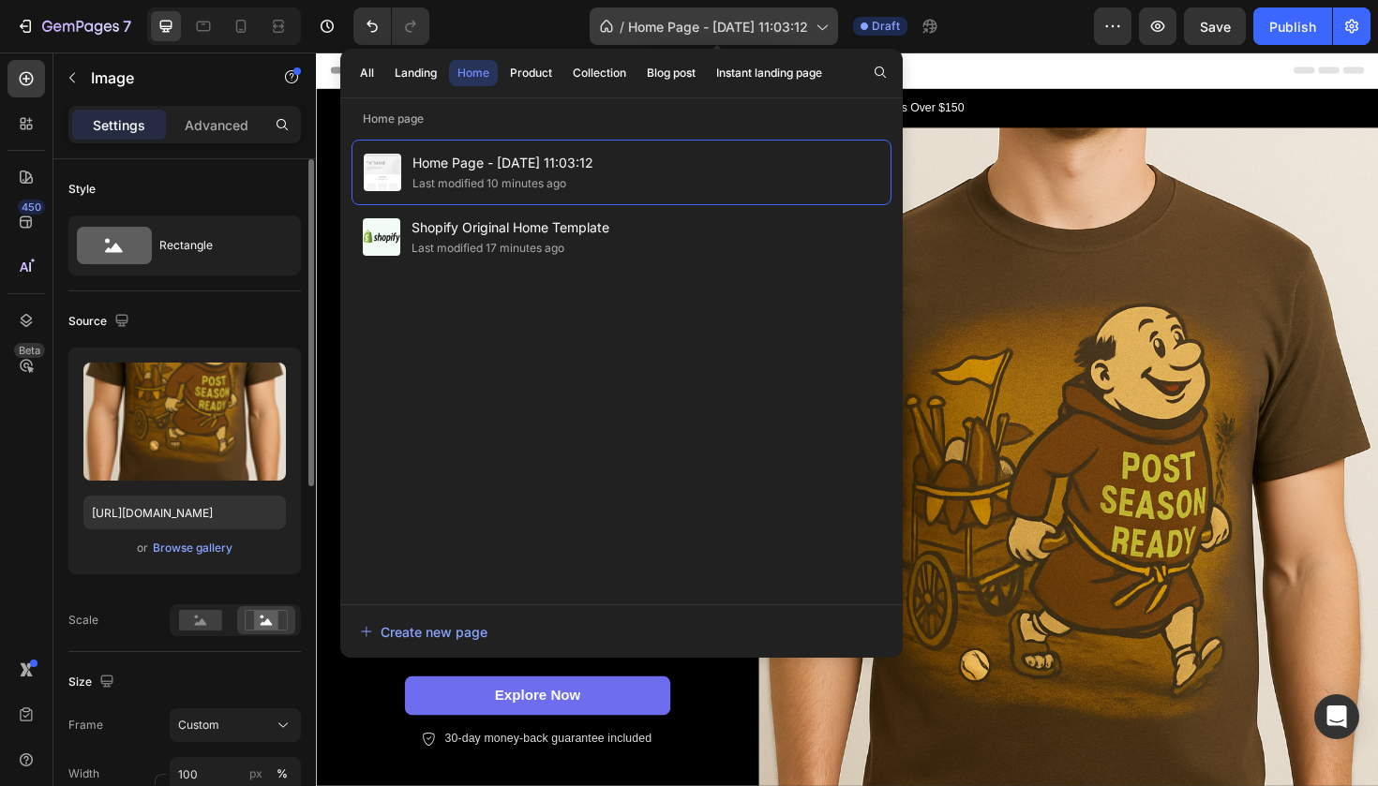
click at [817, 28] on icon at bounding box center [821, 26] width 19 height 19
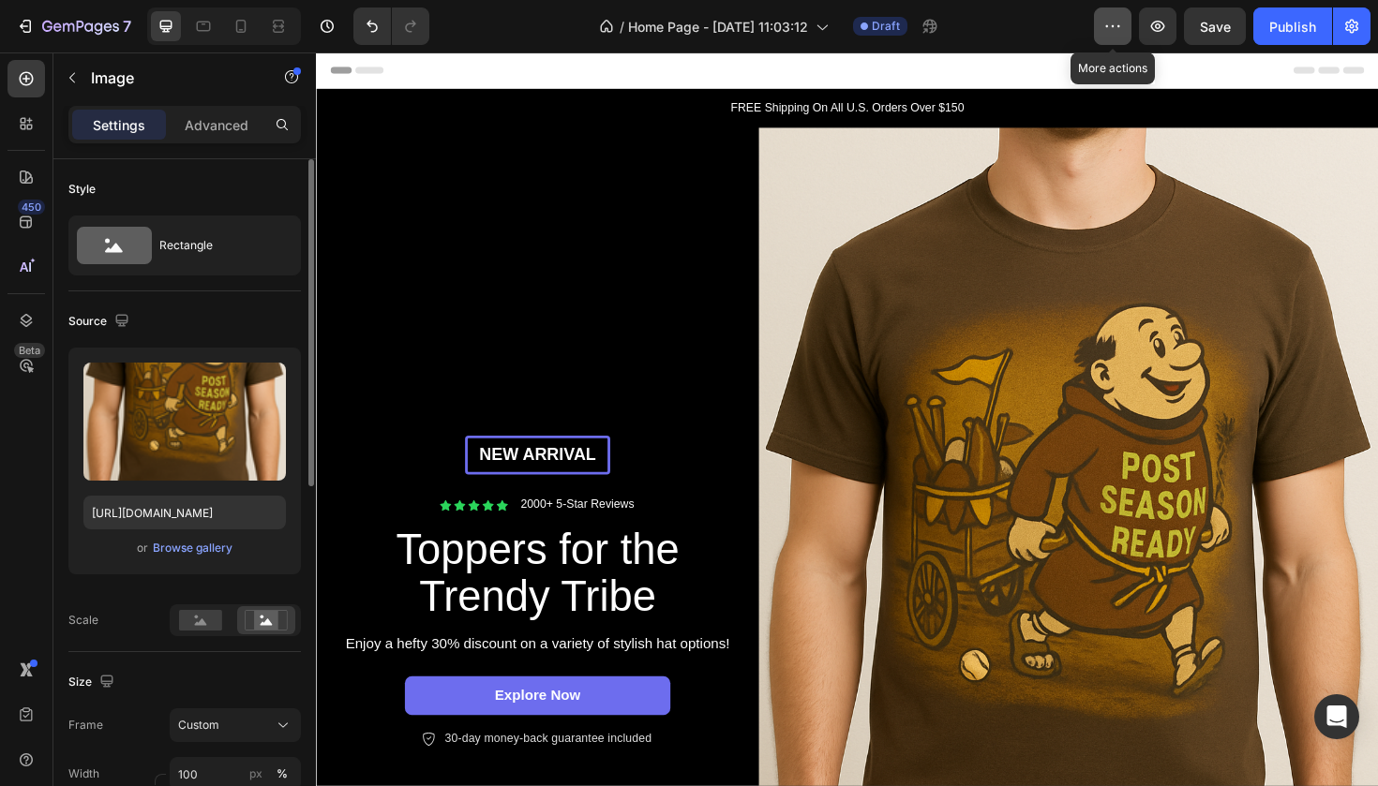
click at [1105, 31] on icon "button" at bounding box center [1112, 26] width 19 height 19
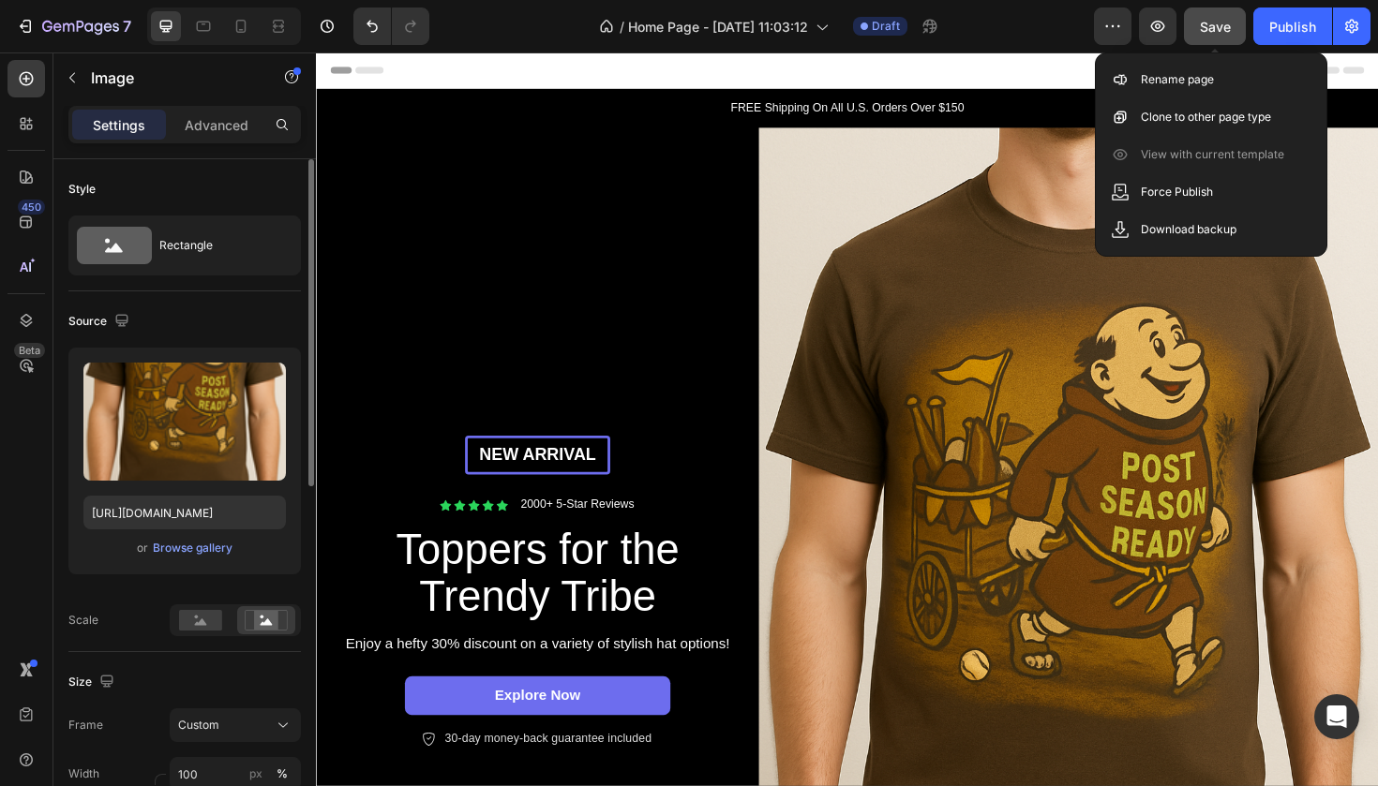
click at [1225, 40] on button "Save" at bounding box center [1215, 25] width 62 height 37
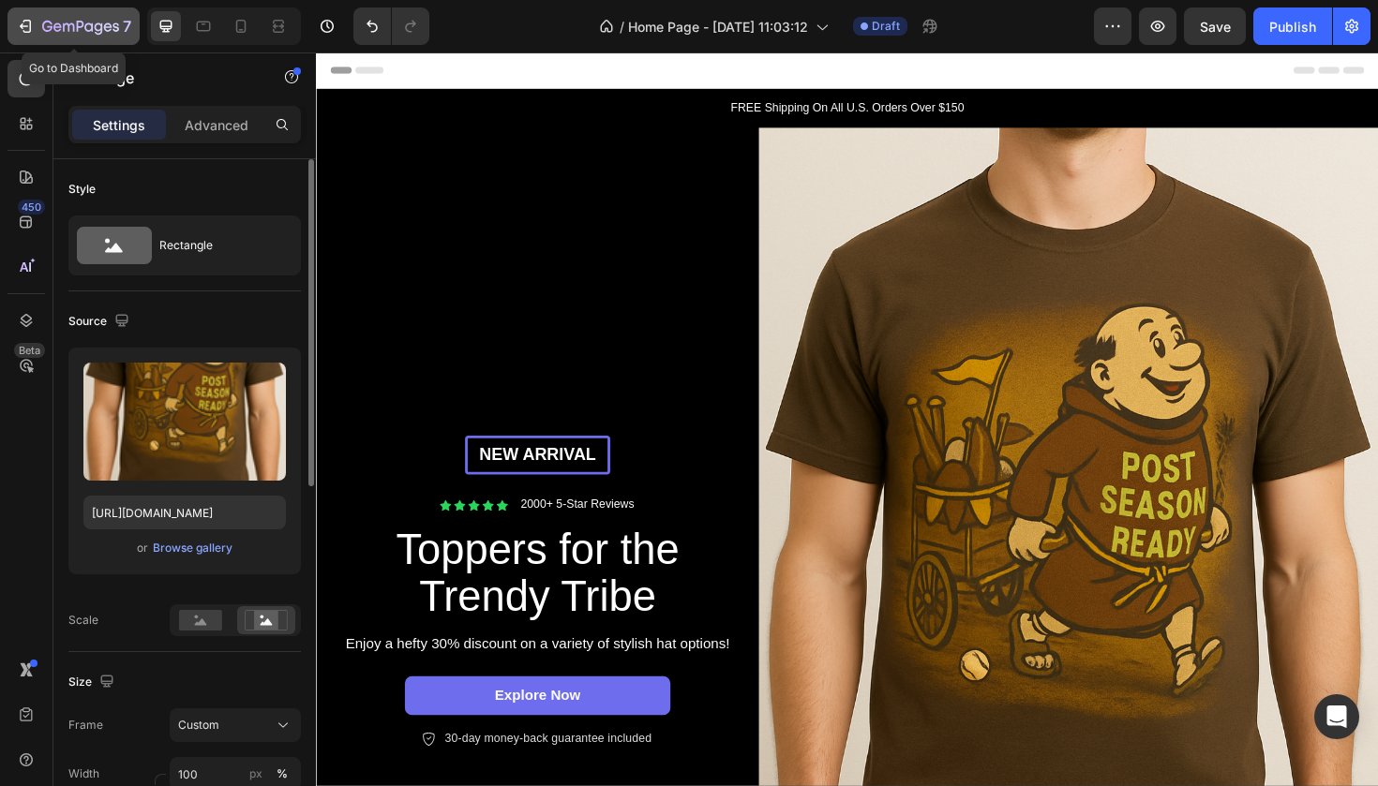
click at [109, 30] on icon "button" at bounding box center [80, 28] width 77 height 16
